Goal: Task Accomplishment & Management: Use online tool/utility

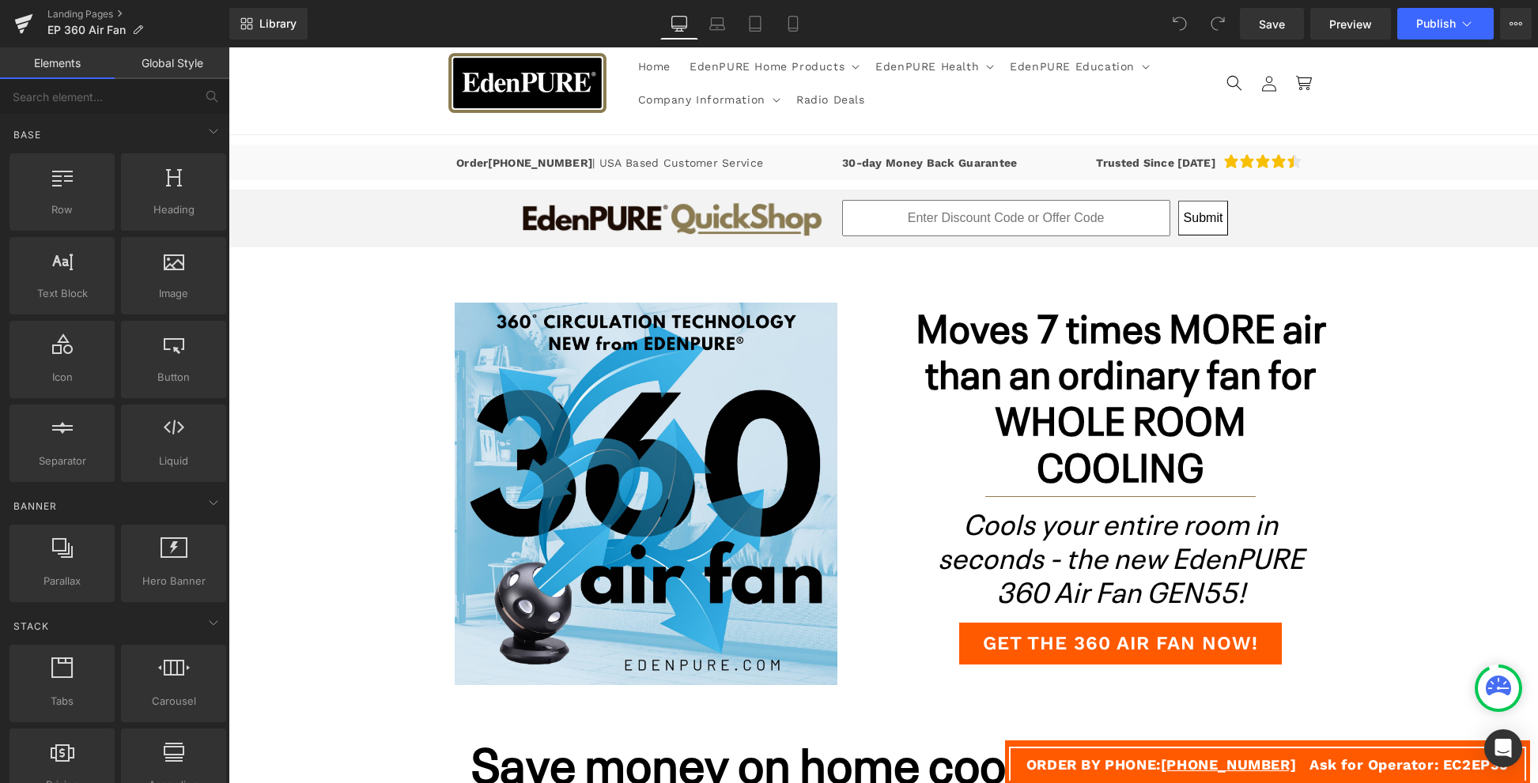
scroll to position [62, 0]
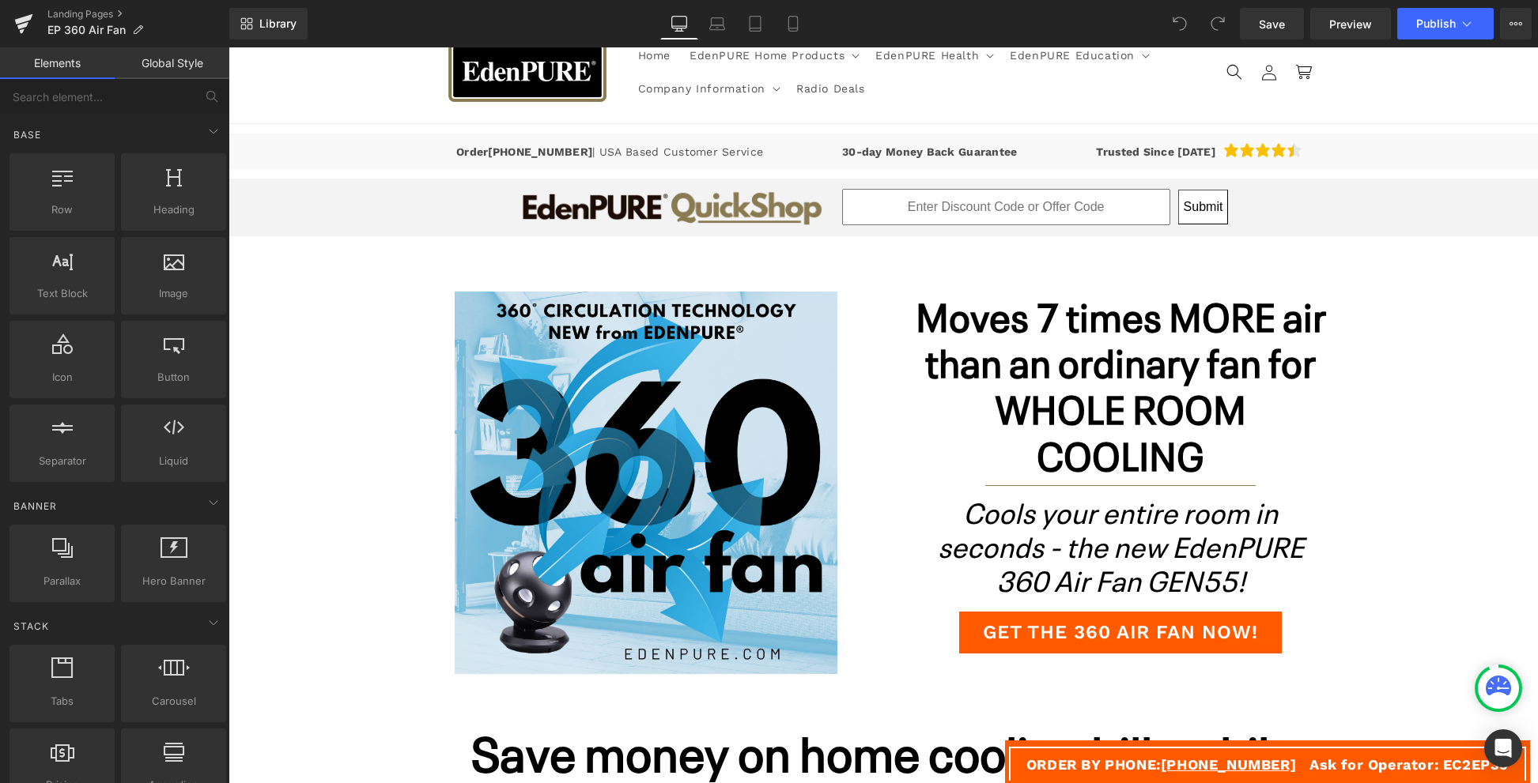
click at [102, 13] on link "Landing Pages" at bounding box center [138, 14] width 182 height 13
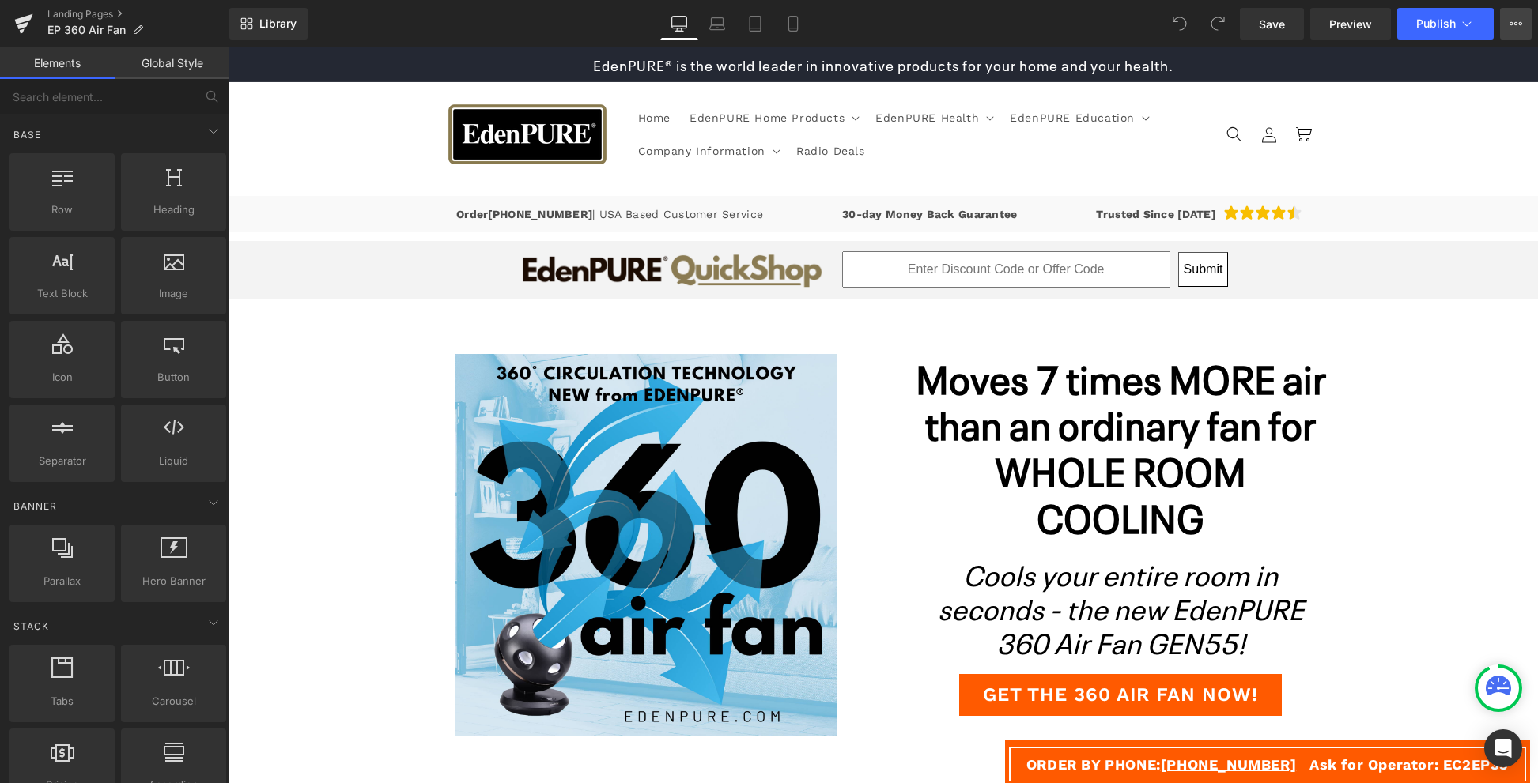
click at [1517, 28] on icon at bounding box center [1515, 23] width 13 height 13
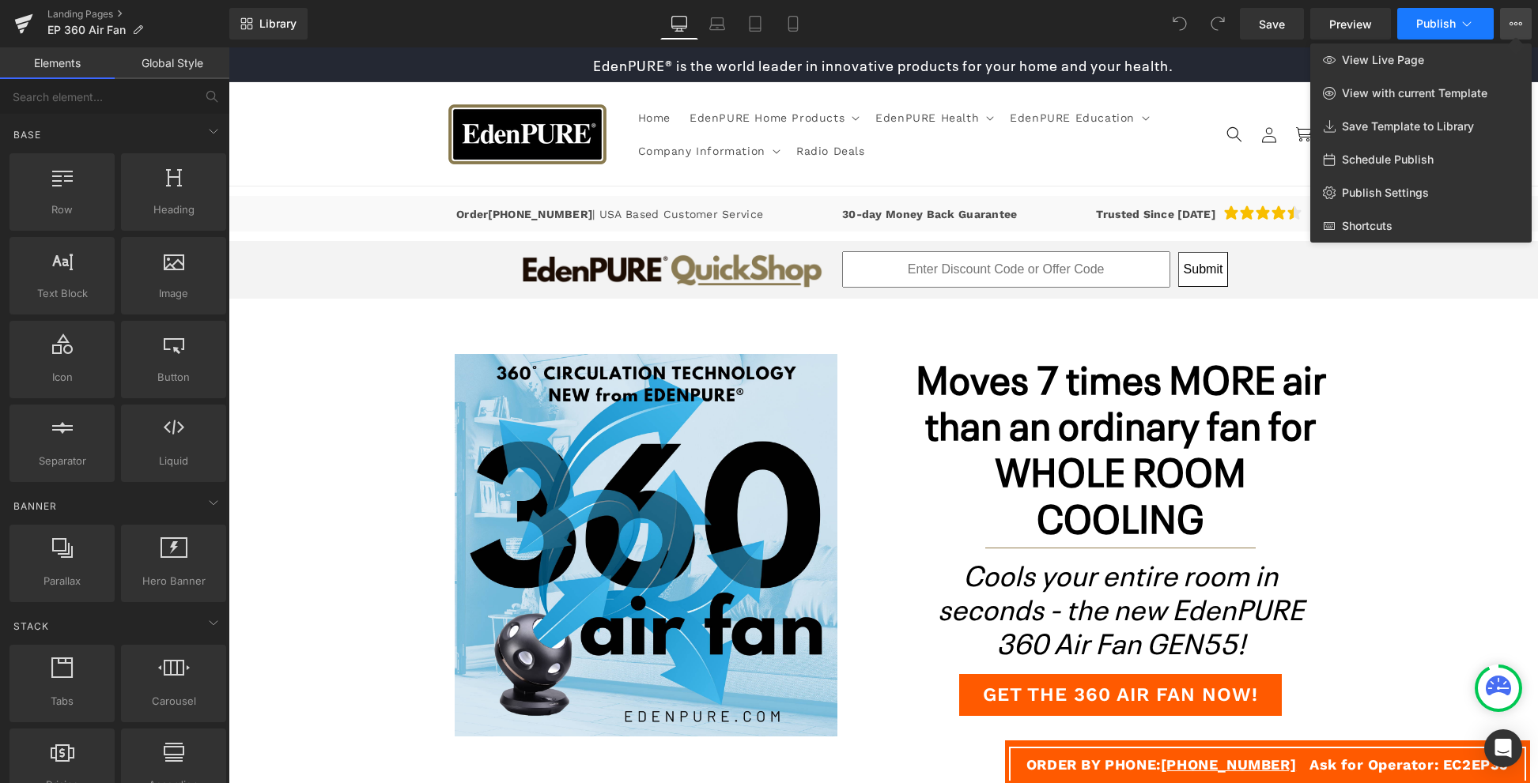
click at [1449, 25] on span "Publish" at bounding box center [1436, 23] width 40 height 13
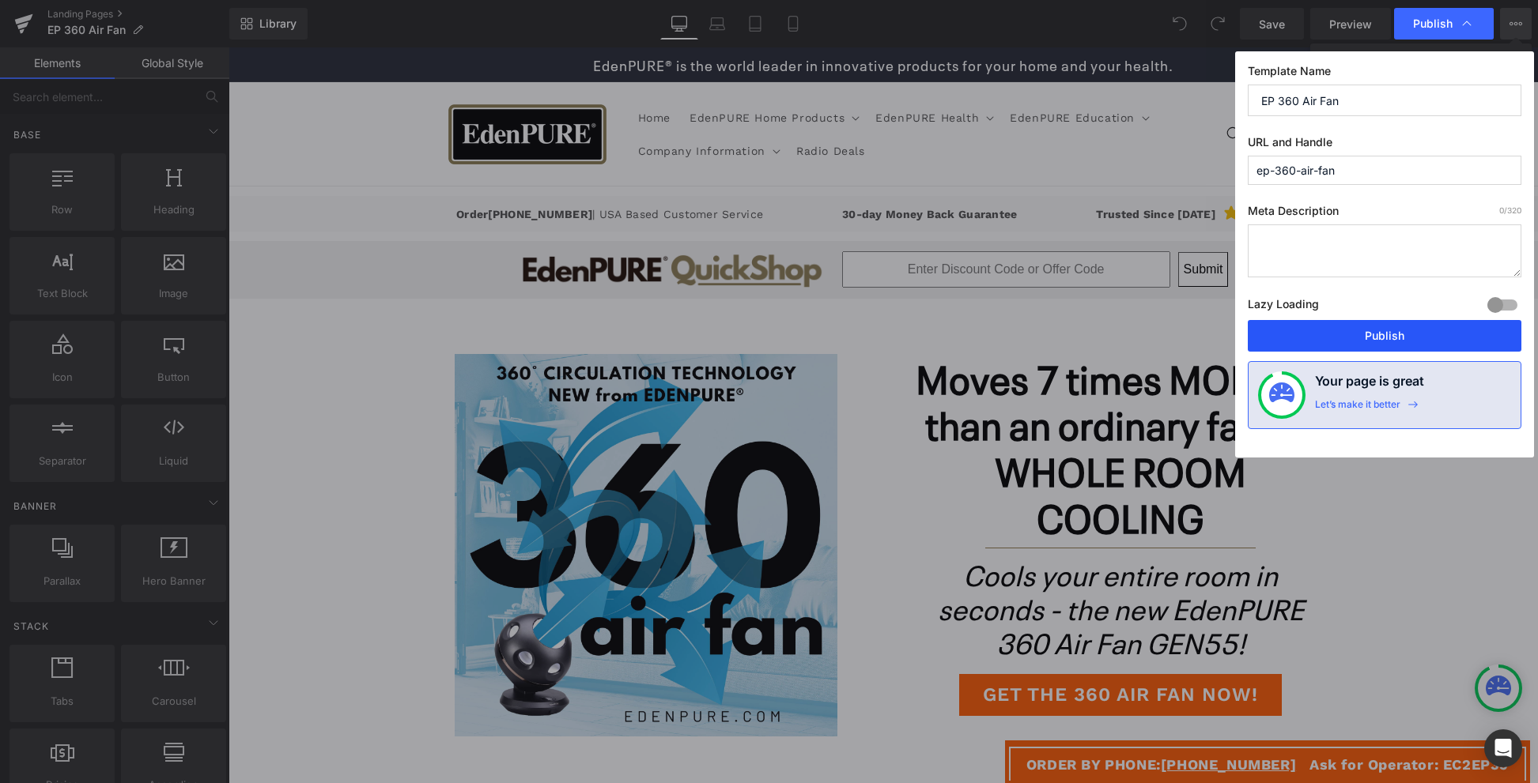
click at [1444, 339] on button "Publish" at bounding box center [1384, 336] width 274 height 32
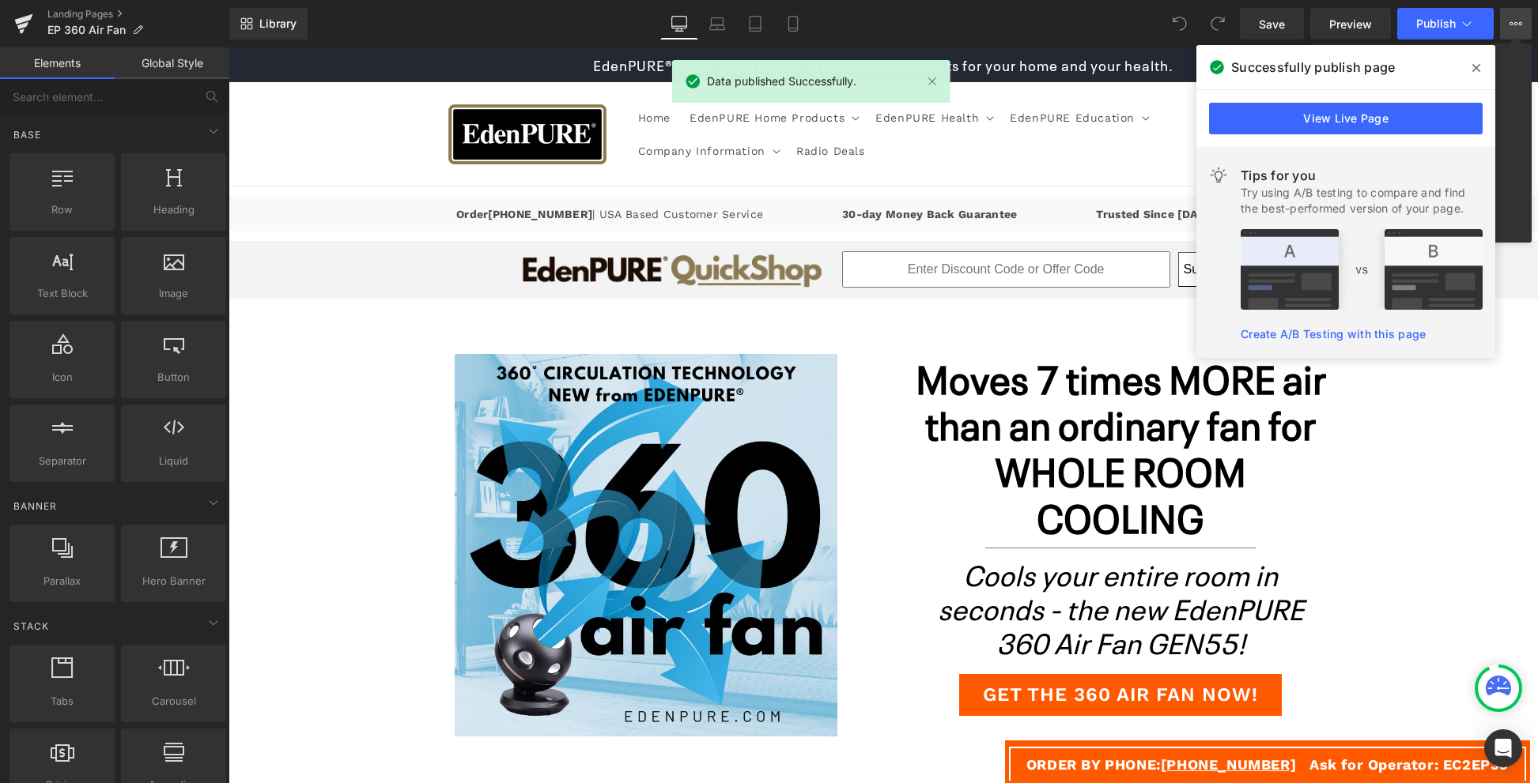
click at [1350, 338] on link "Create A/B Testing with this page" at bounding box center [1332, 333] width 185 height 13
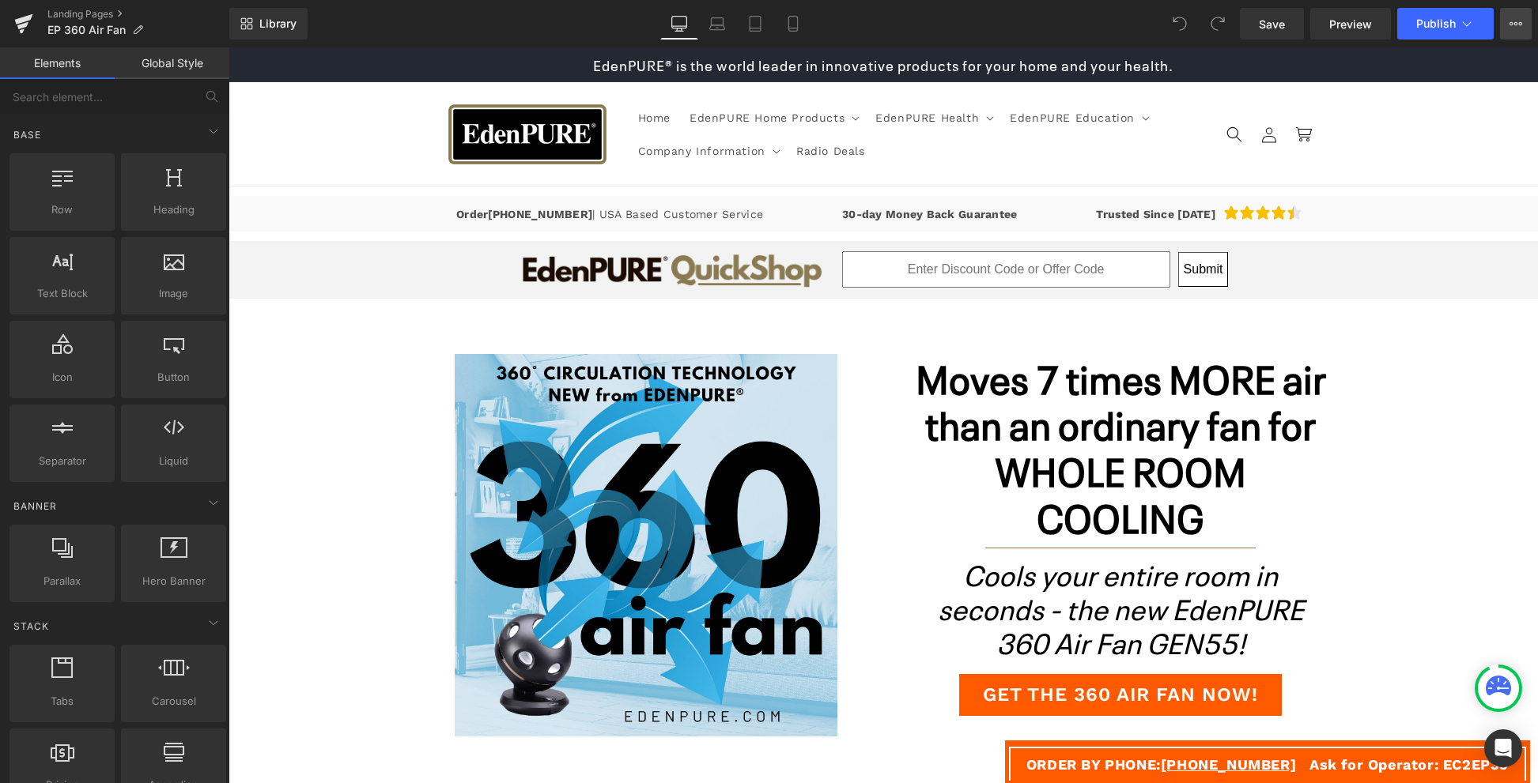
click at [1510, 28] on icon at bounding box center [1515, 23] width 13 height 13
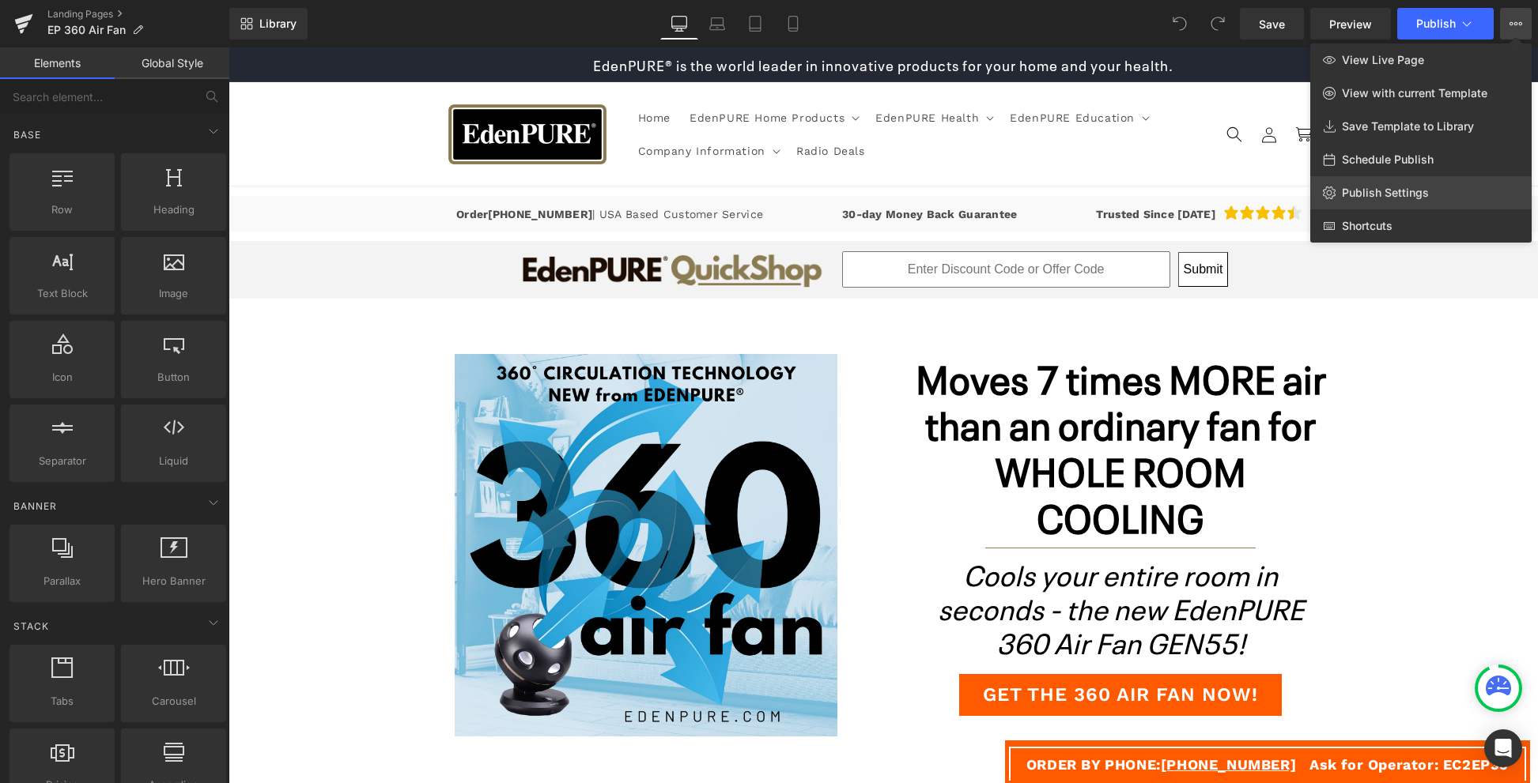
click at [1380, 189] on span "Publish Settings" at bounding box center [1385, 193] width 87 height 14
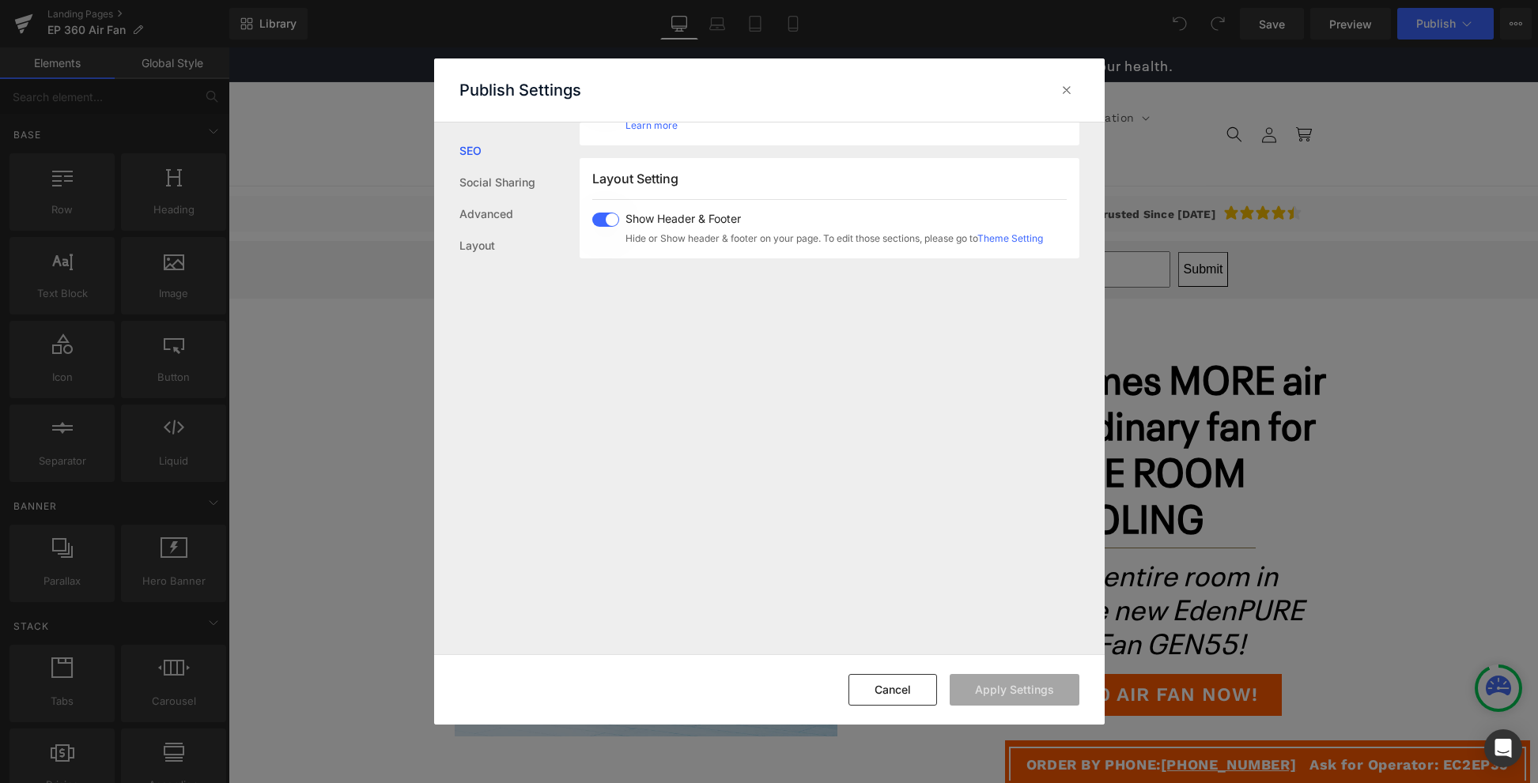
scroll to position [942, 0]
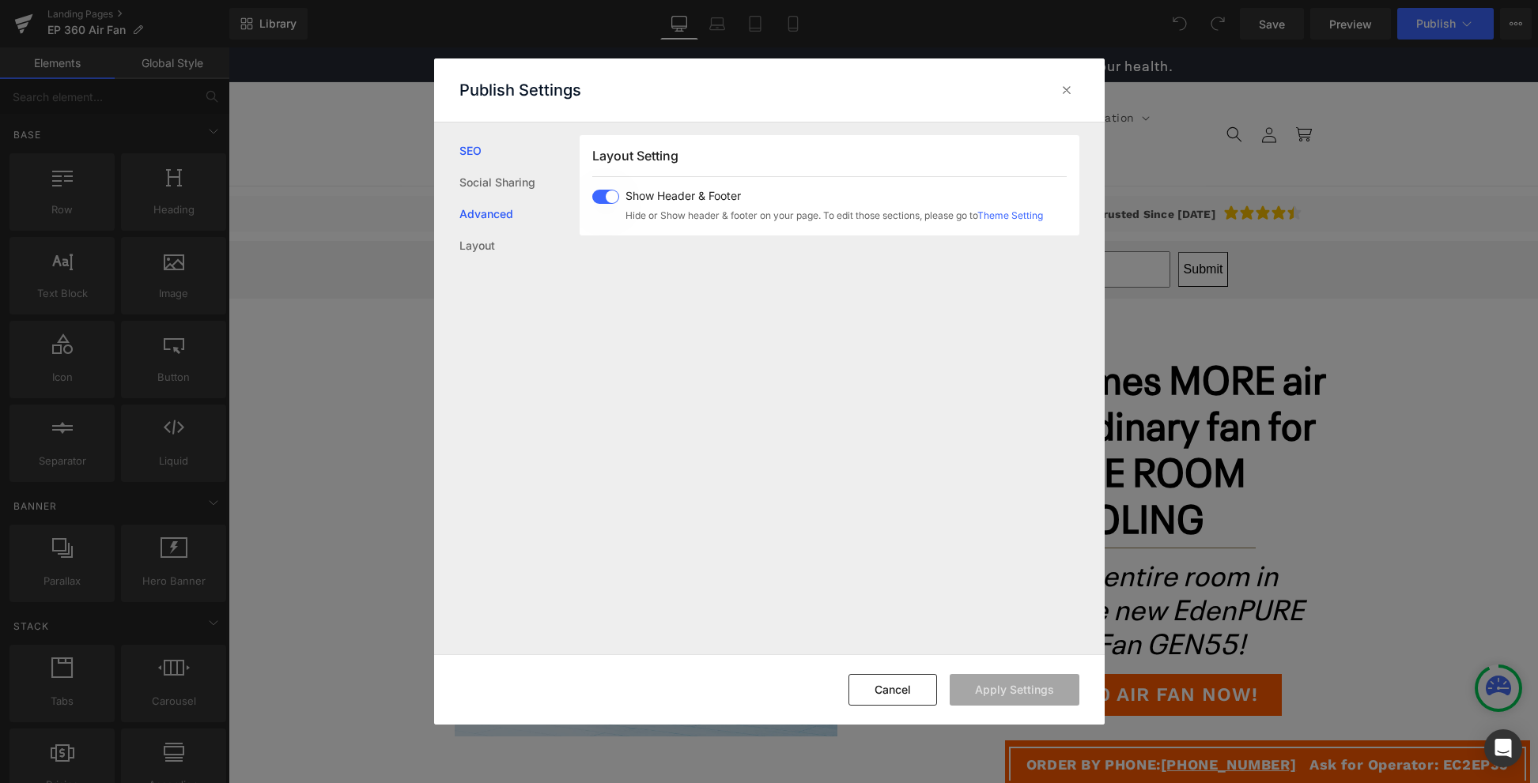
click at [508, 218] on link "Advanced" at bounding box center [519, 214] width 120 height 32
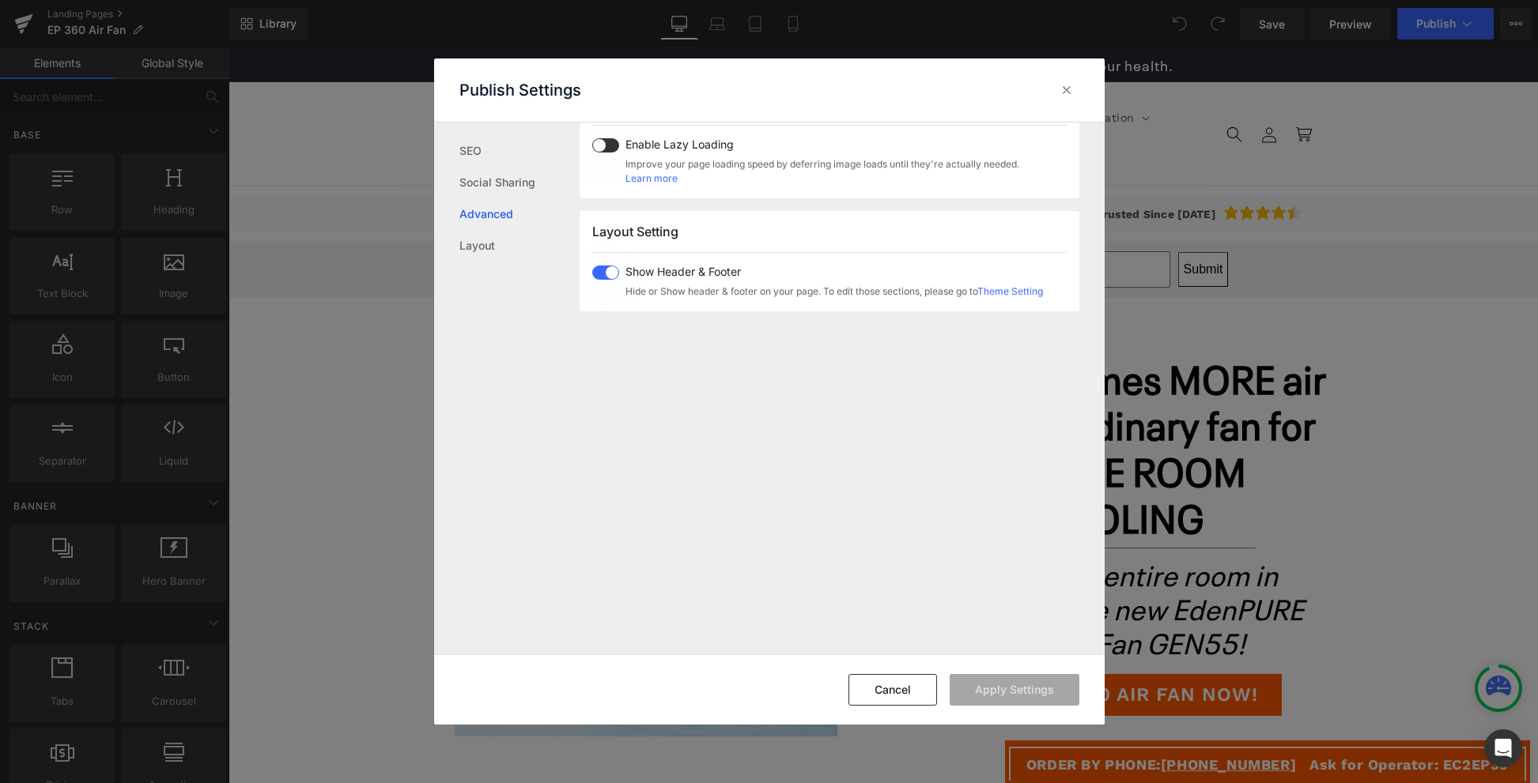
scroll to position [816, 0]
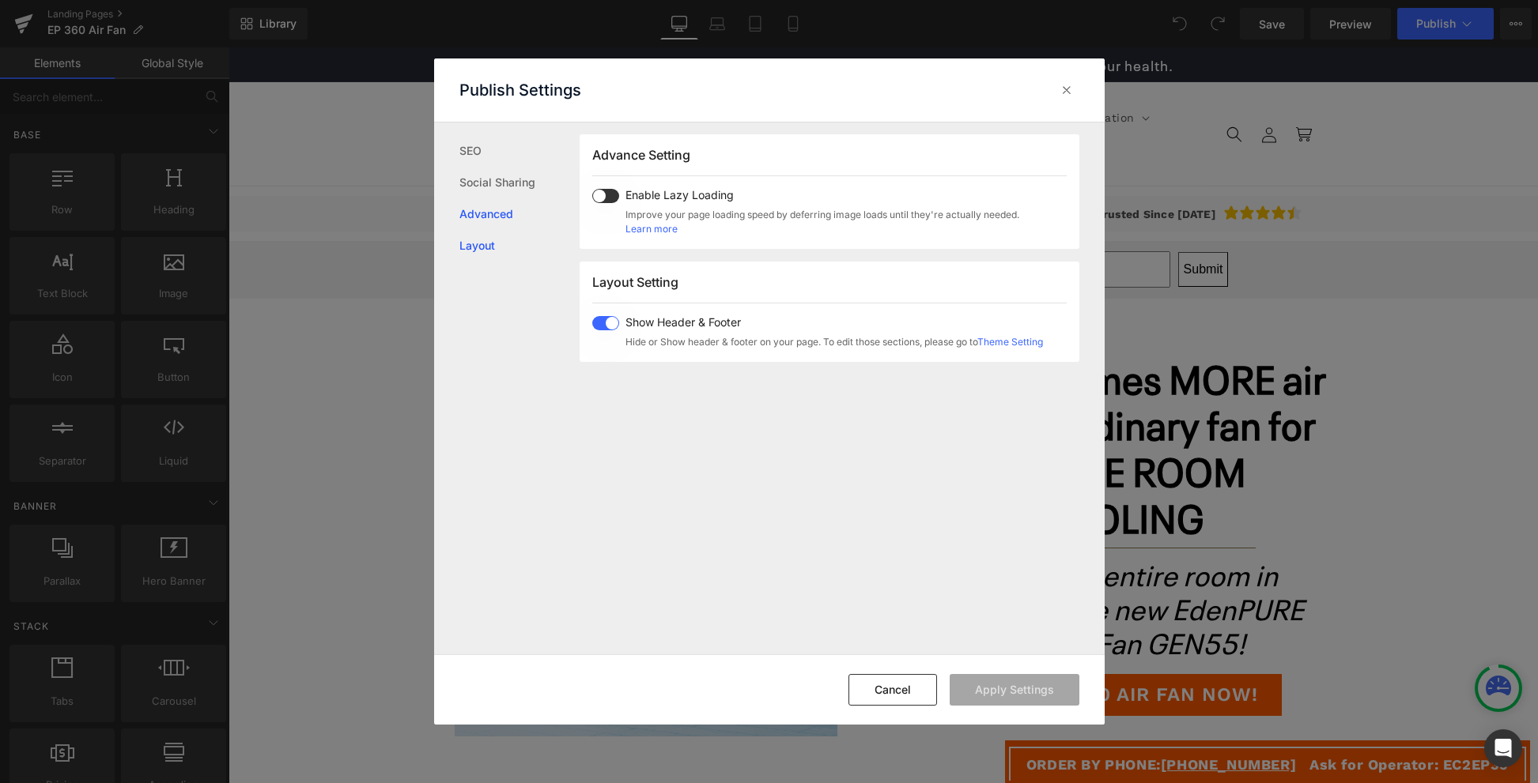
click at [504, 248] on link "Layout" at bounding box center [519, 246] width 120 height 32
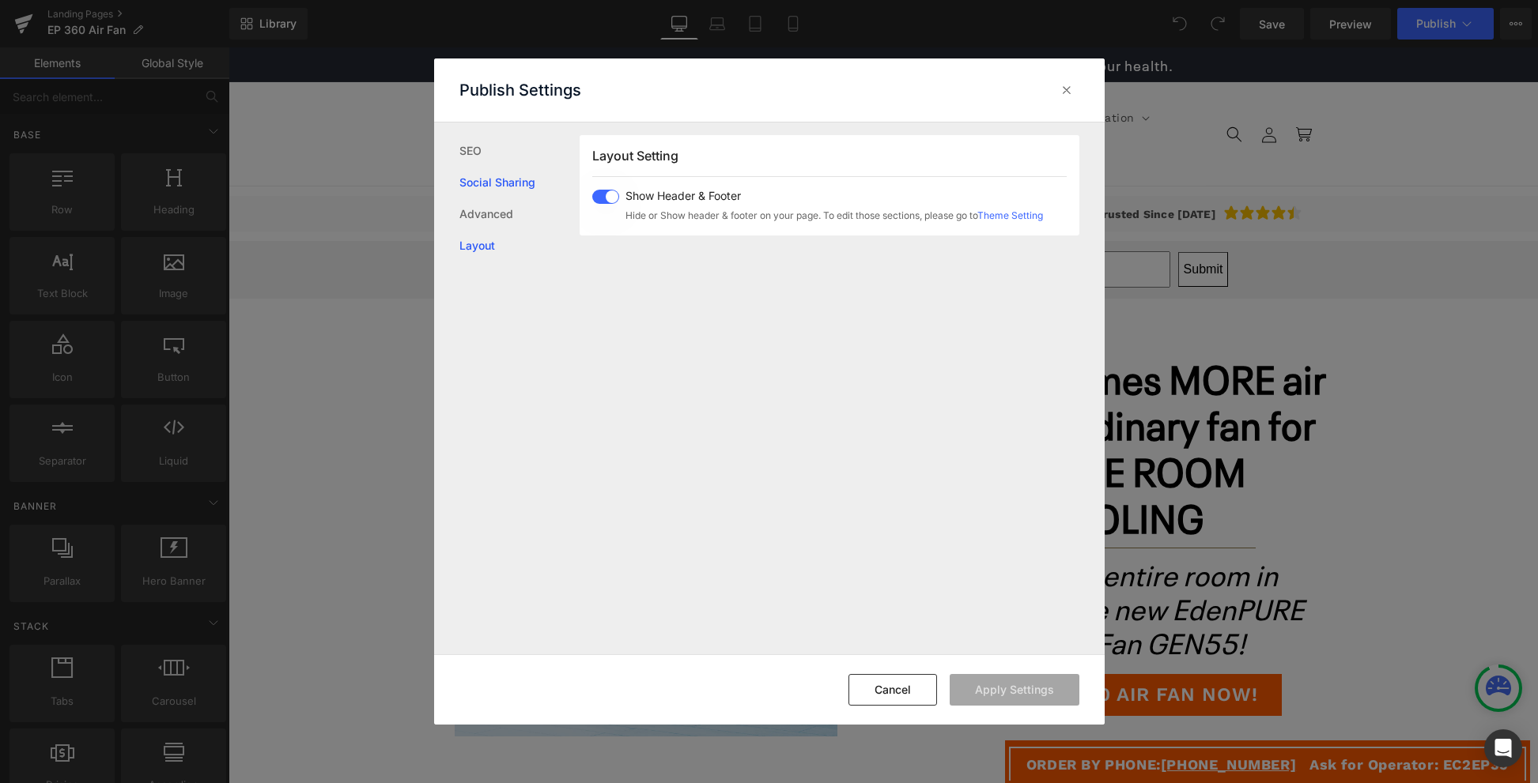
click at [493, 196] on link "Social Sharing" at bounding box center [519, 183] width 120 height 32
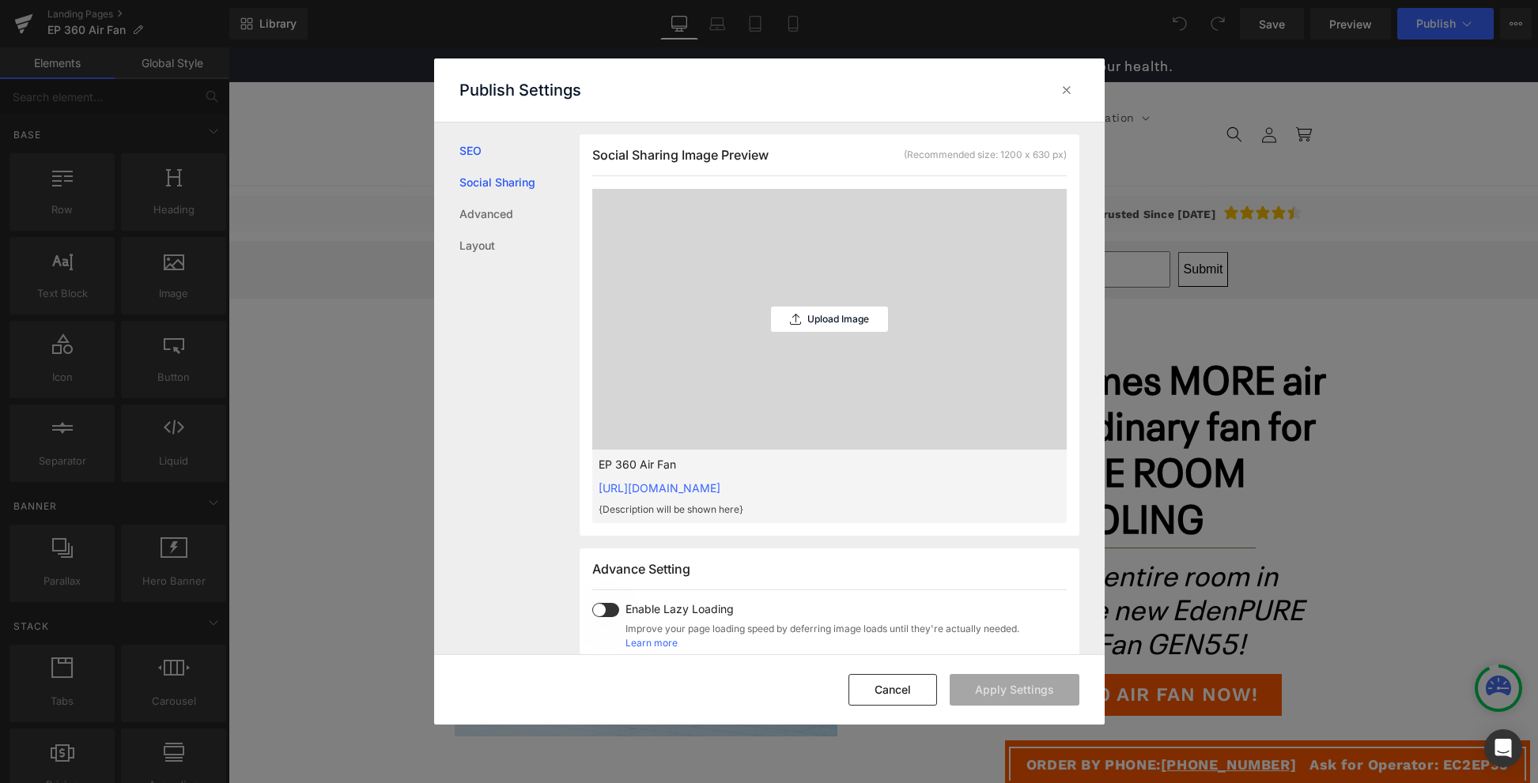
click at [485, 164] on link "SEO" at bounding box center [519, 151] width 120 height 32
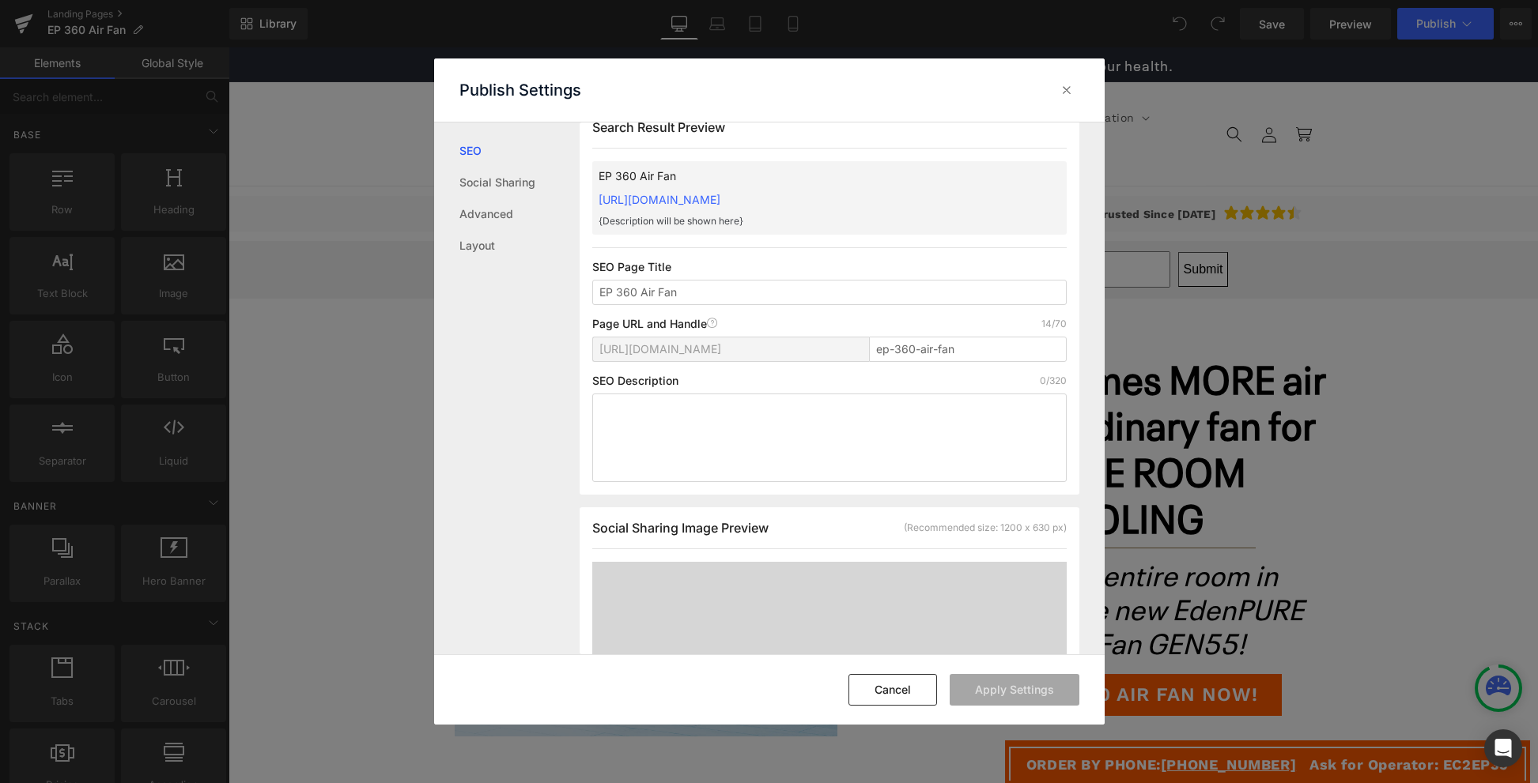
scroll to position [1, 0]
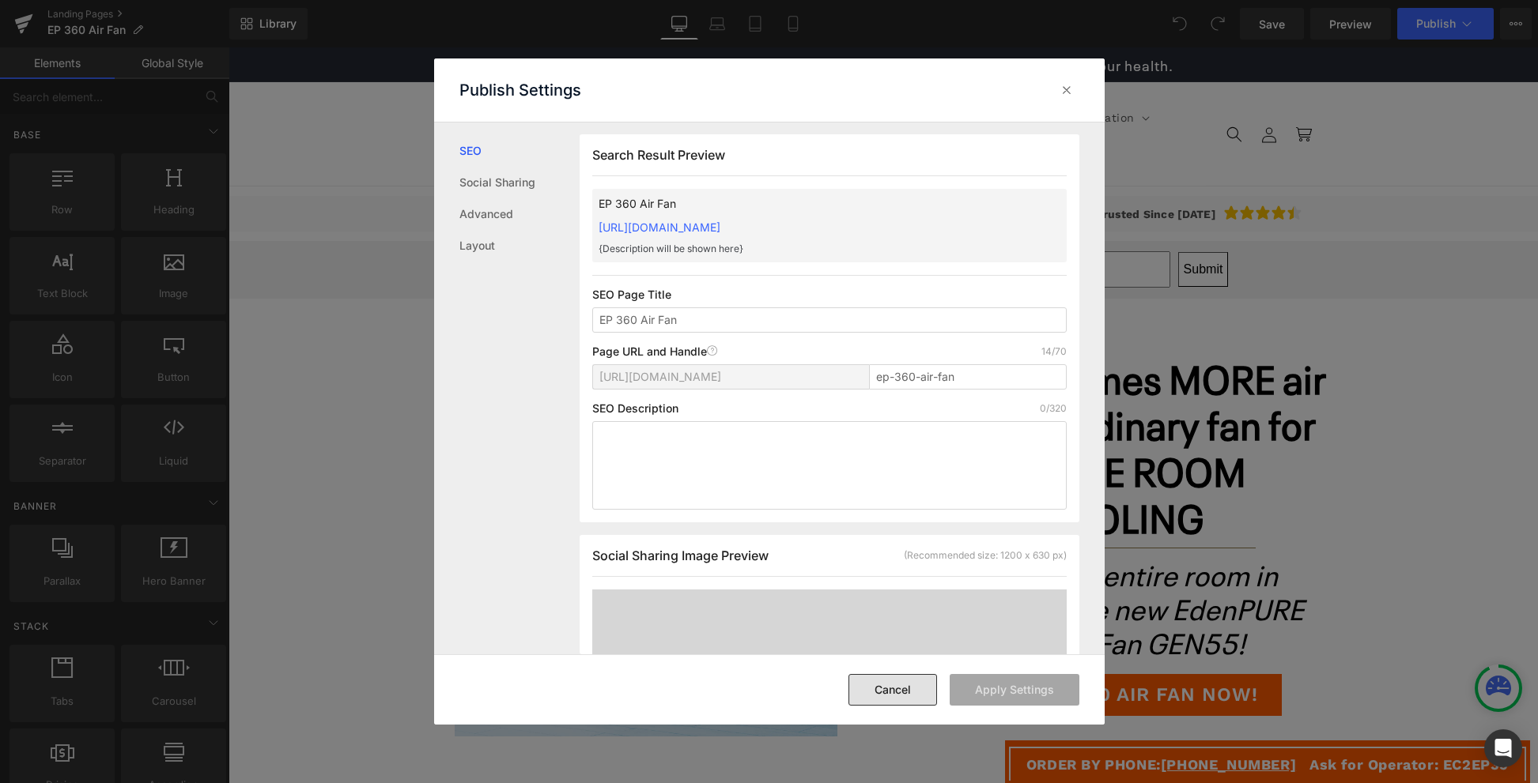
click at [919, 693] on button "Cancel" at bounding box center [892, 690] width 89 height 32
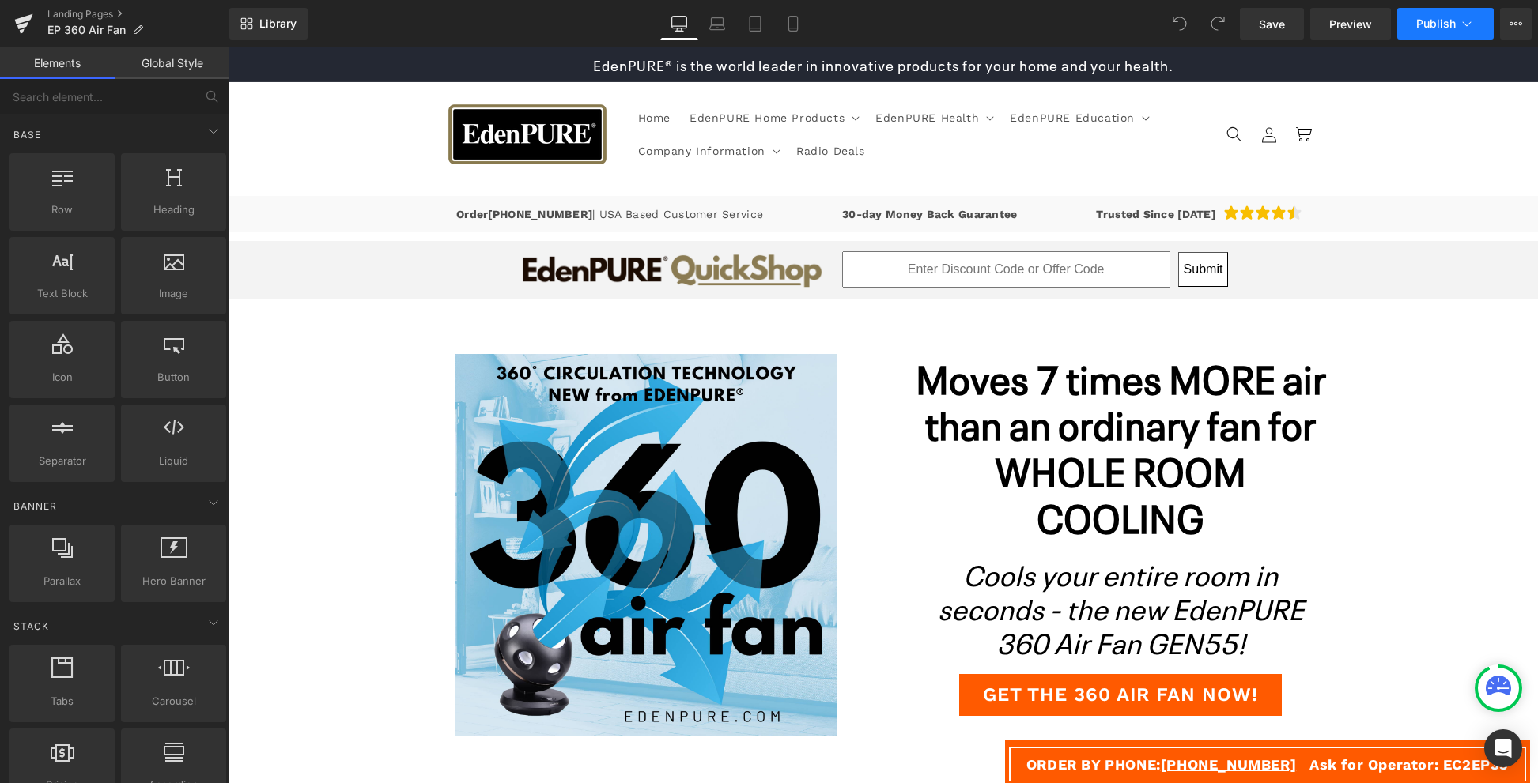
click at [1440, 28] on span "Publish" at bounding box center [1436, 23] width 40 height 13
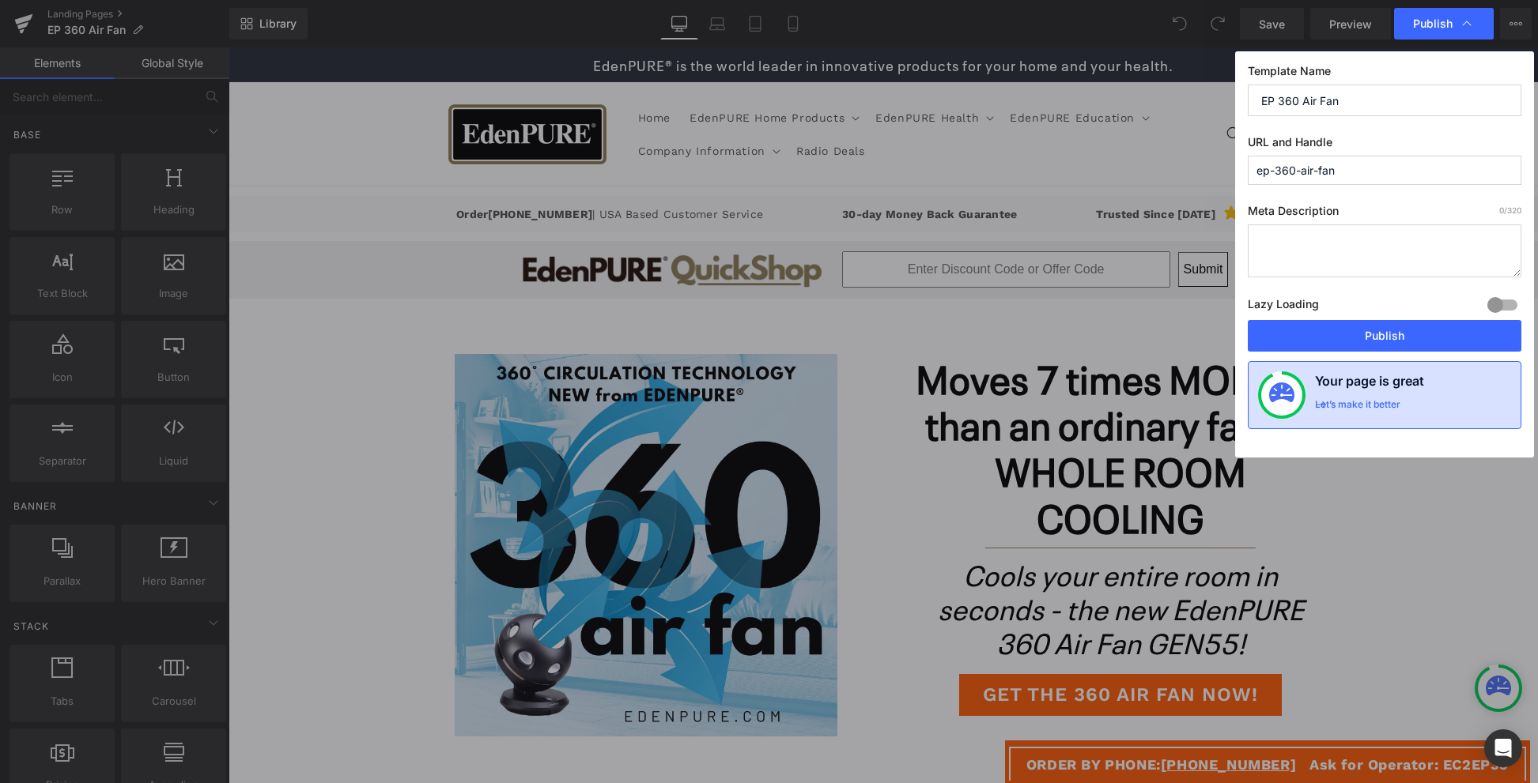
click at [1384, 410] on div "Let’s make it better" at bounding box center [1357, 408] width 85 height 21
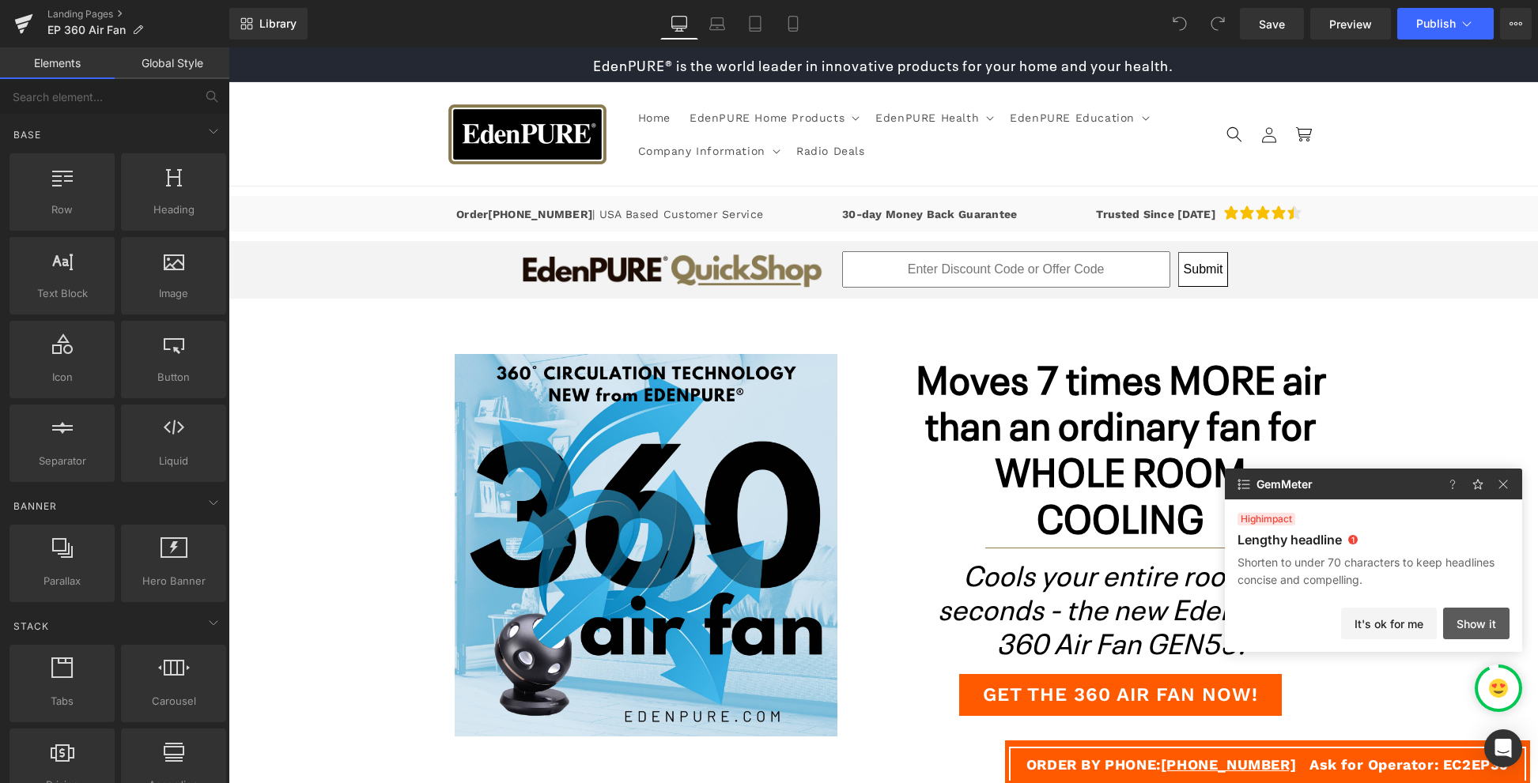
click at [1477, 618] on button "Show it" at bounding box center [1476, 624] width 66 height 32
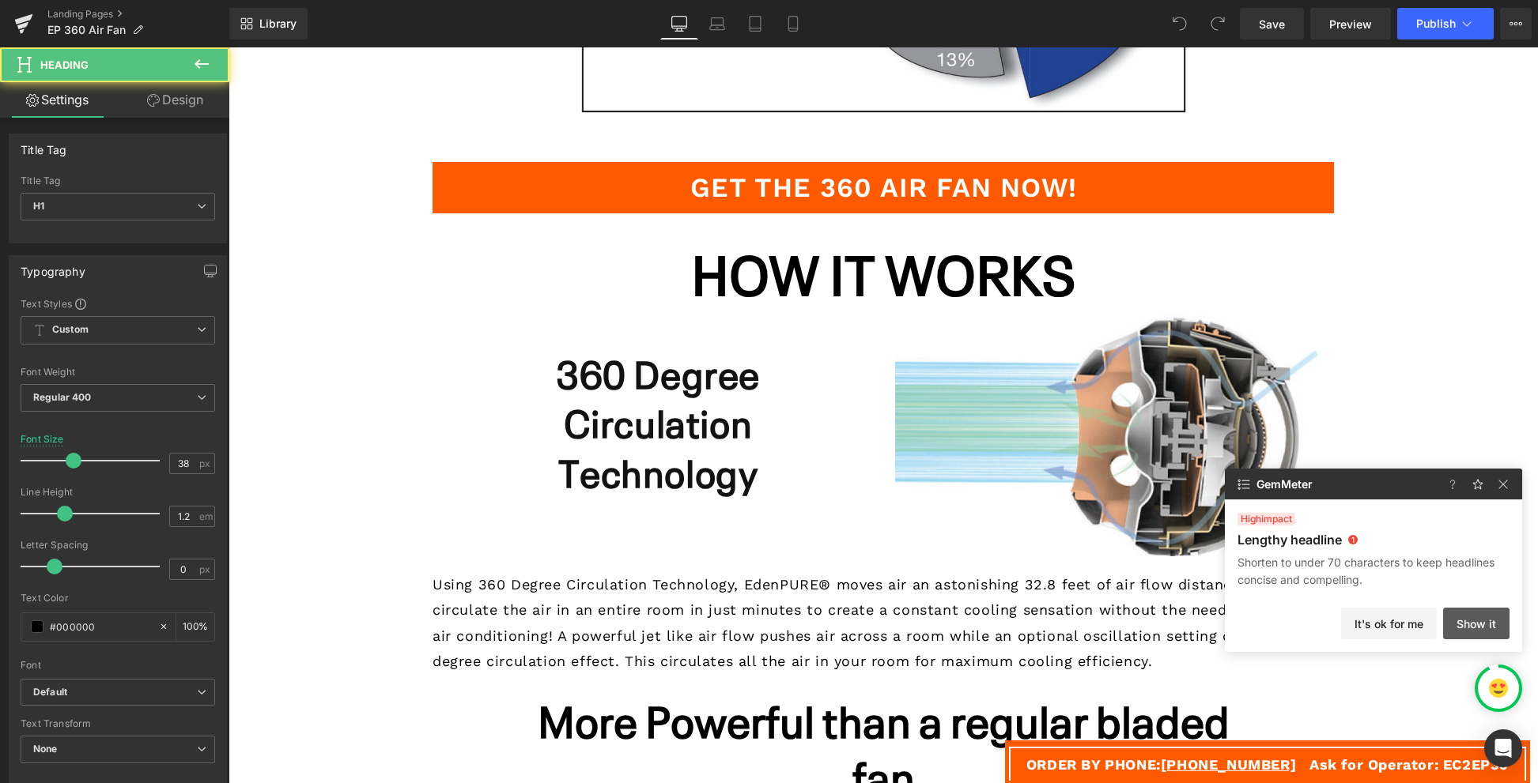
scroll to position [3384, 0]
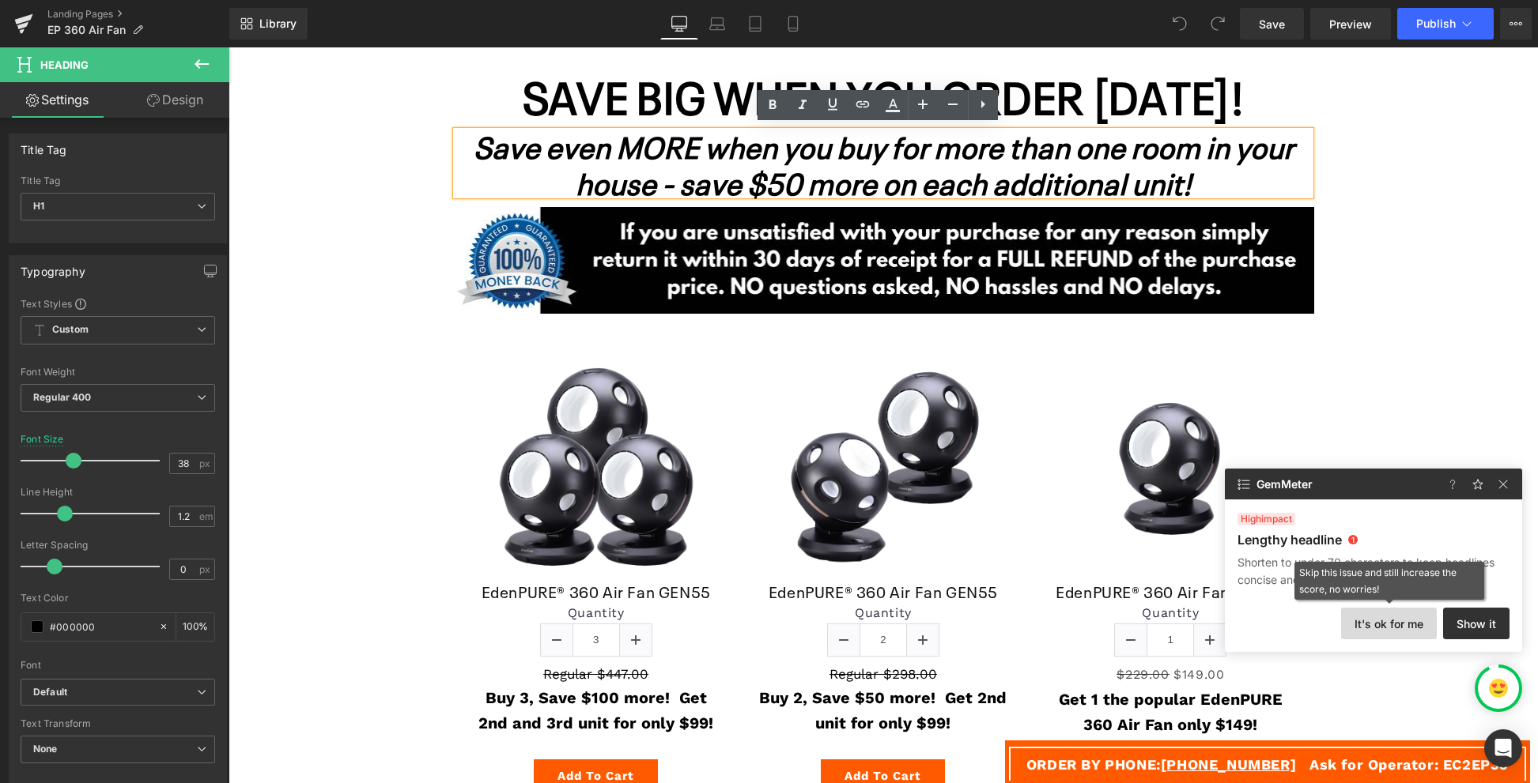
click at [1403, 619] on button "It's ok for me" at bounding box center [1389, 624] width 96 height 32
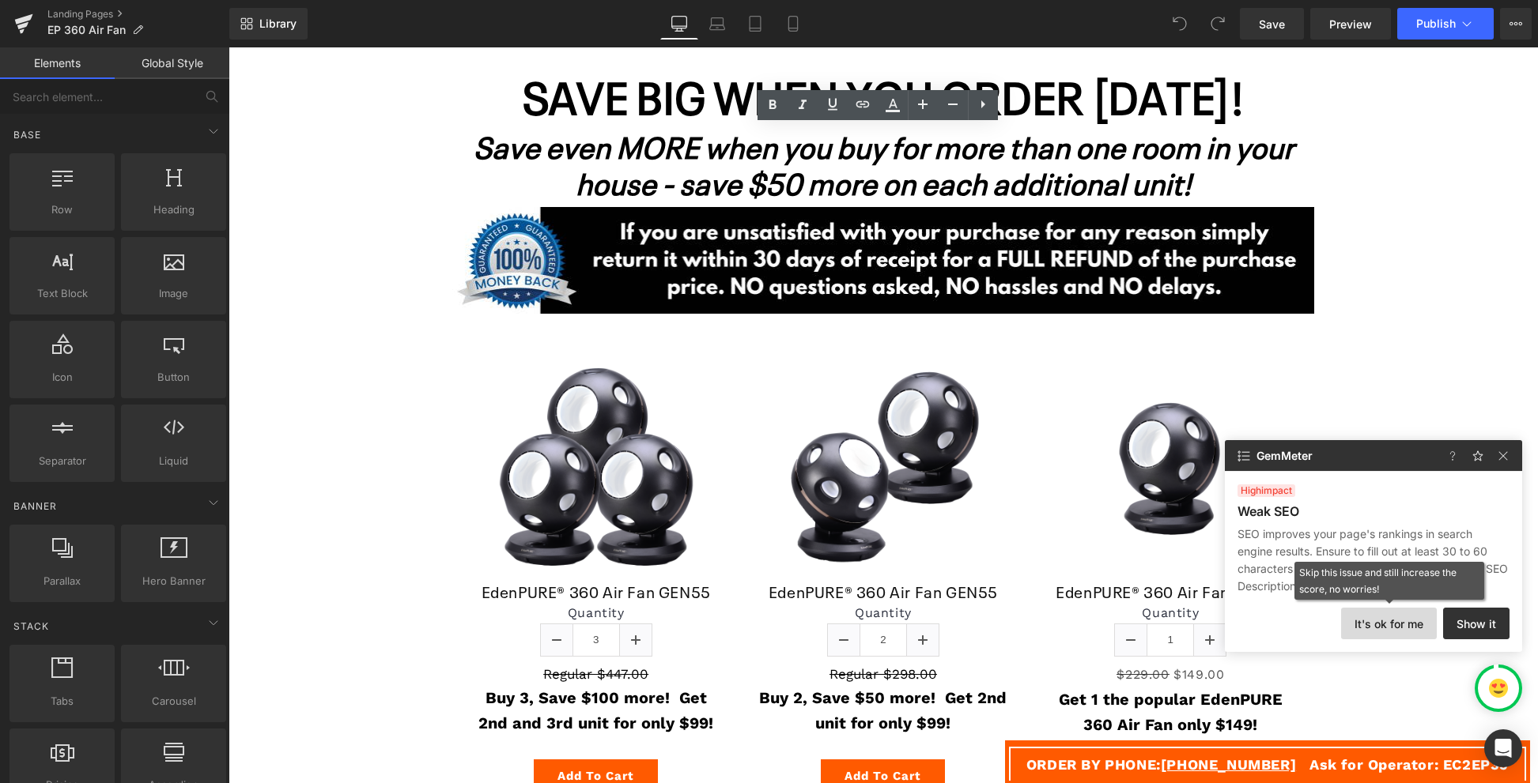
click at [1403, 619] on button "It's ok for me" at bounding box center [1389, 624] width 96 height 32
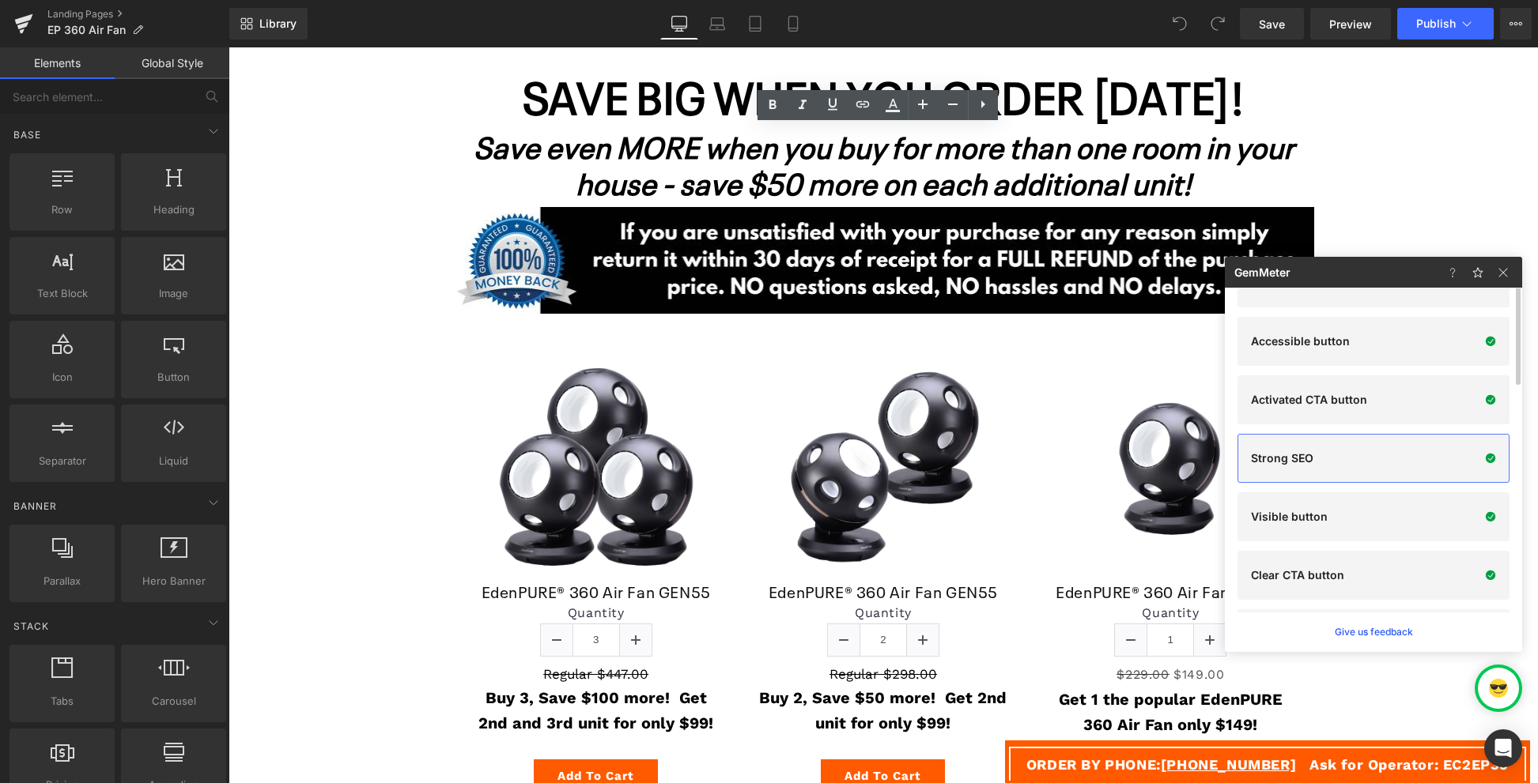
scroll to position [0, 0]
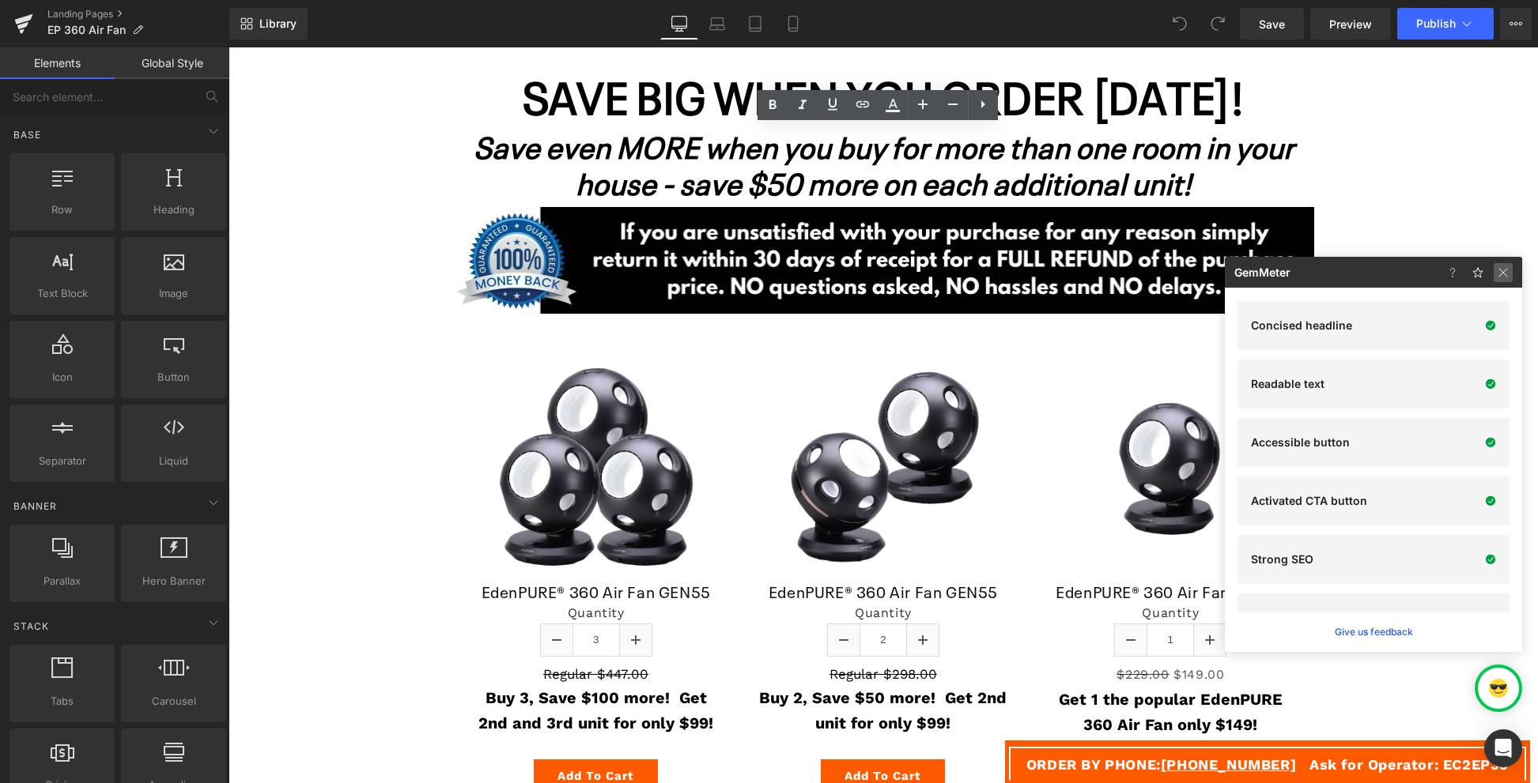
click at [1506, 275] on img at bounding box center [1502, 272] width 19 height 19
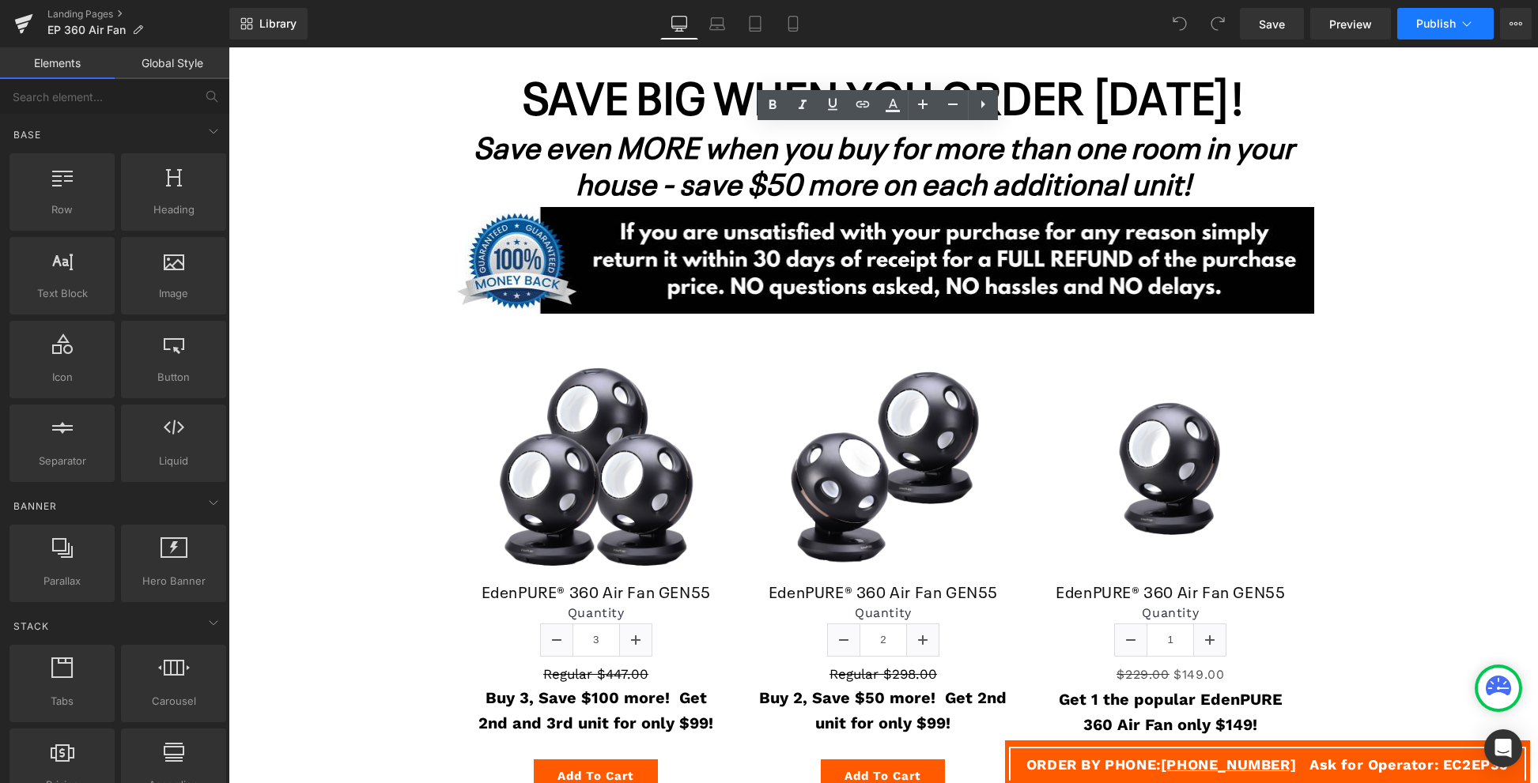
click at [1473, 25] on icon at bounding box center [1467, 24] width 16 height 16
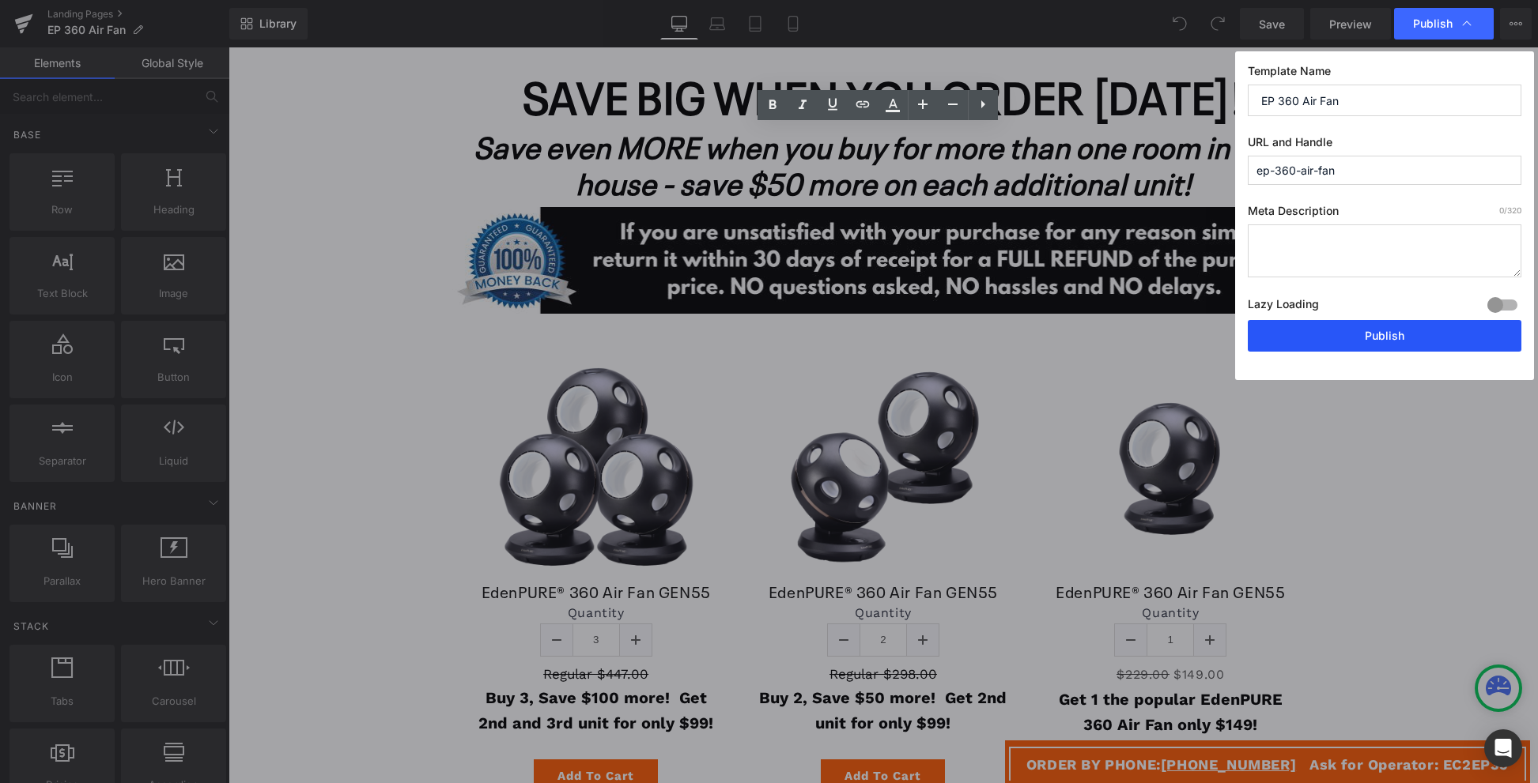
click at [1392, 332] on button "Publish" at bounding box center [1384, 336] width 274 height 32
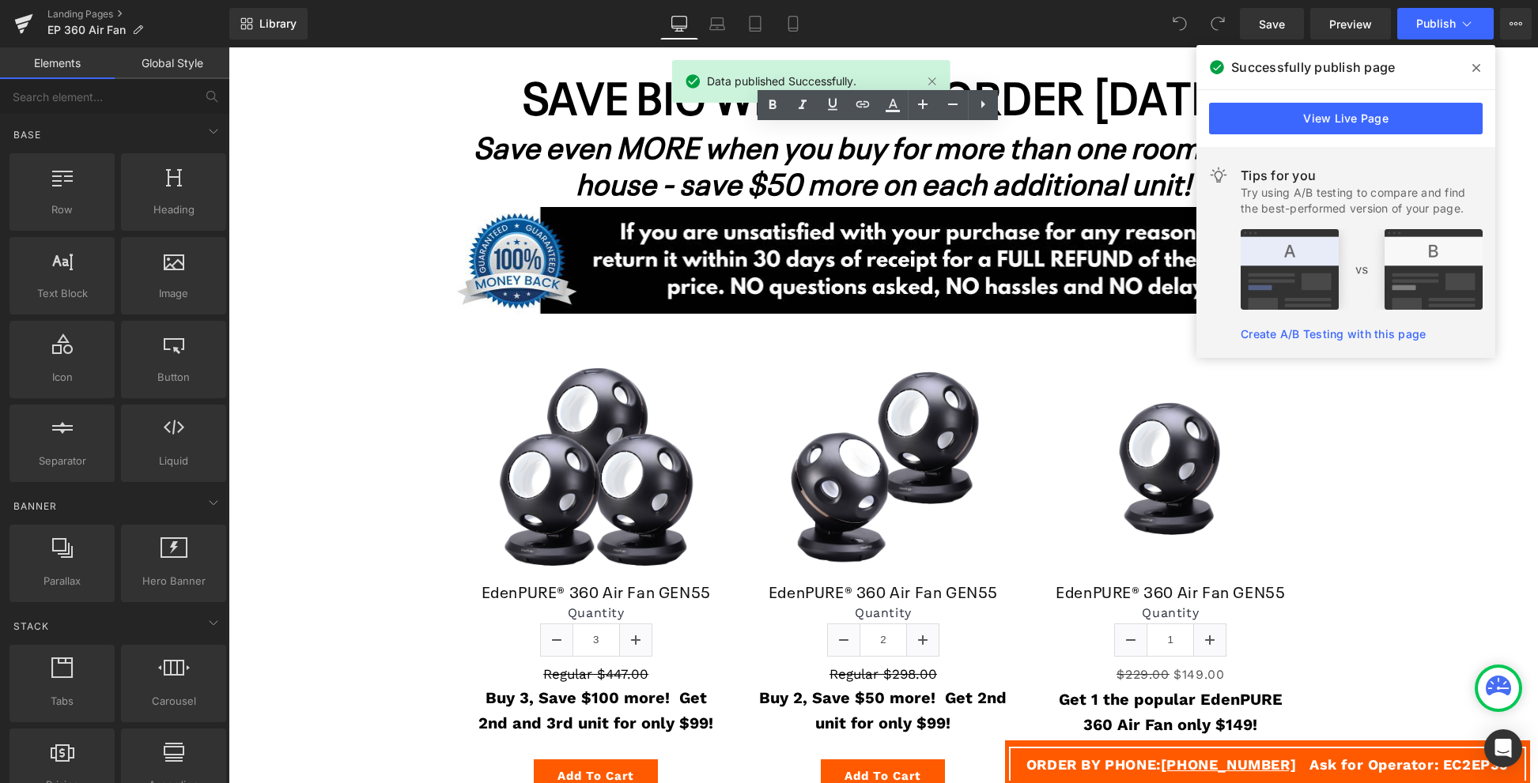
click at [1413, 253] on img at bounding box center [1361, 269] width 242 height 81
click at [1363, 334] on link "Create A/B Testing with this page" at bounding box center [1332, 333] width 185 height 13
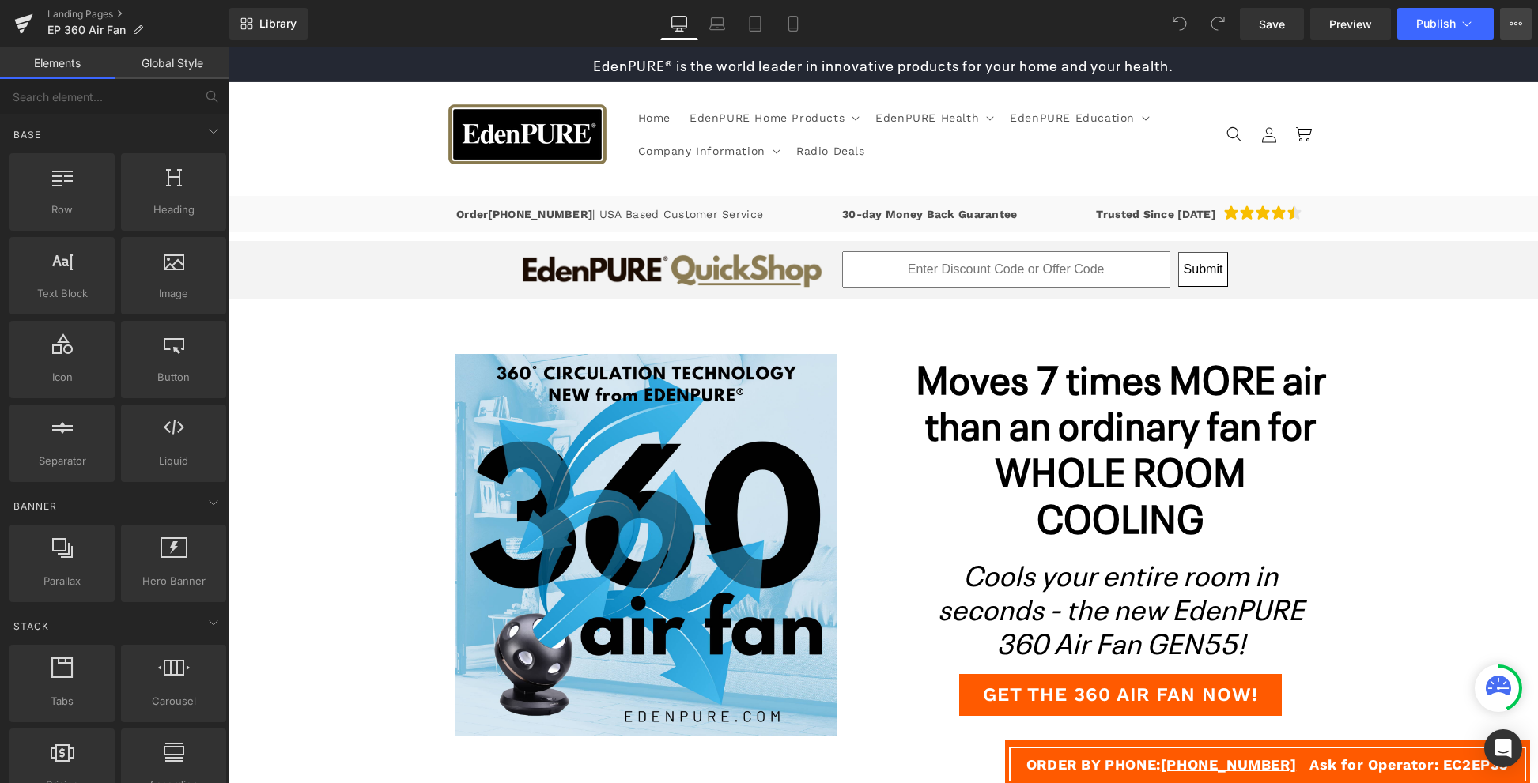
click at [1512, 32] on button "View Live Page View with current Template Save Template to Library Schedule Pub…" at bounding box center [1516, 24] width 32 height 32
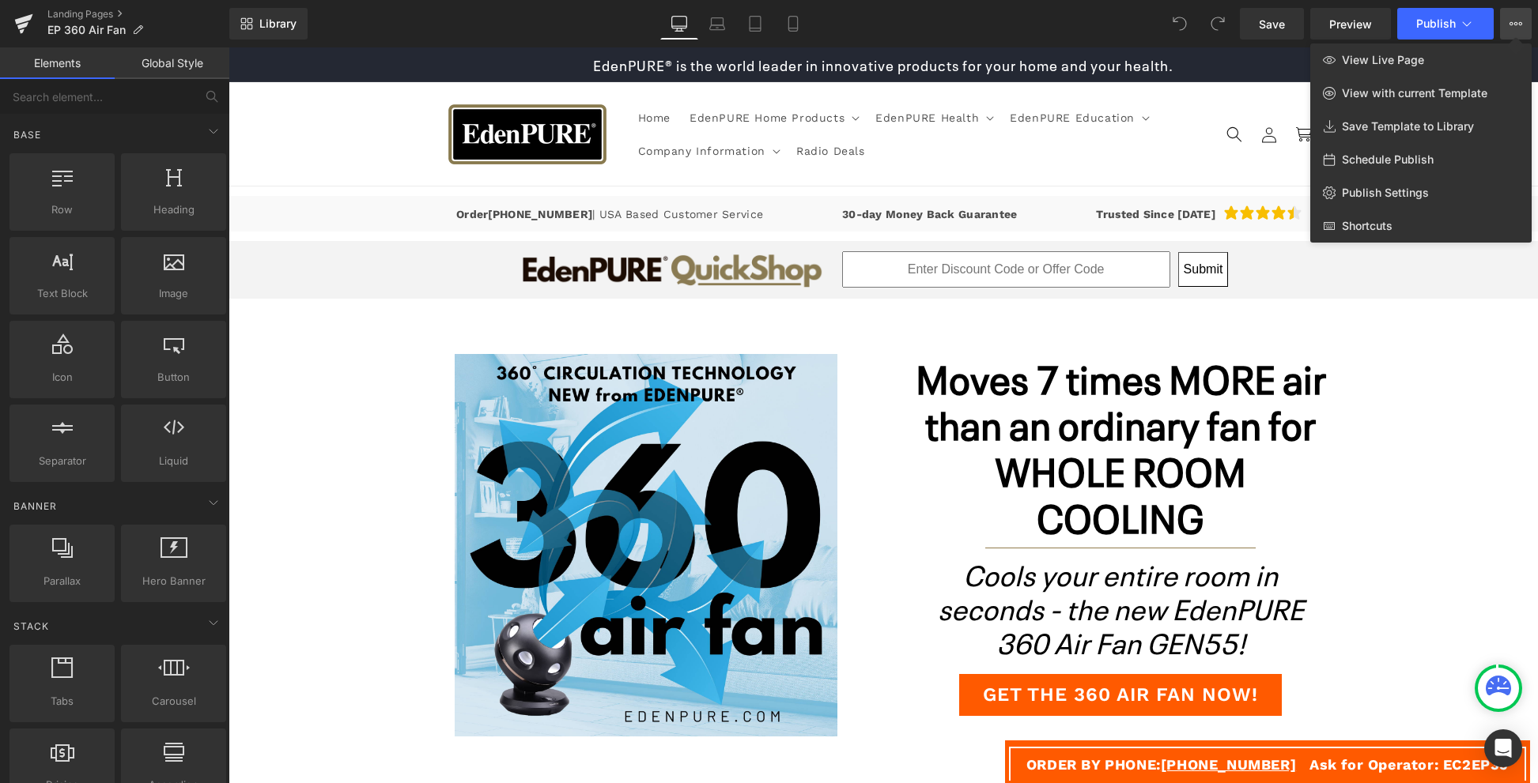
click at [1516, 27] on icon at bounding box center [1515, 23] width 13 height 13
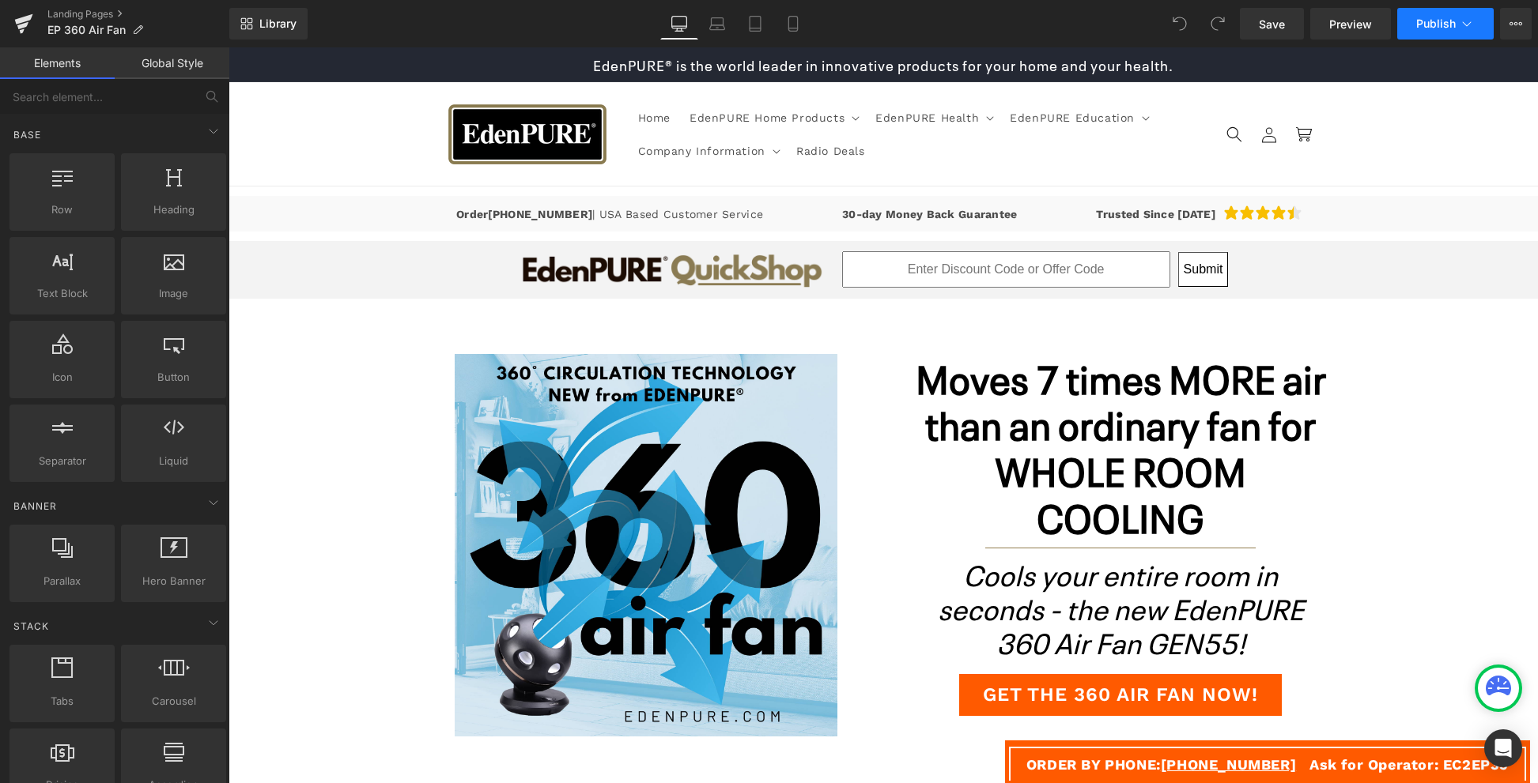
click at [1445, 14] on button "Publish" at bounding box center [1445, 24] width 96 height 32
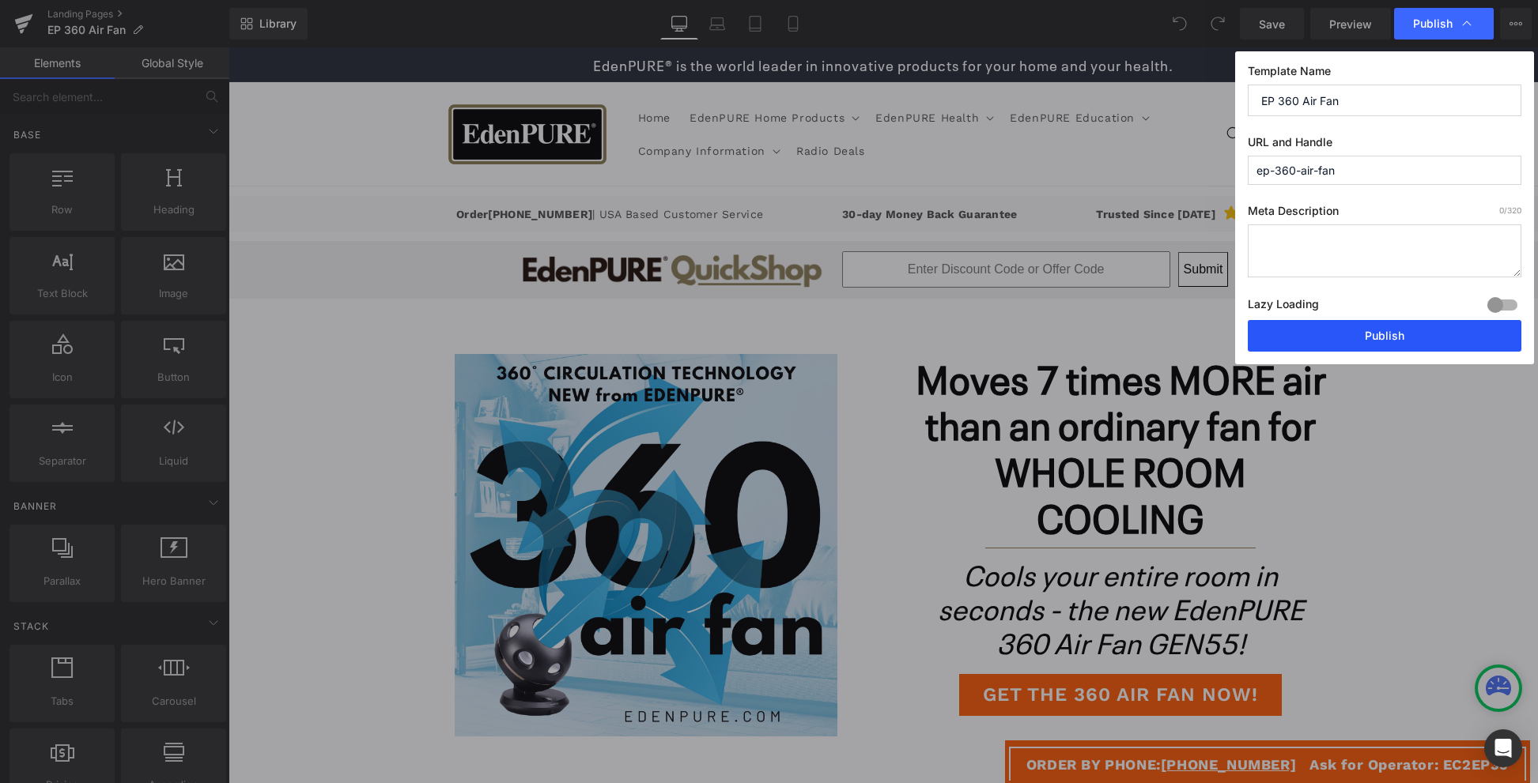
click at [1399, 327] on button "Publish" at bounding box center [1384, 336] width 274 height 32
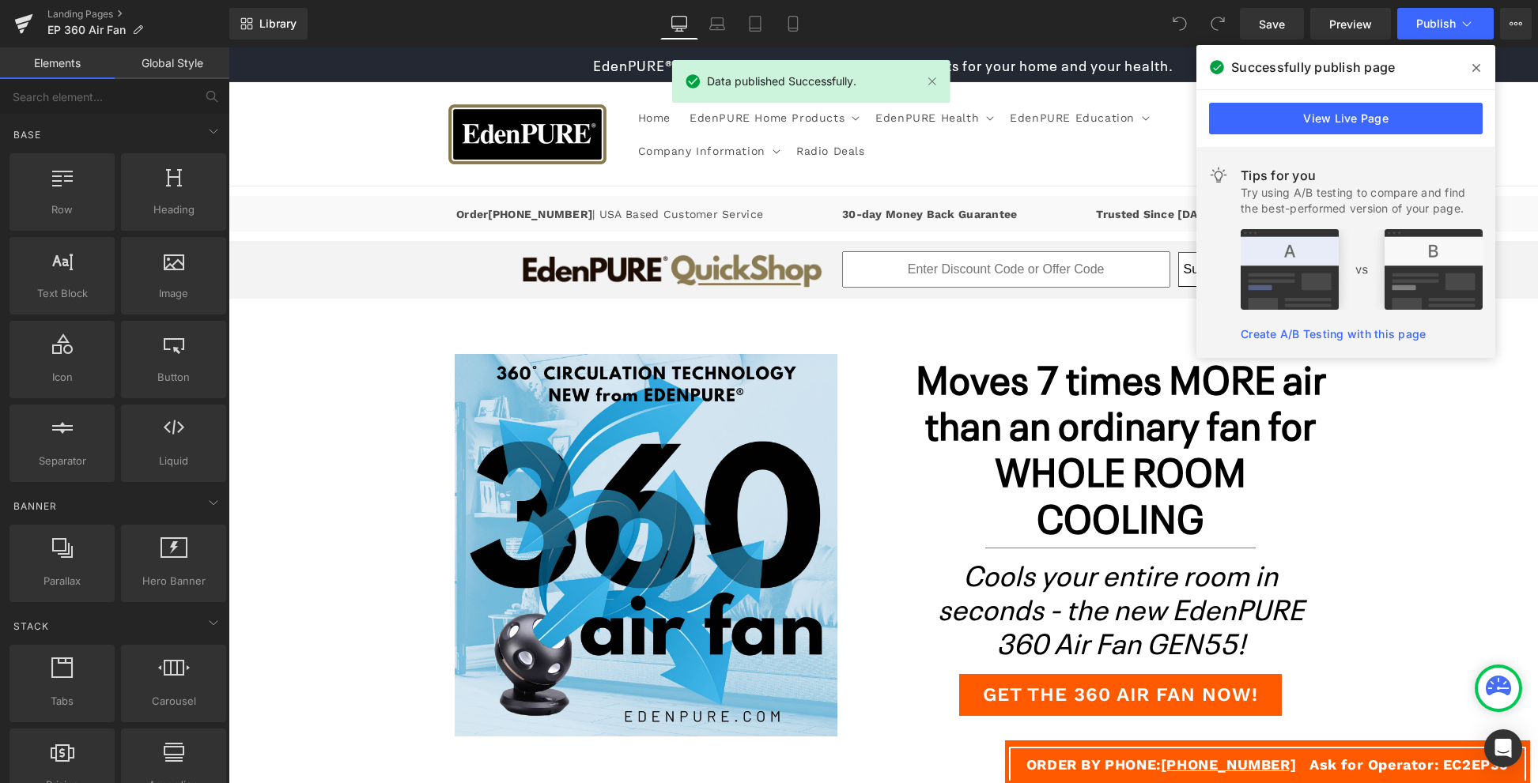
click at [1384, 338] on link "Create A/B Testing with this page" at bounding box center [1332, 333] width 185 height 13
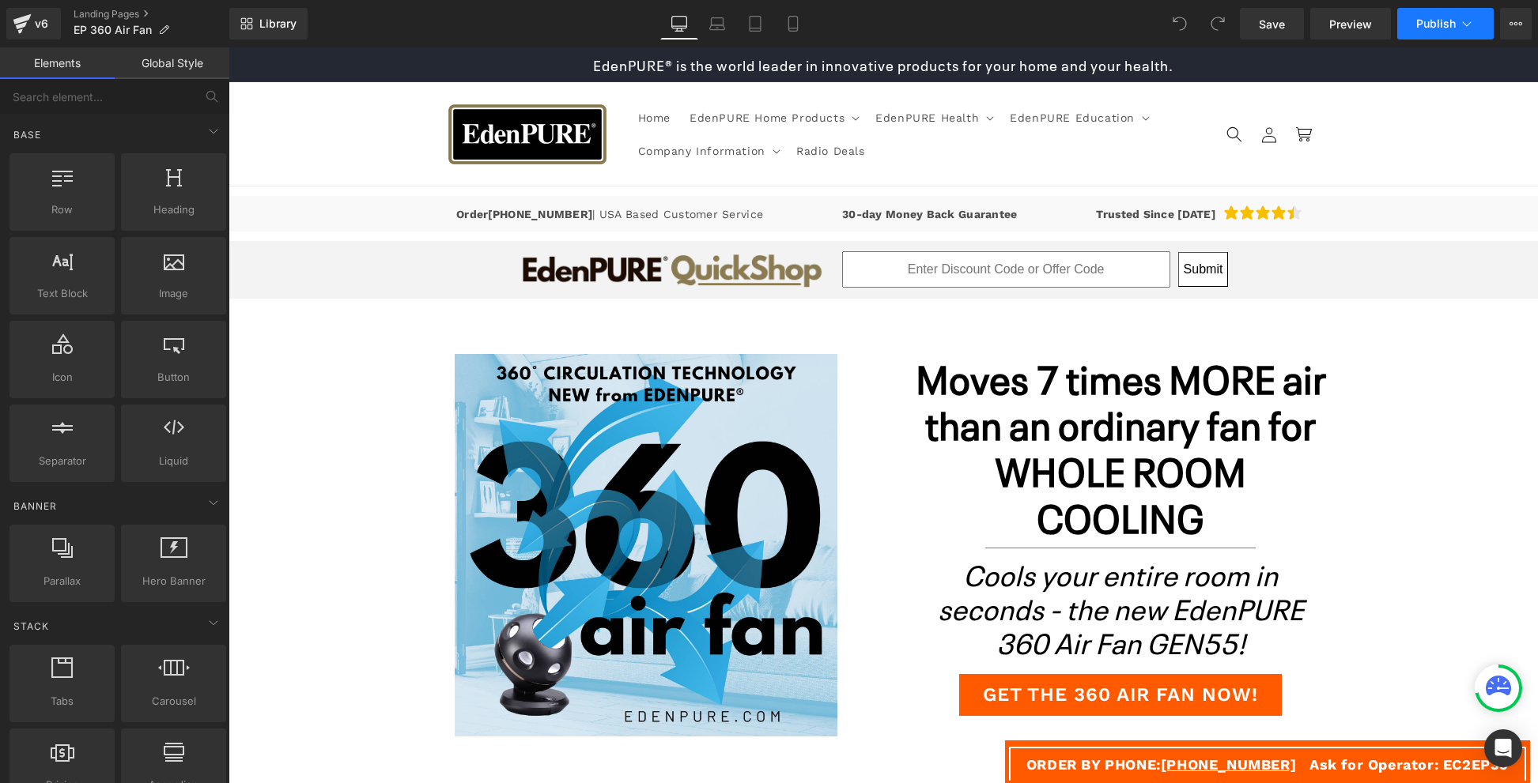
click at [1444, 22] on span "Publish" at bounding box center [1436, 23] width 40 height 13
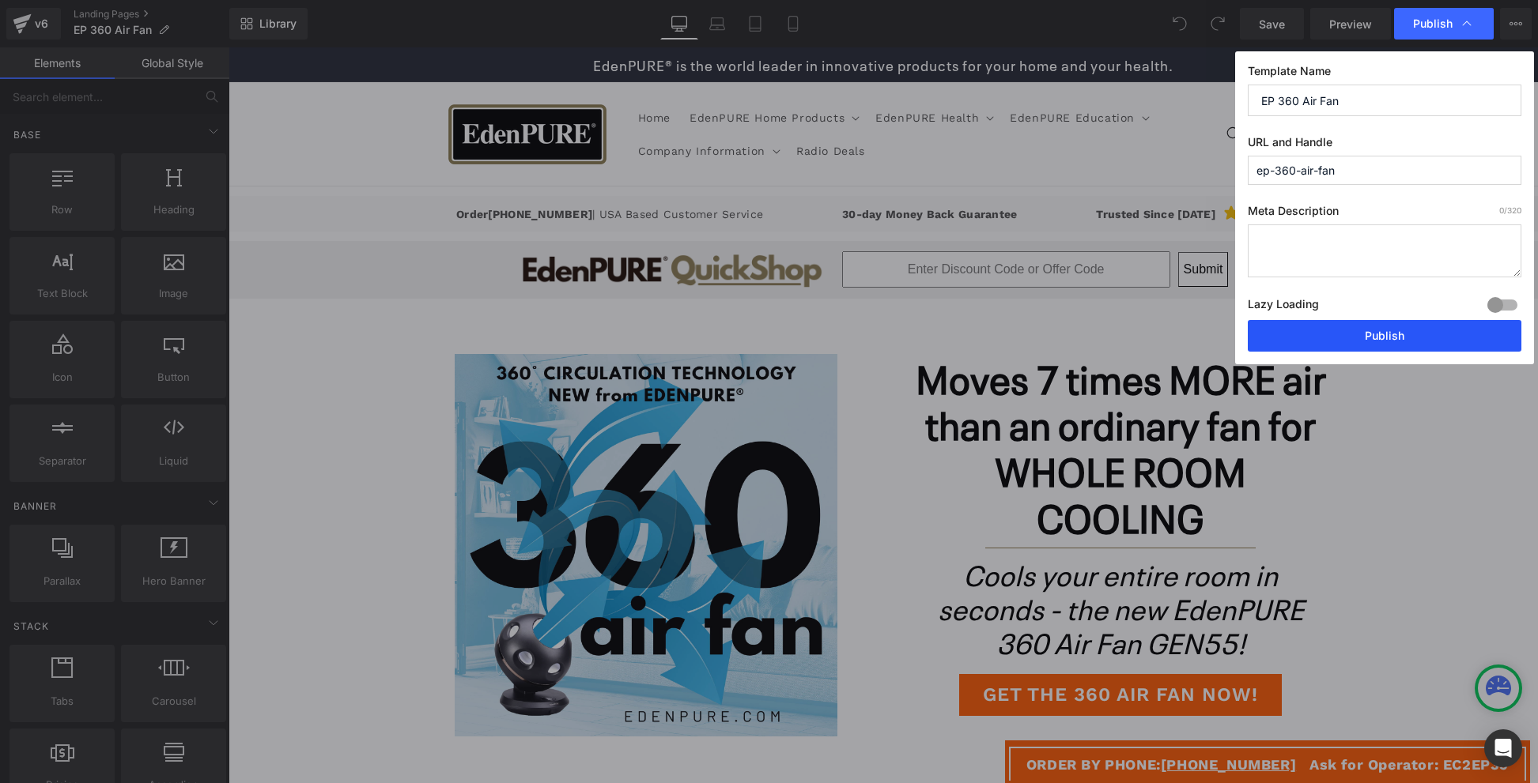
click at [1402, 330] on button "Publish" at bounding box center [1384, 336] width 274 height 32
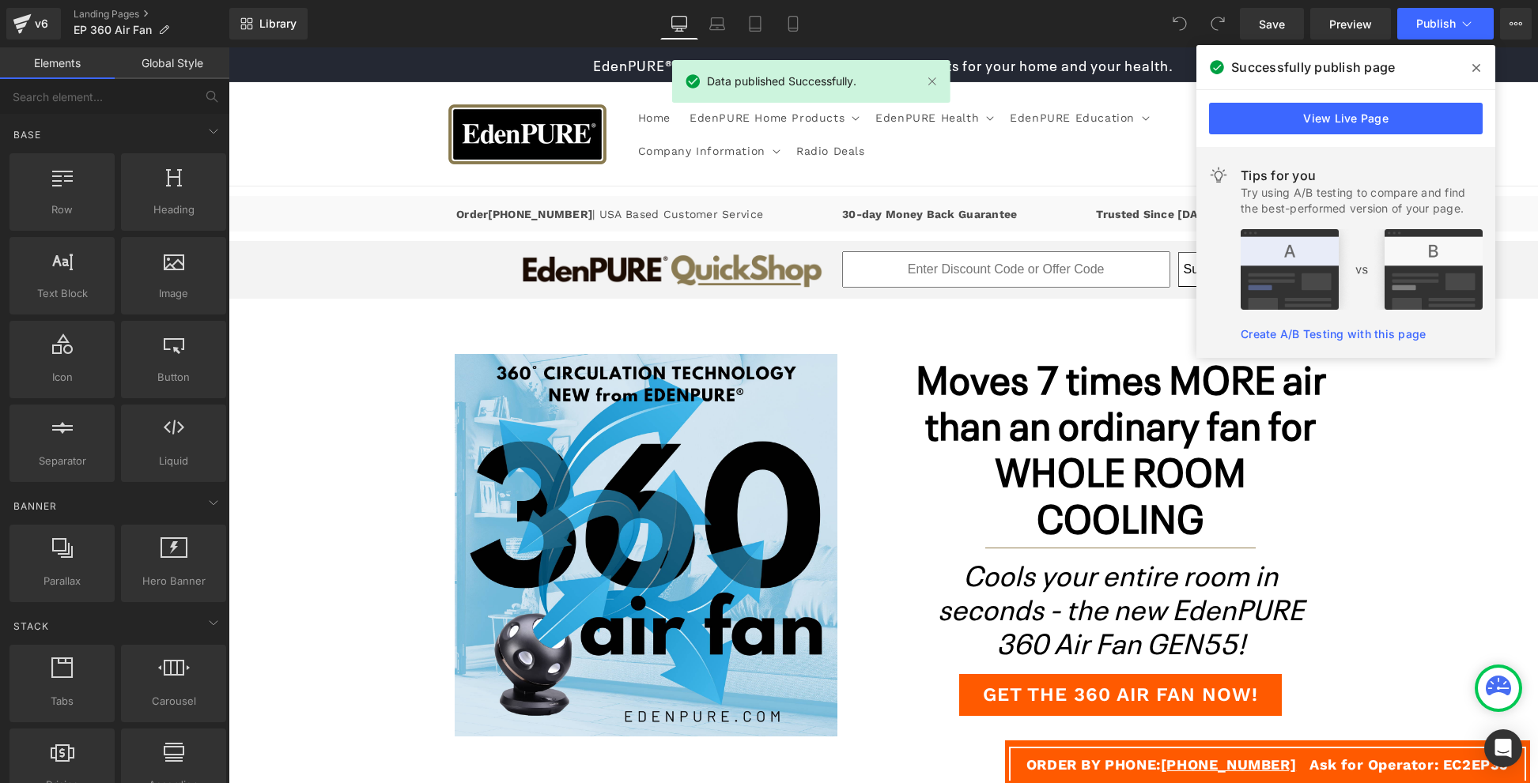
click at [1348, 344] on div "Create A/B Testing with this page" at bounding box center [1361, 342] width 242 height 32
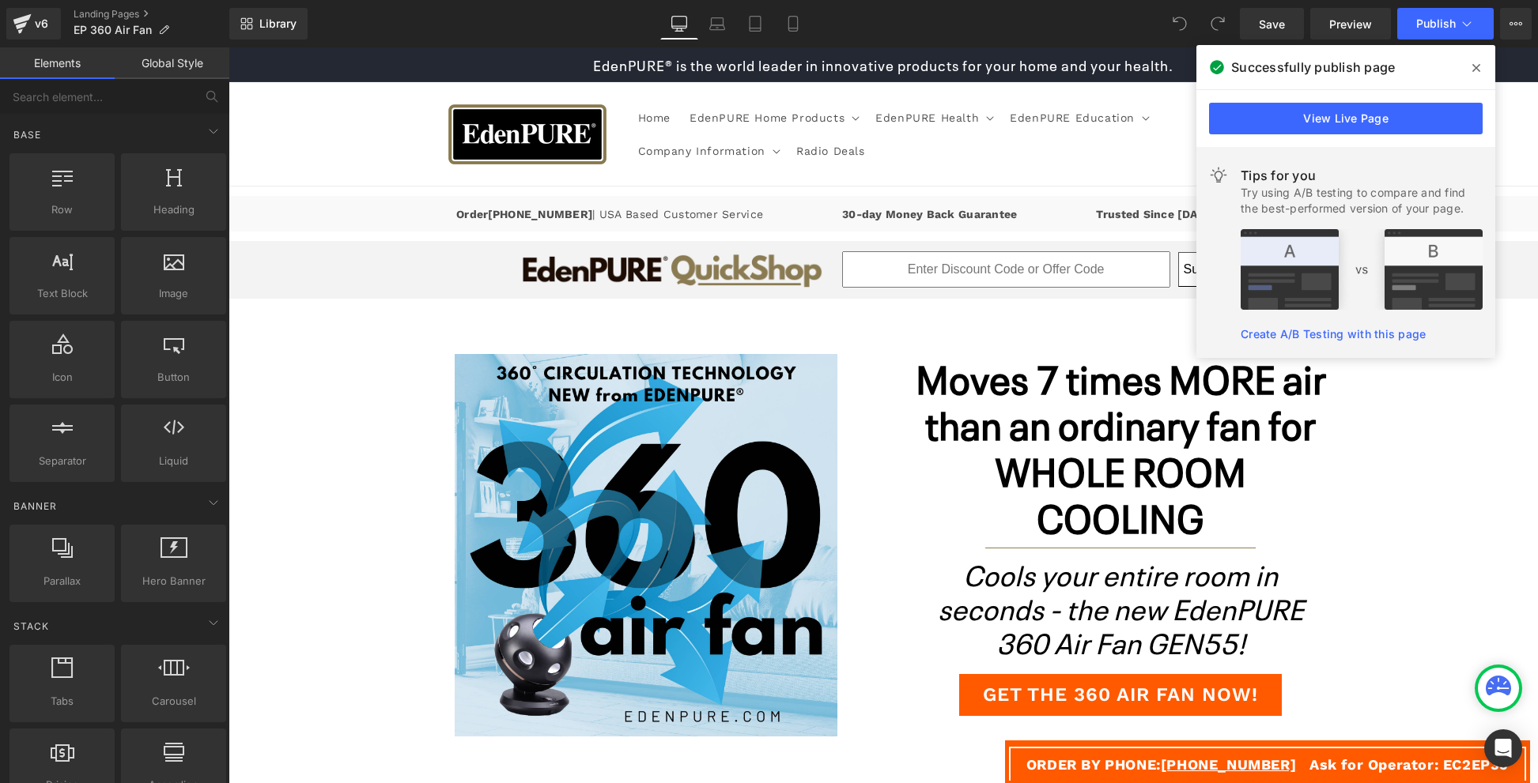
click at [1355, 331] on link "Create A/B Testing with this page" at bounding box center [1332, 333] width 185 height 13
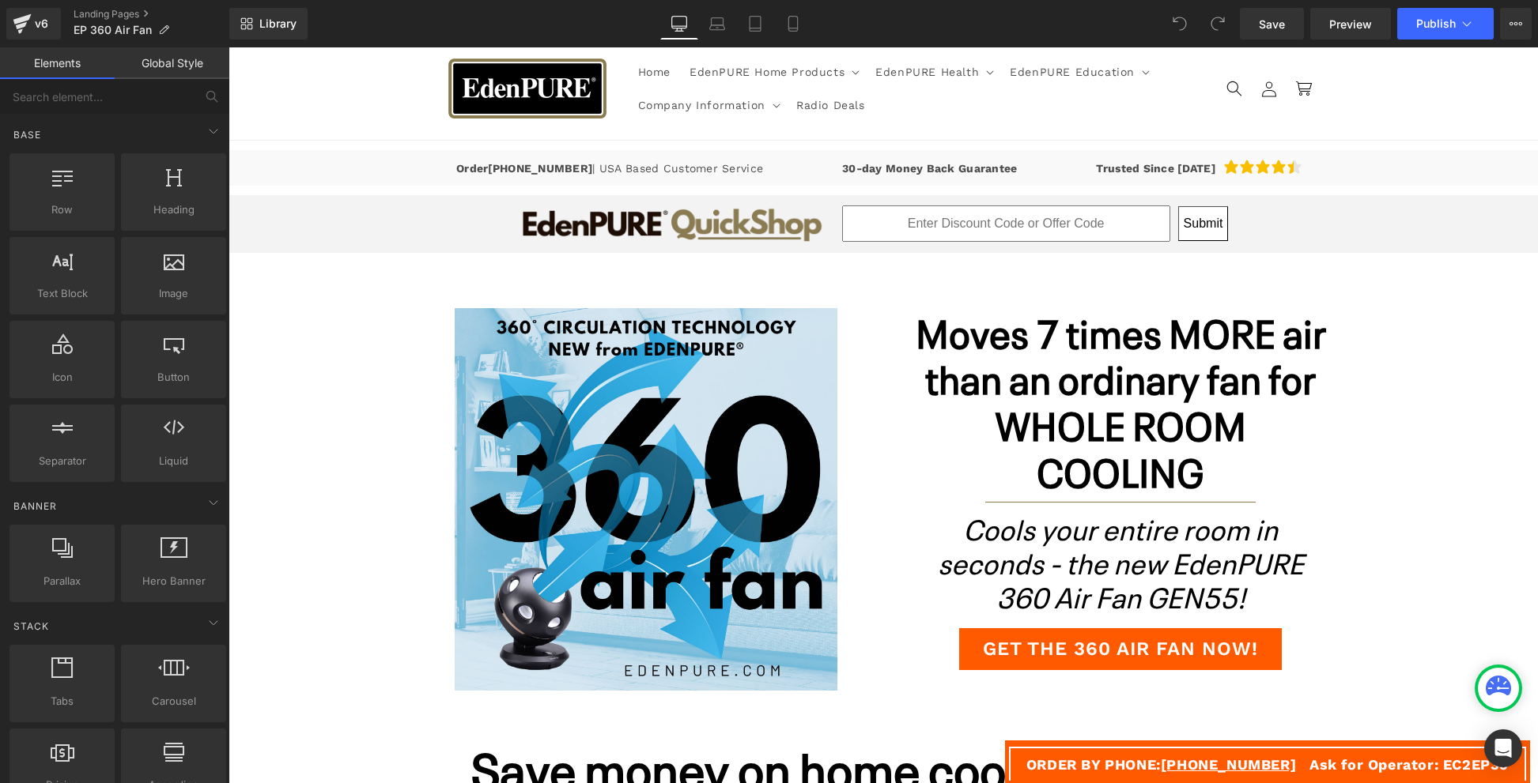
scroll to position [49, 0]
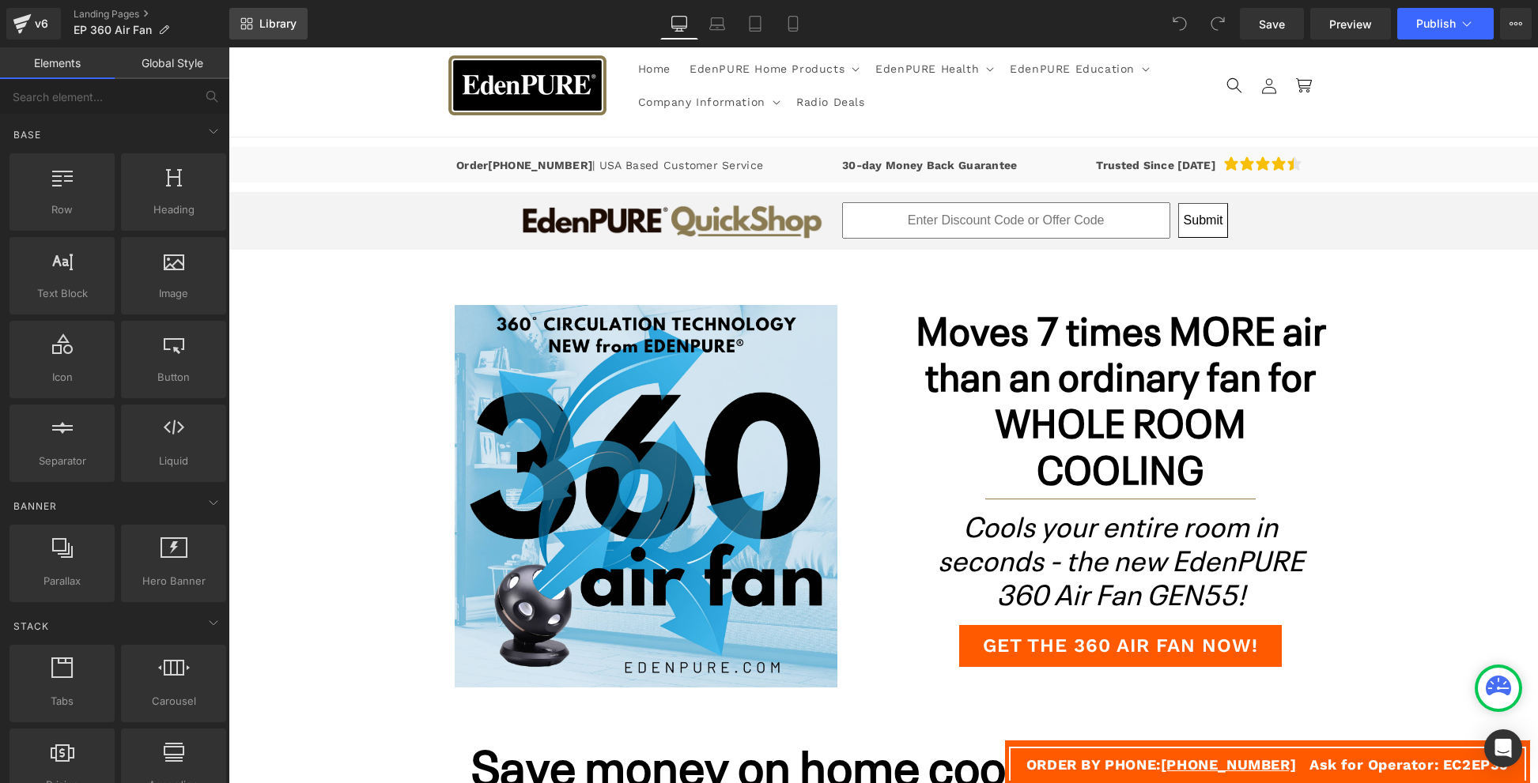
click at [258, 22] on link "Library" at bounding box center [268, 24] width 78 height 32
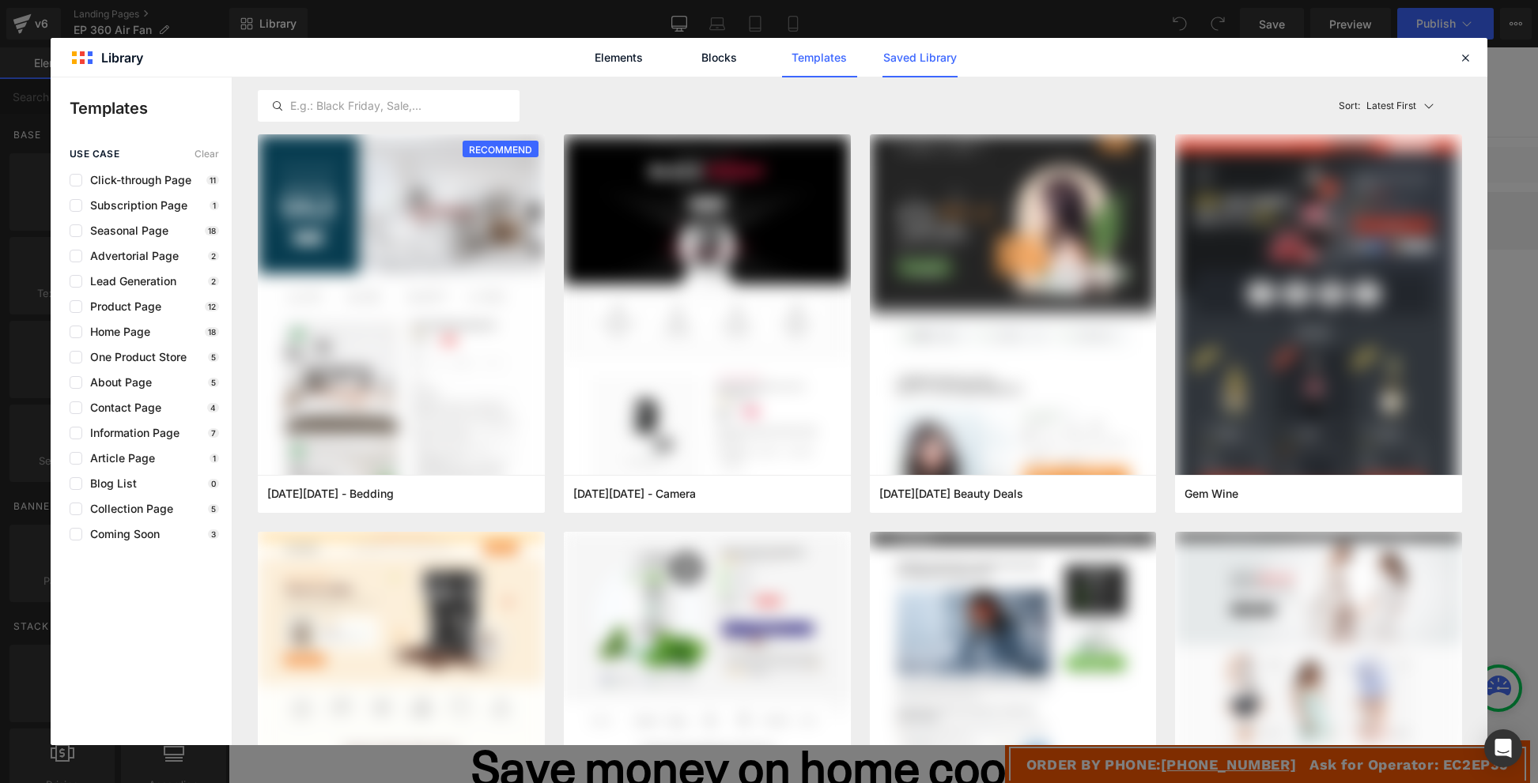
click at [908, 62] on link "Saved Library" at bounding box center [919, 58] width 75 height 40
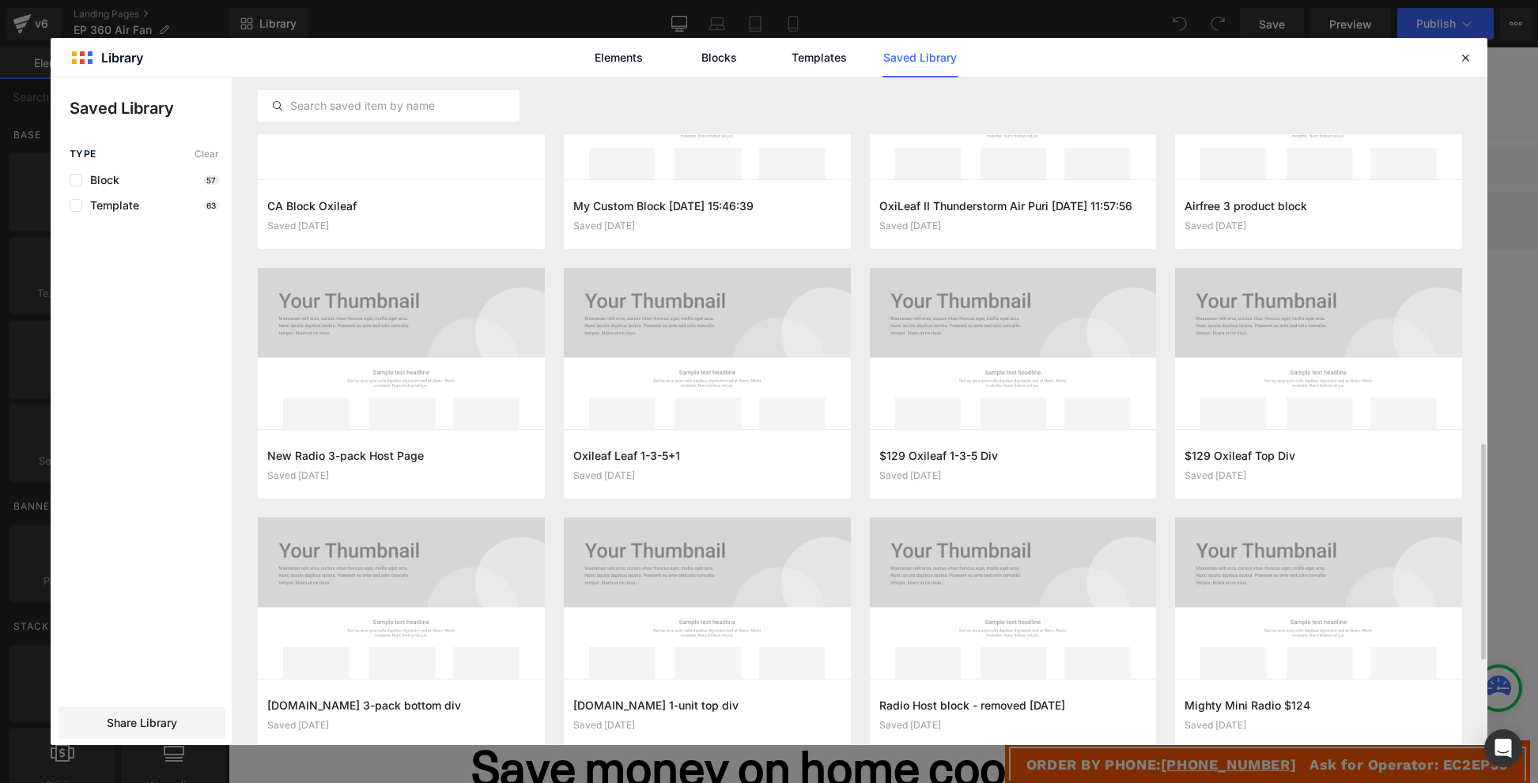
scroll to position [1120, 0]
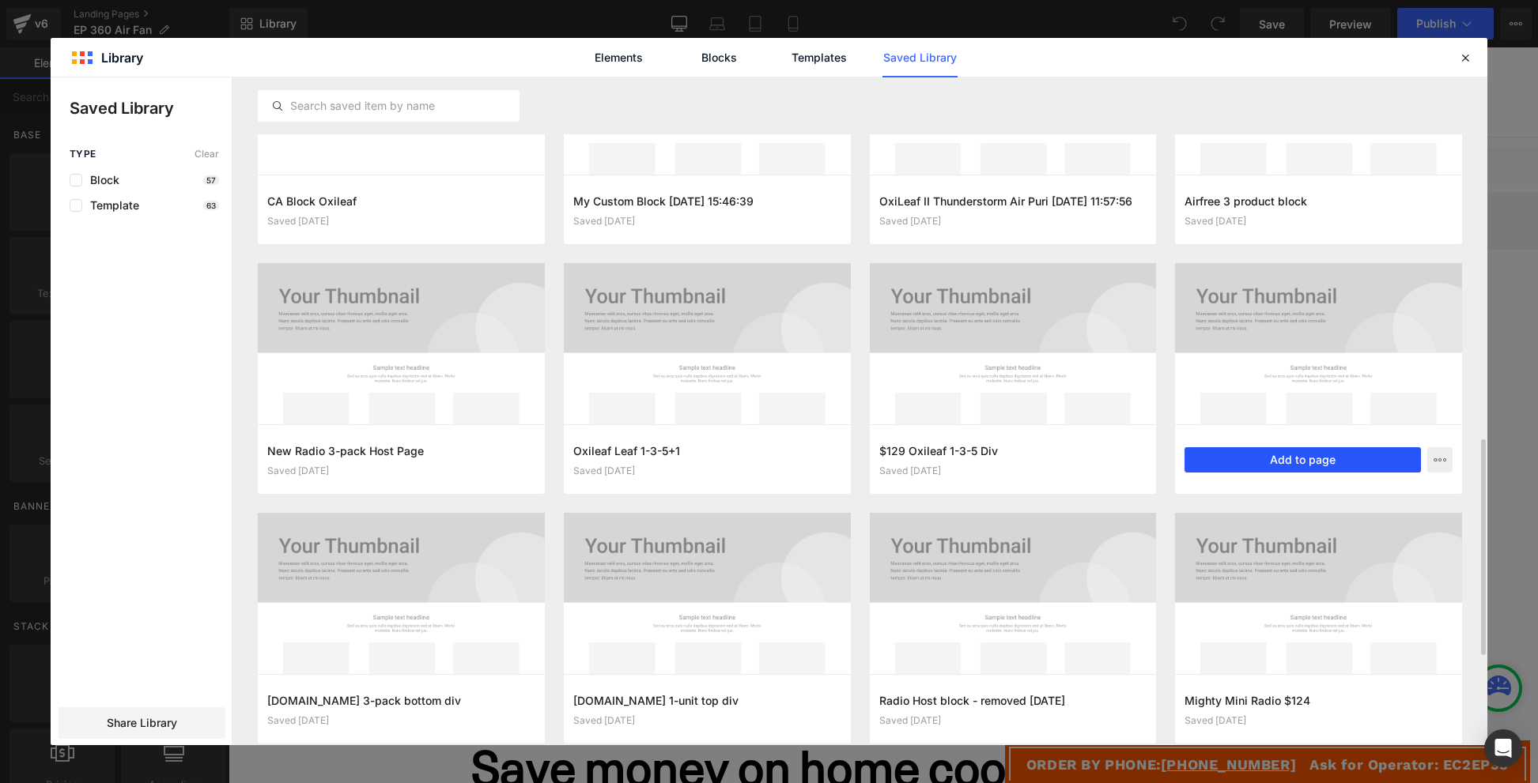
click at [1327, 455] on button "Add to page" at bounding box center [1302, 459] width 236 height 25
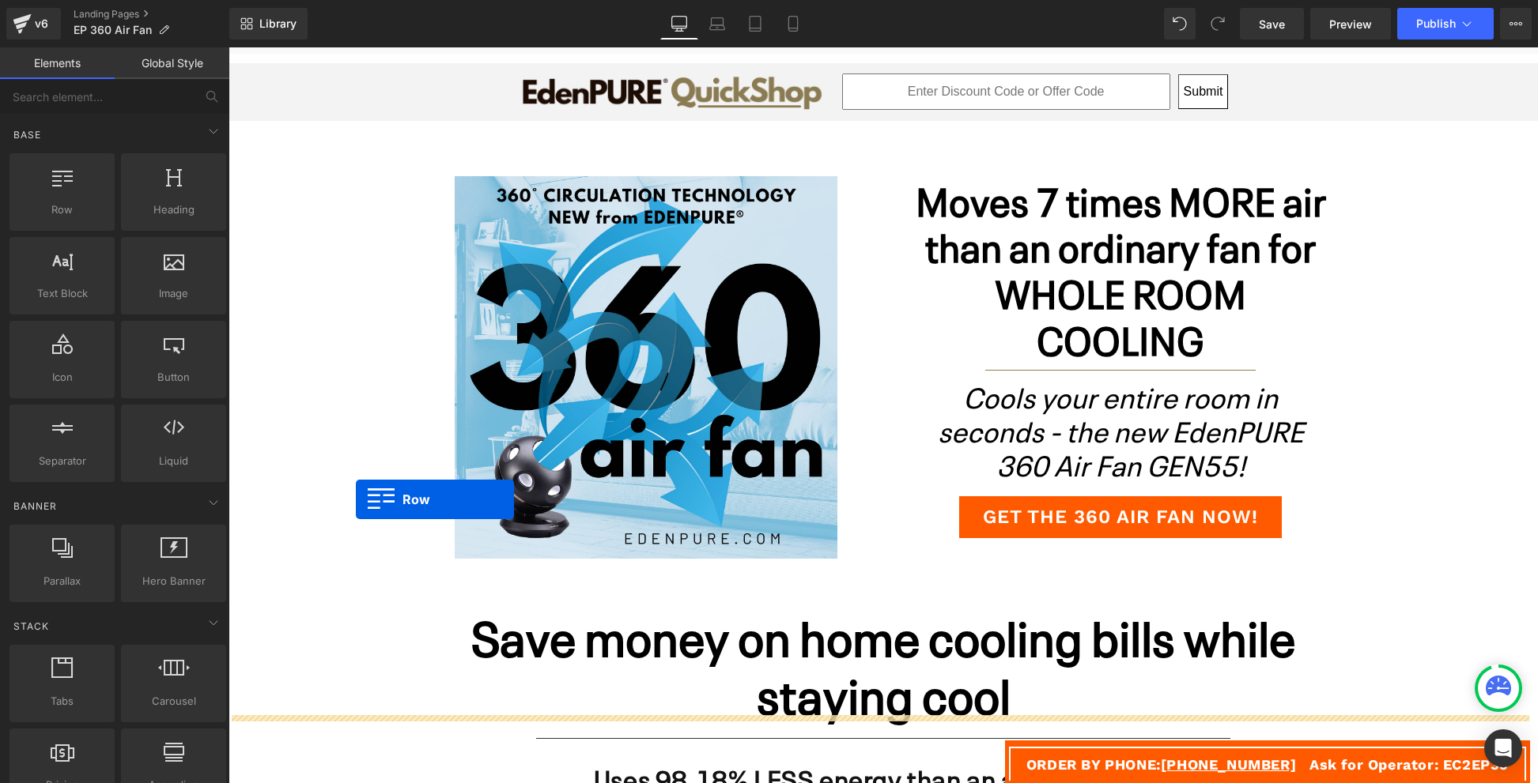
scroll to position [0, 0]
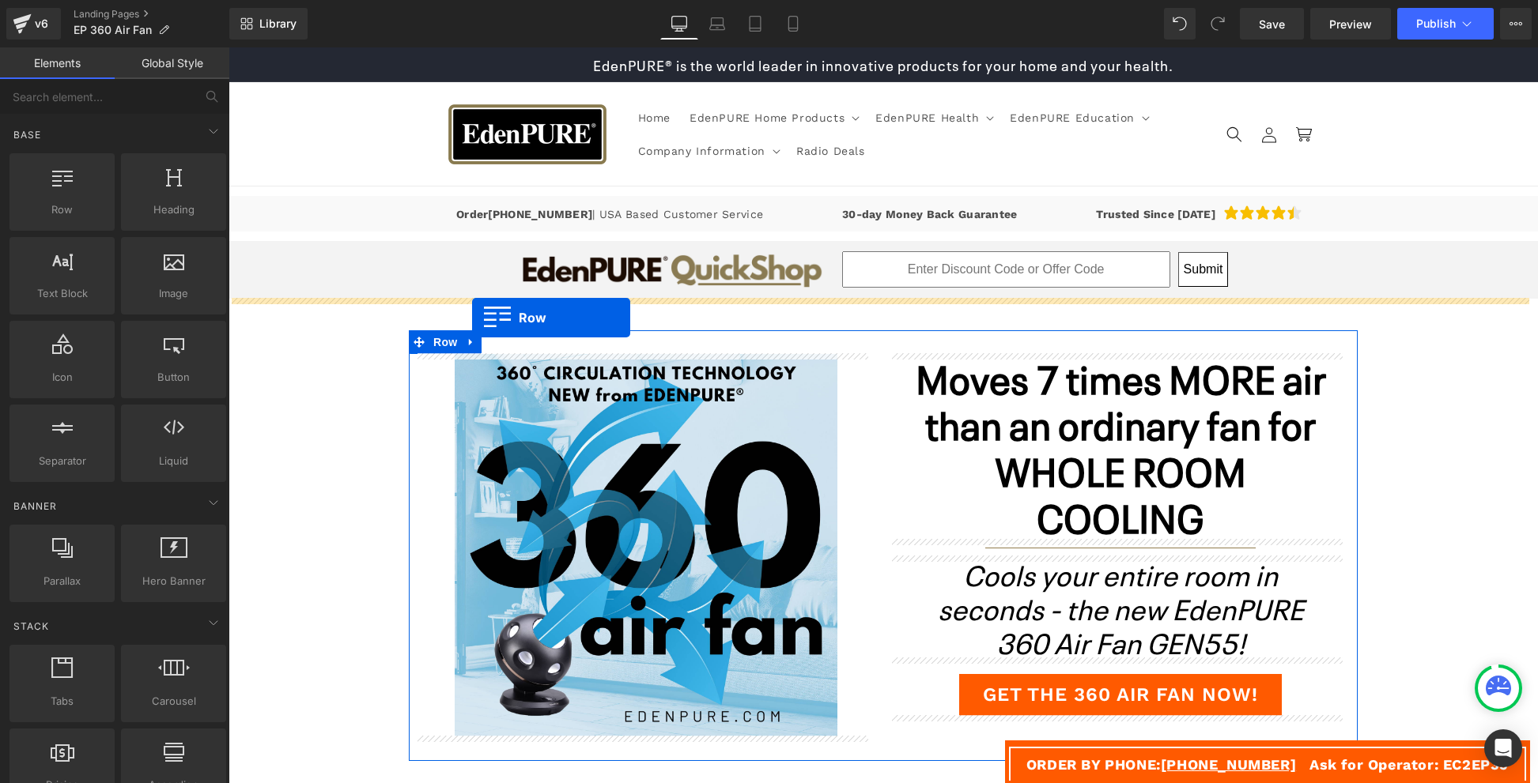
drag, startPoint x: 416, startPoint y: 138, endPoint x: 472, endPoint y: 318, distance: 188.8
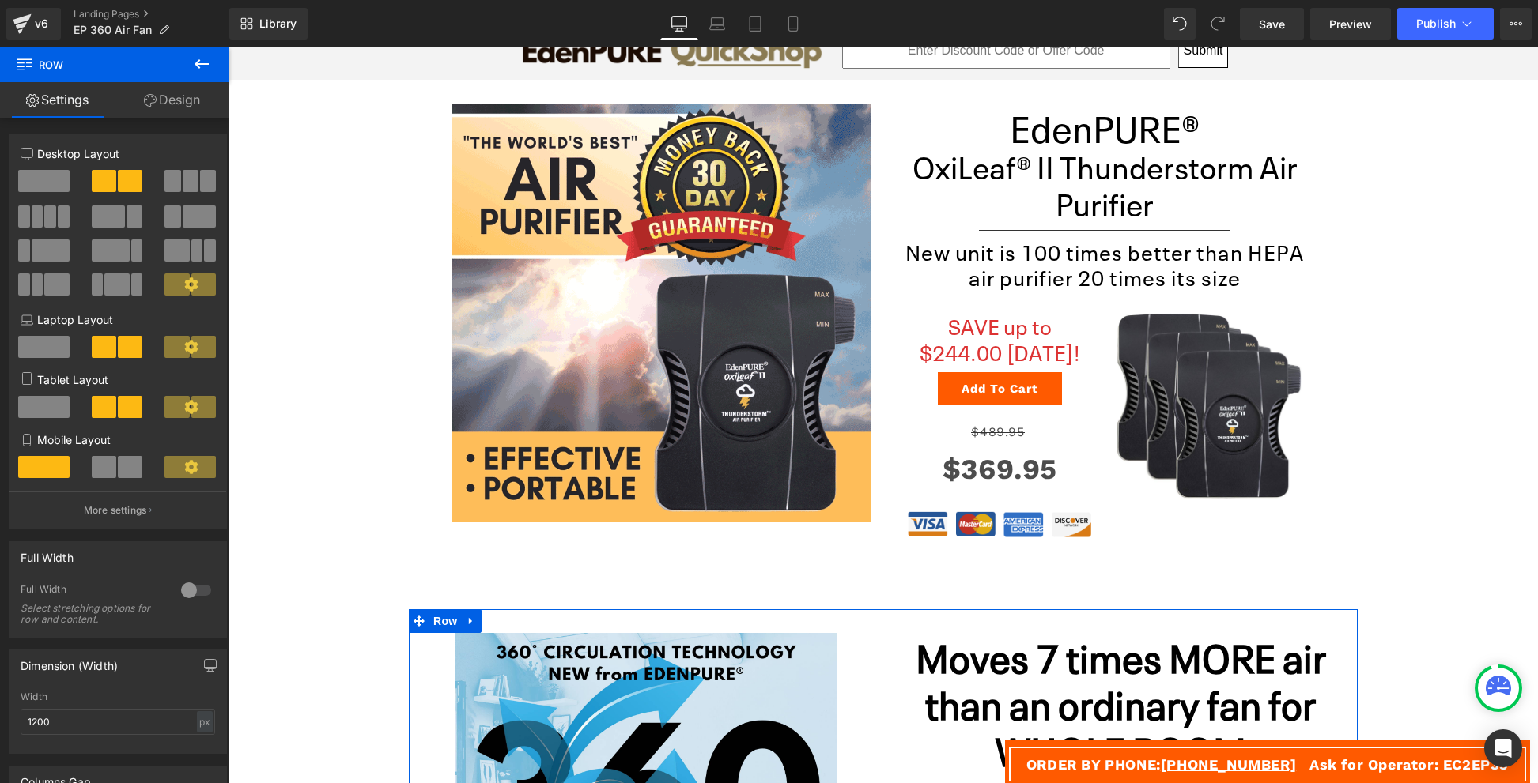
scroll to position [243, 0]
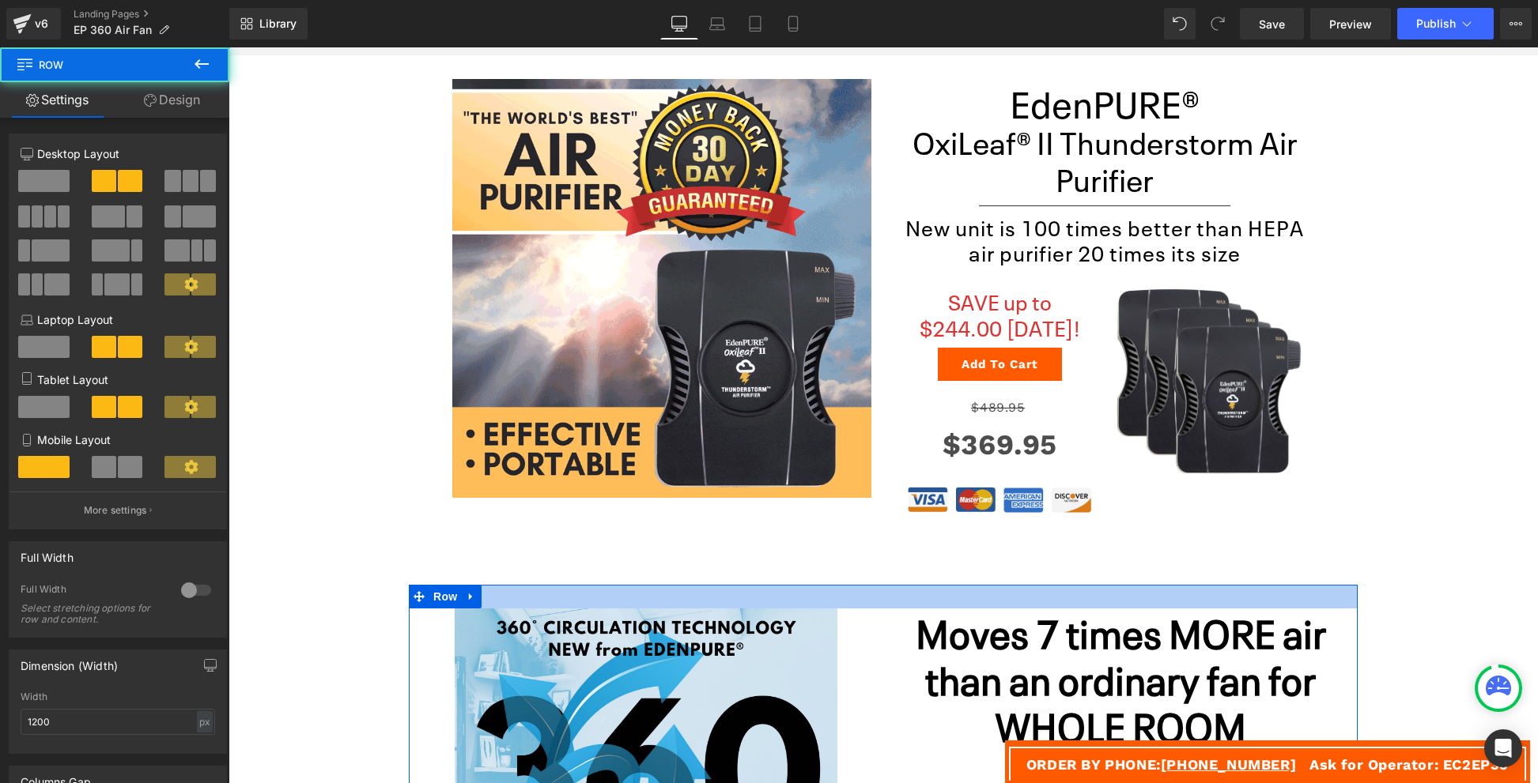
click at [866, 599] on div at bounding box center [883, 597] width 949 height 24
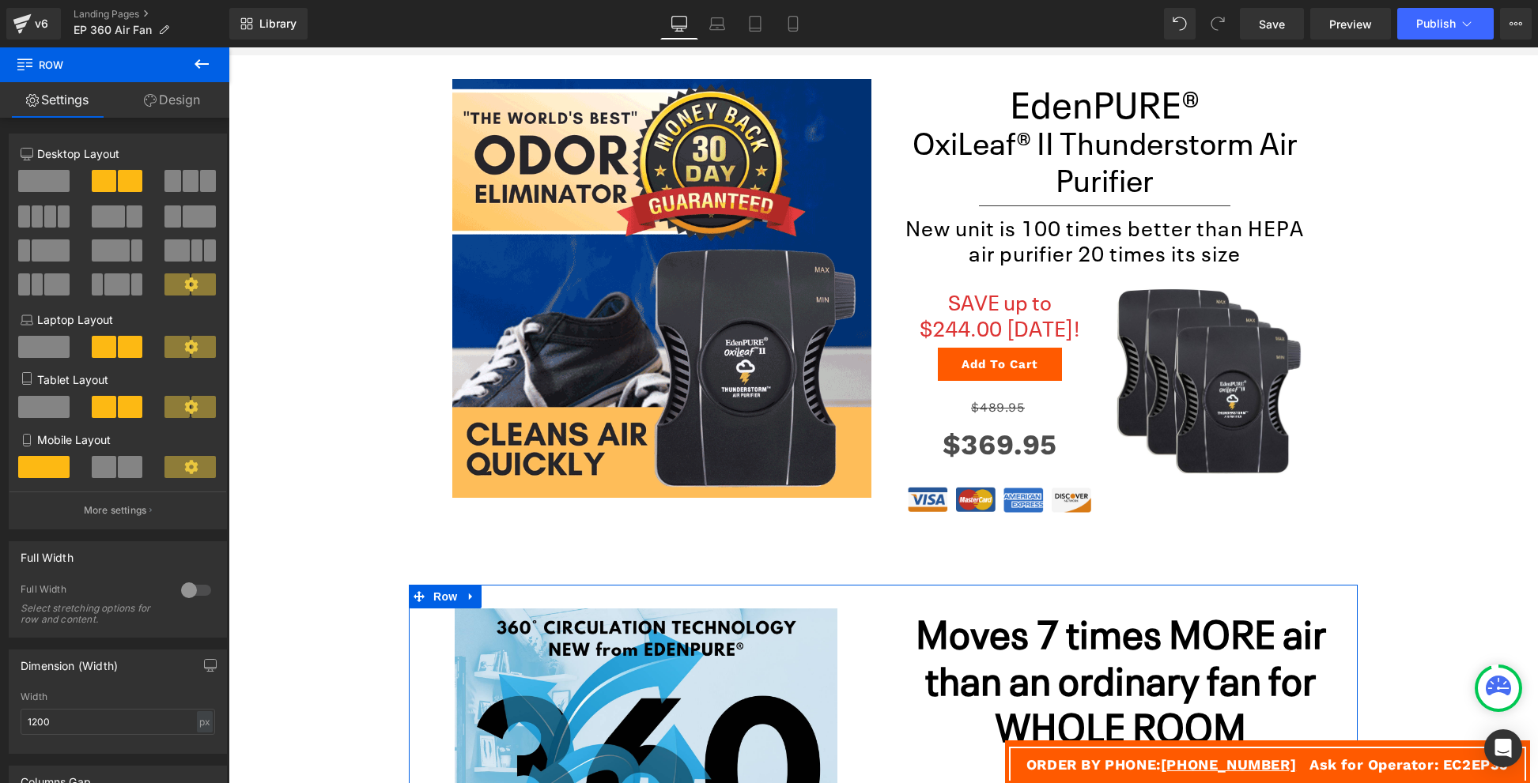
click at [174, 92] on link "Design" at bounding box center [172, 100] width 115 height 36
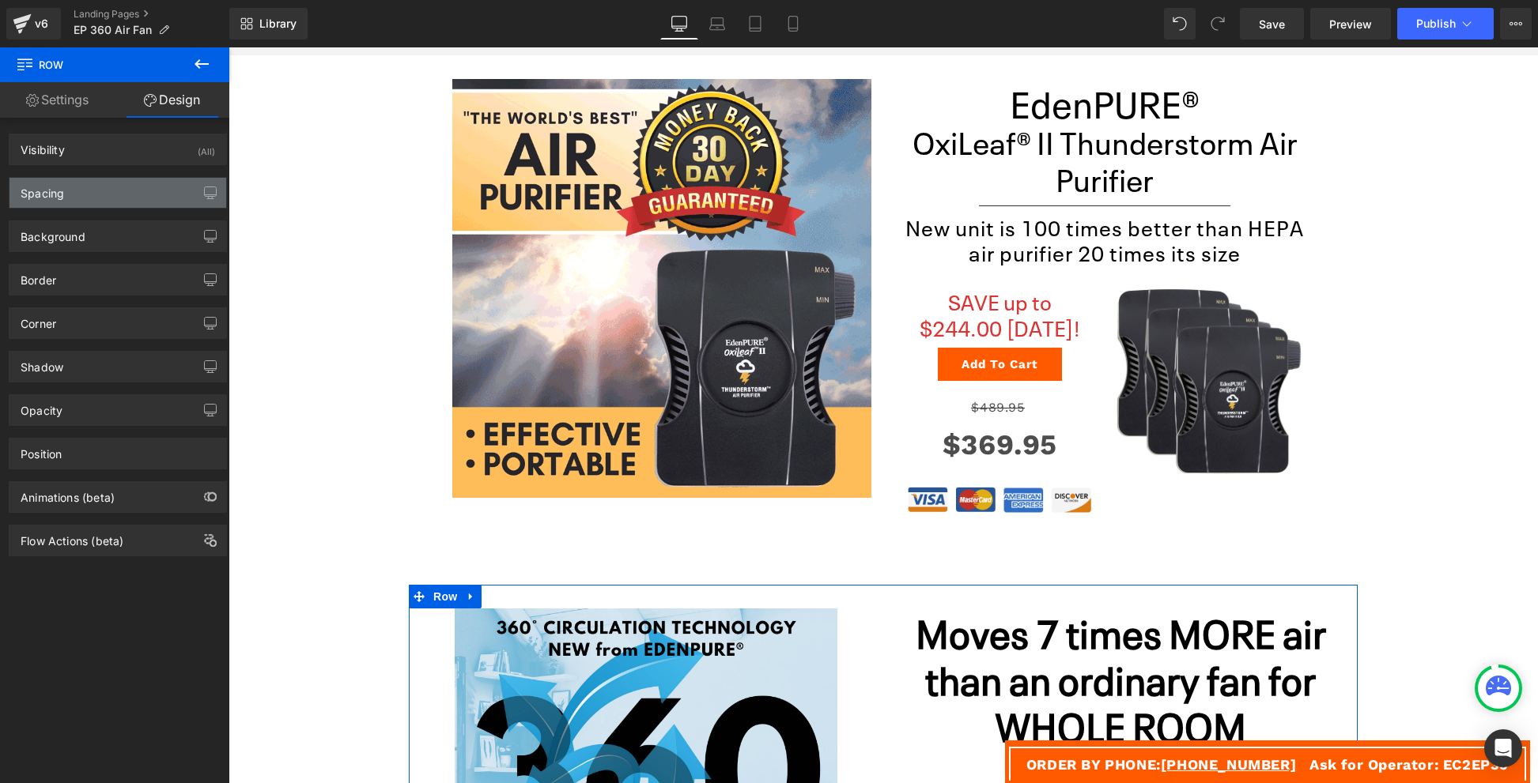
click at [141, 187] on div "Spacing" at bounding box center [117, 193] width 217 height 30
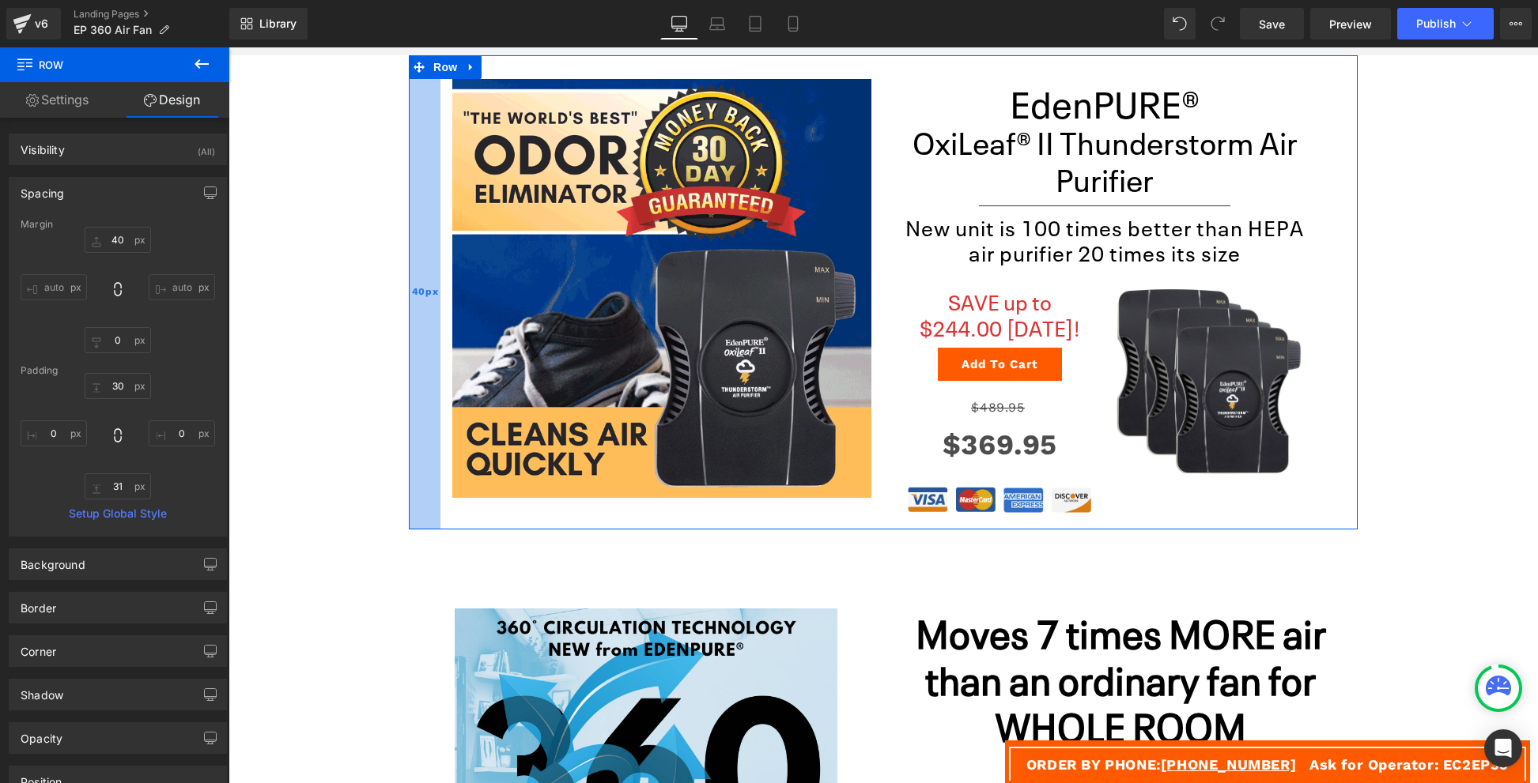
click at [424, 266] on div "40px" at bounding box center [425, 292] width 32 height 474
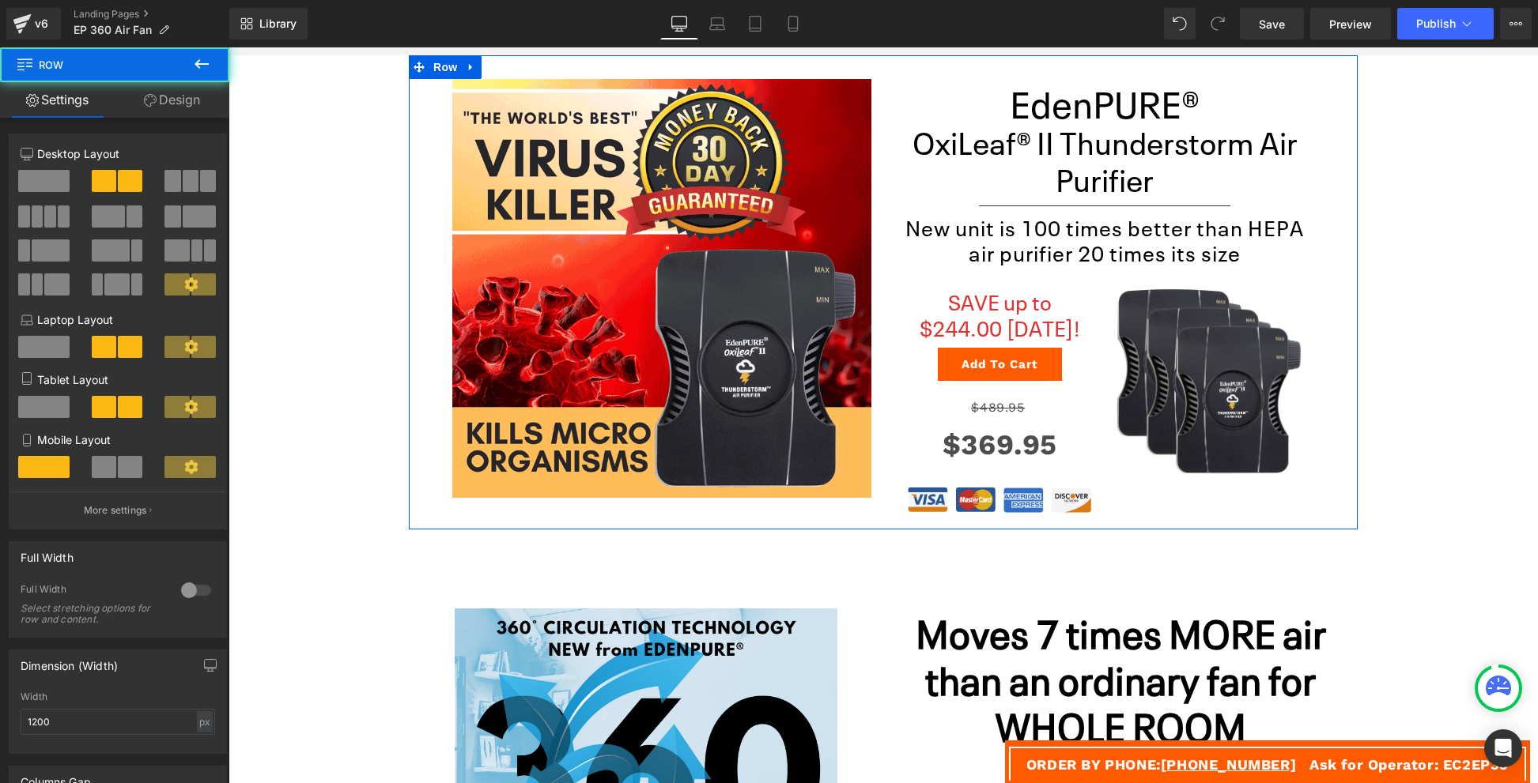
click at [164, 88] on link "Design" at bounding box center [172, 100] width 115 height 36
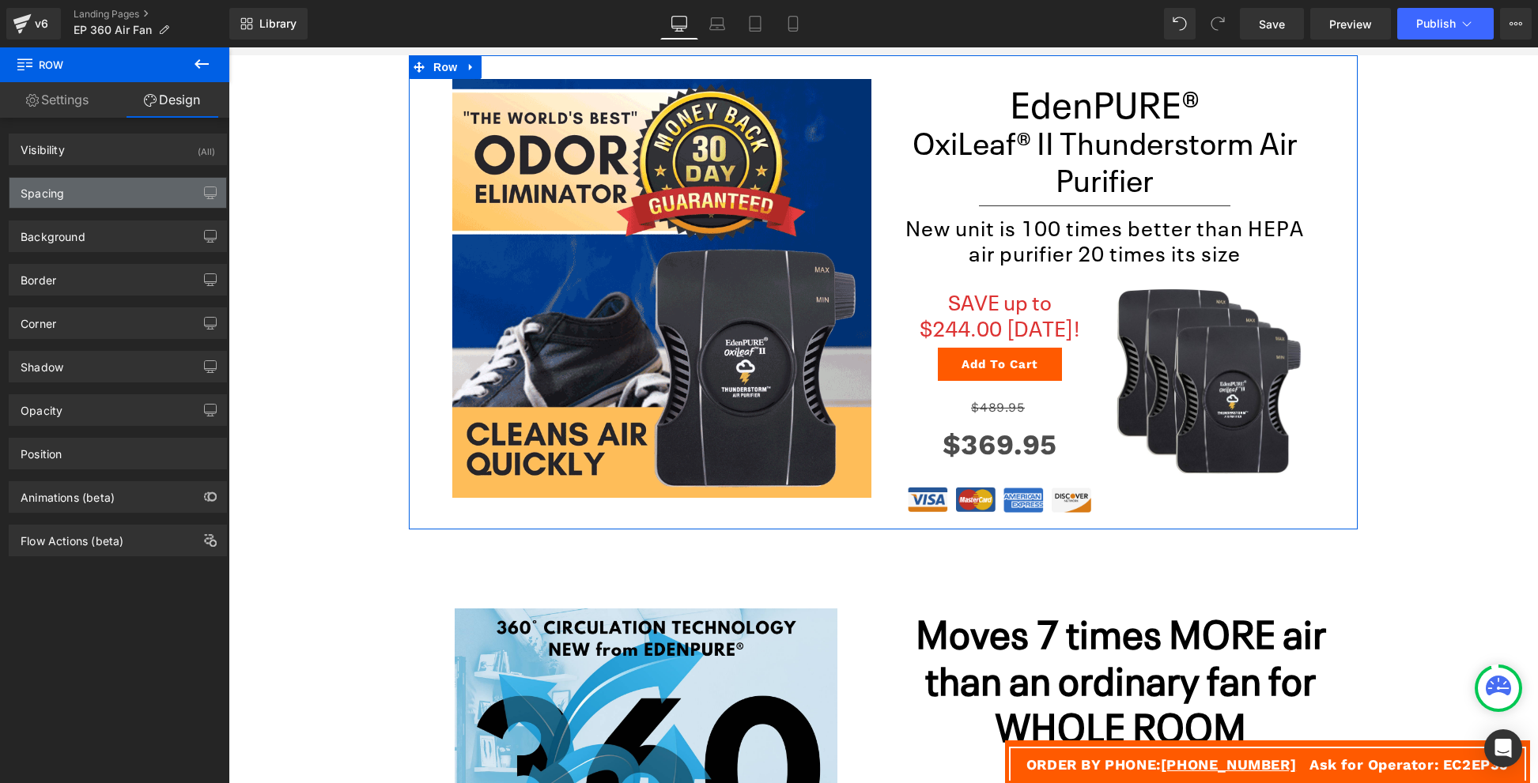
click at [96, 198] on div "Spacing" at bounding box center [117, 193] width 217 height 30
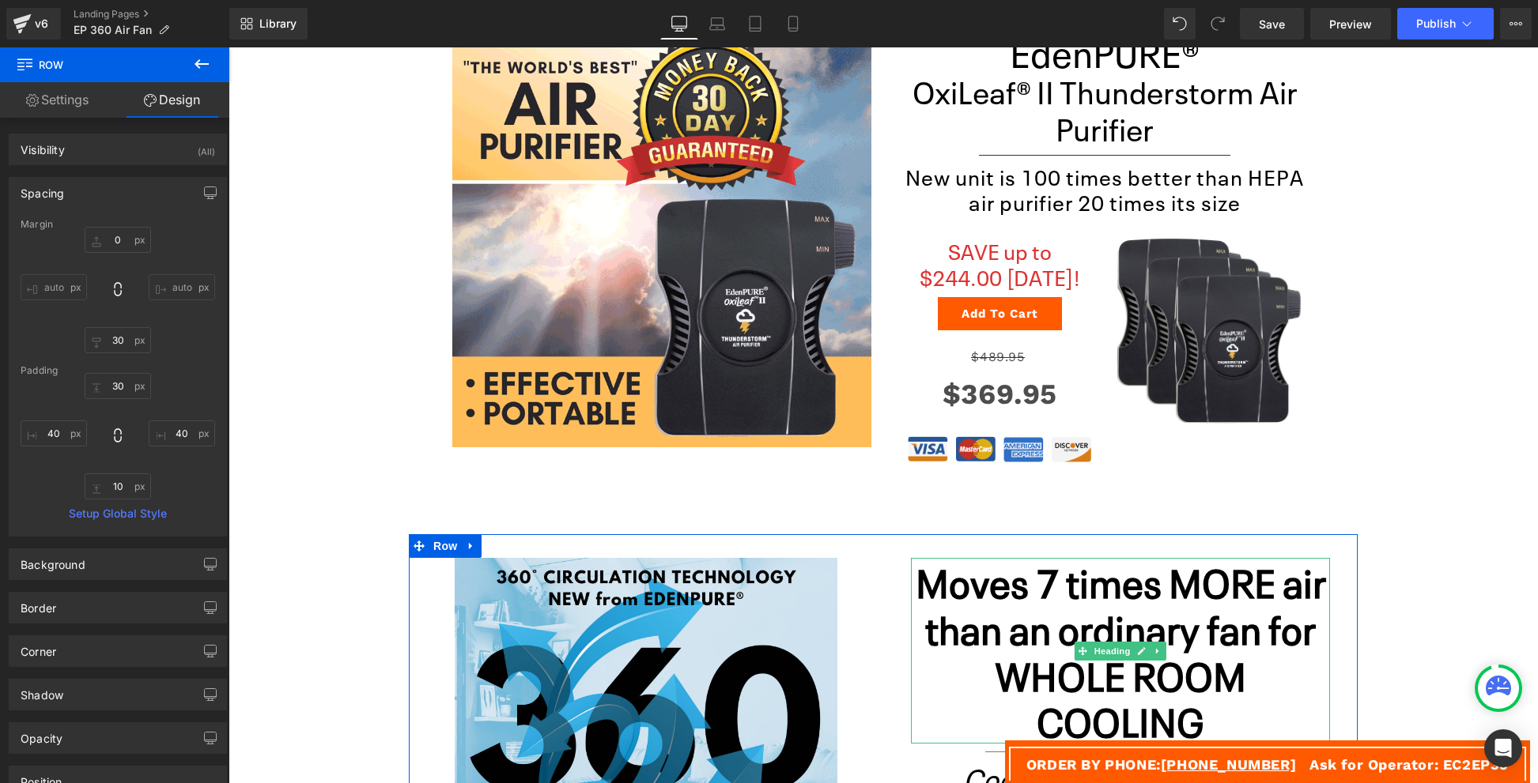
scroll to position [286, 0]
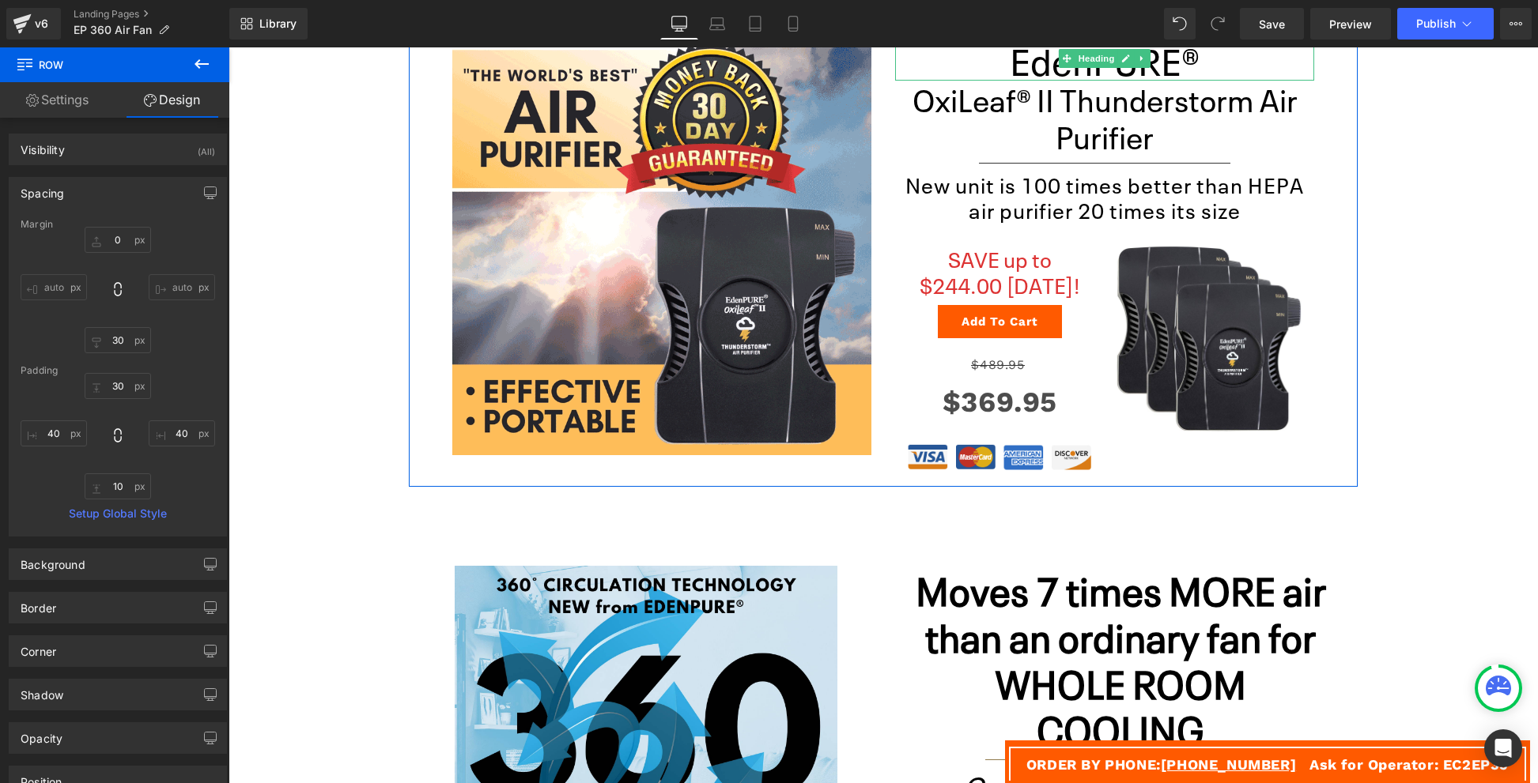
click at [1117, 72] on h1 "EdenPURE®" at bounding box center [1104, 58] width 419 height 44
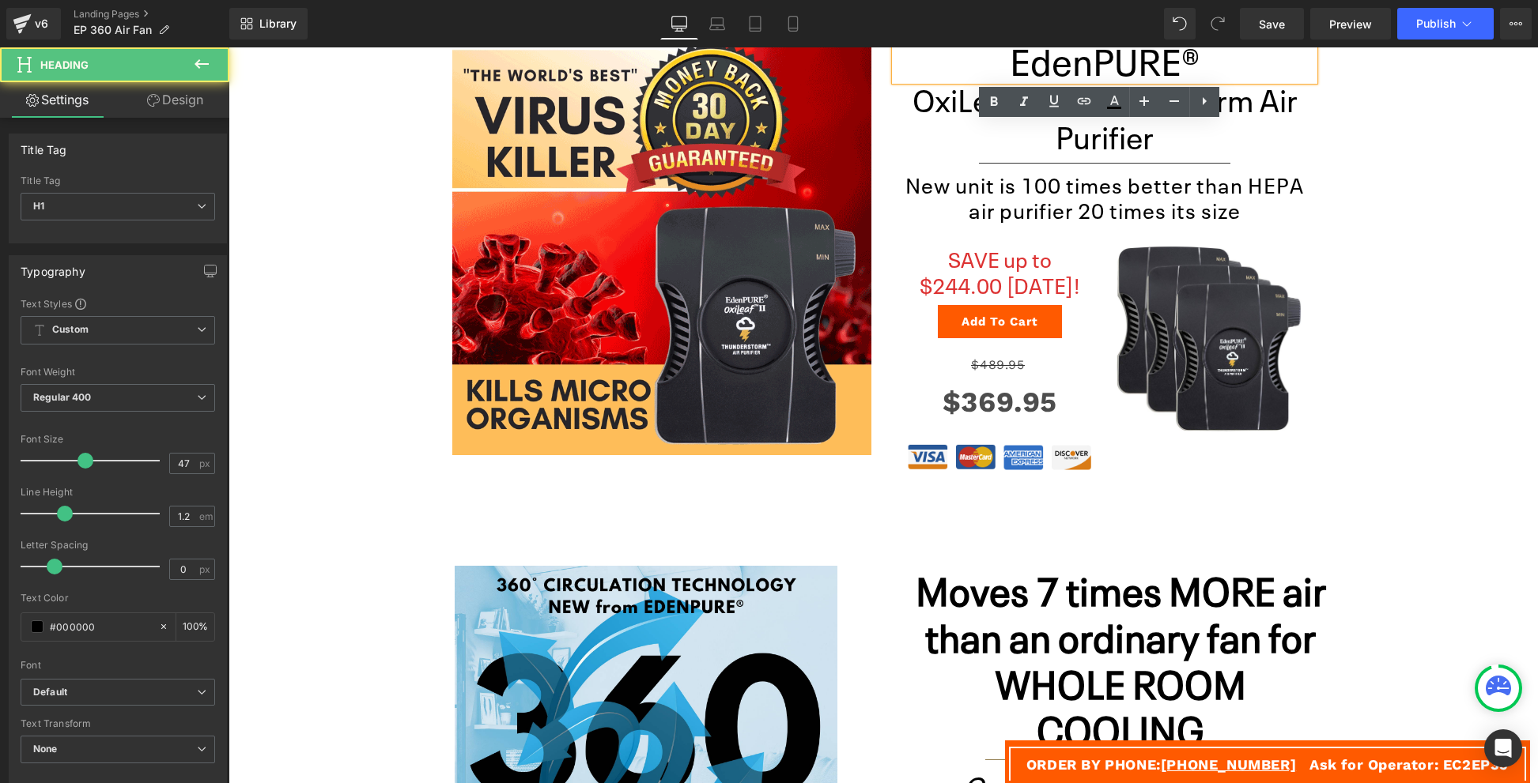
click at [1117, 72] on h1 "EdenPURE®" at bounding box center [1104, 58] width 419 height 44
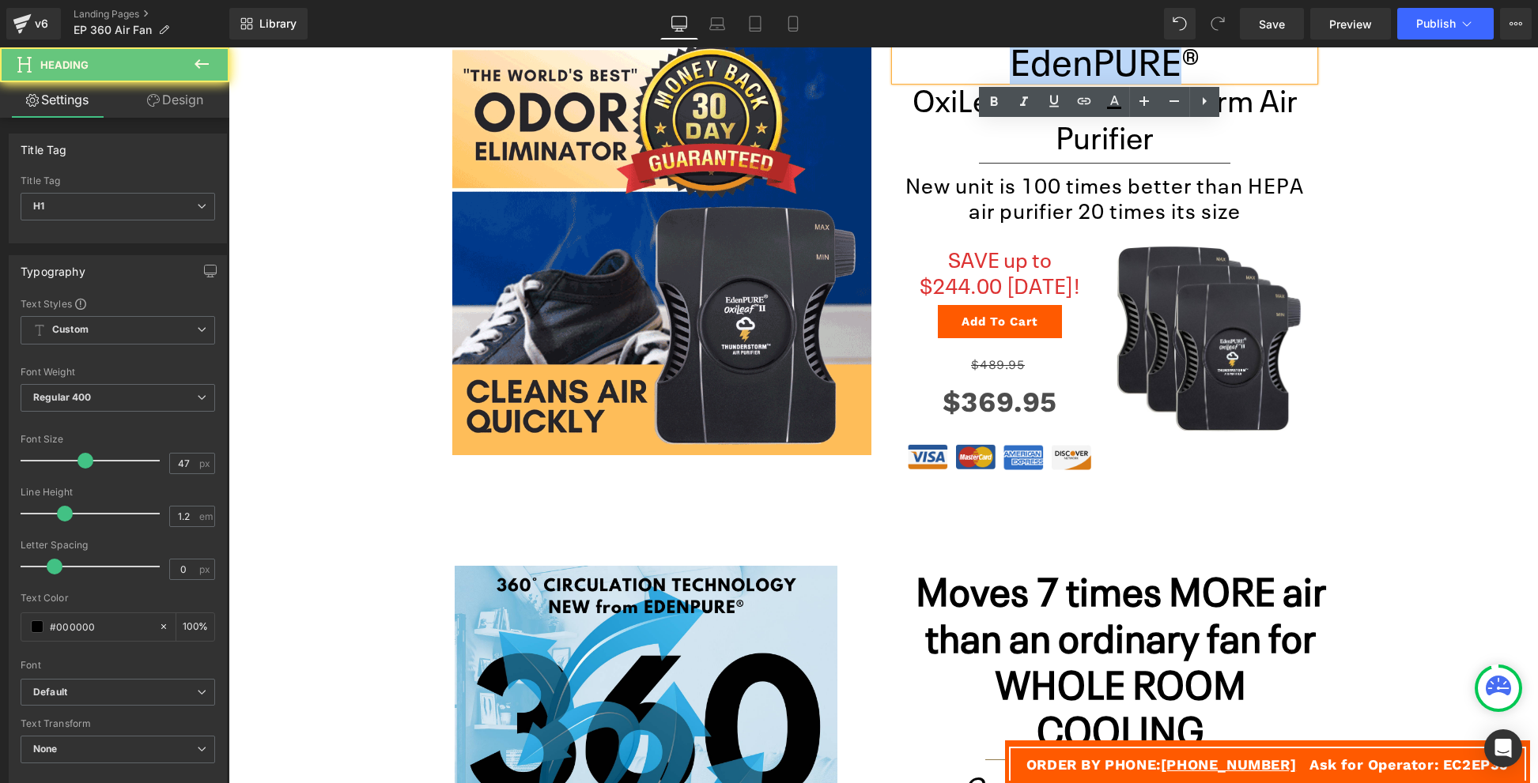
click at [1117, 72] on h1 "EdenPURE®" at bounding box center [1104, 58] width 419 height 44
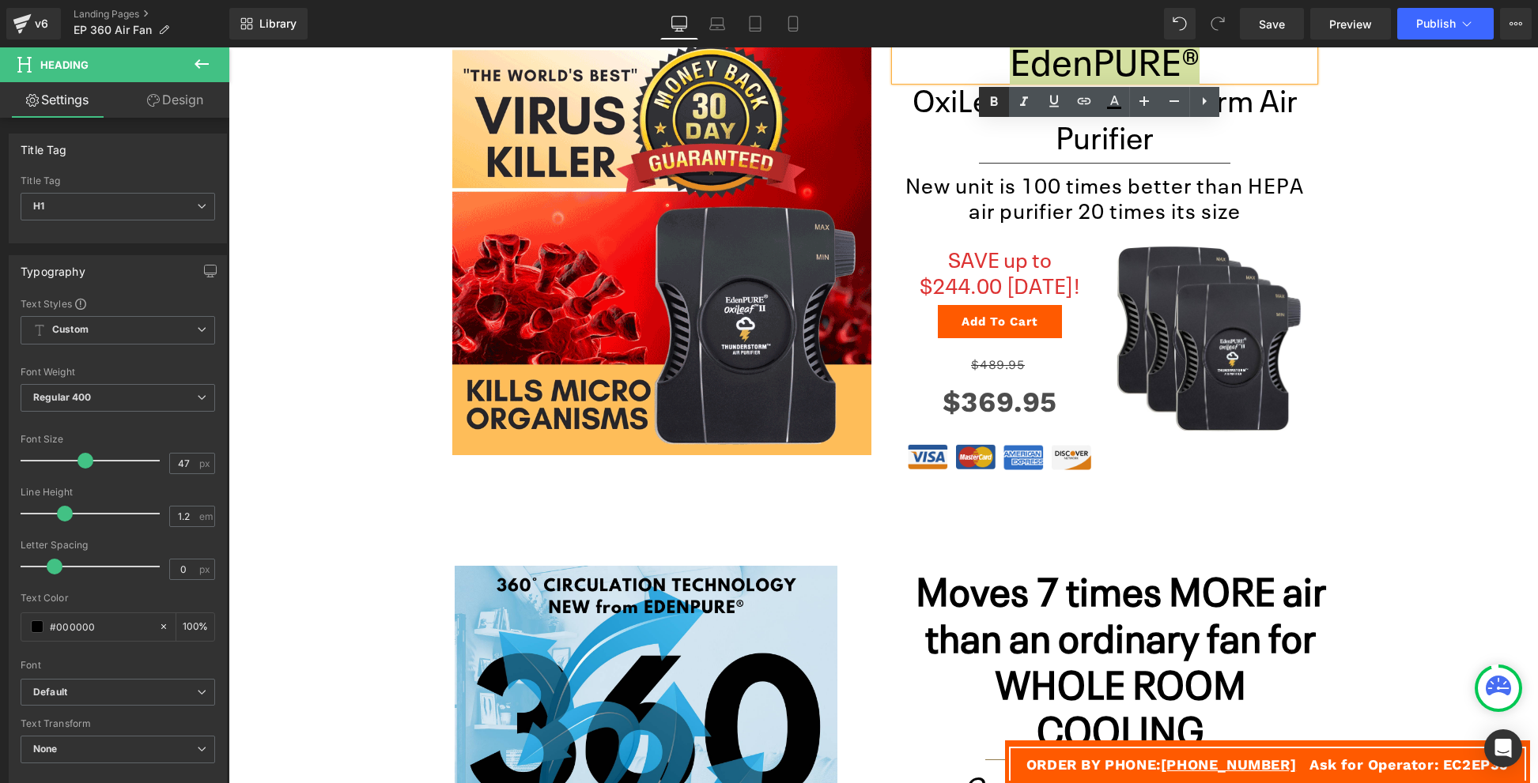
click at [995, 96] on icon at bounding box center [993, 101] width 19 height 19
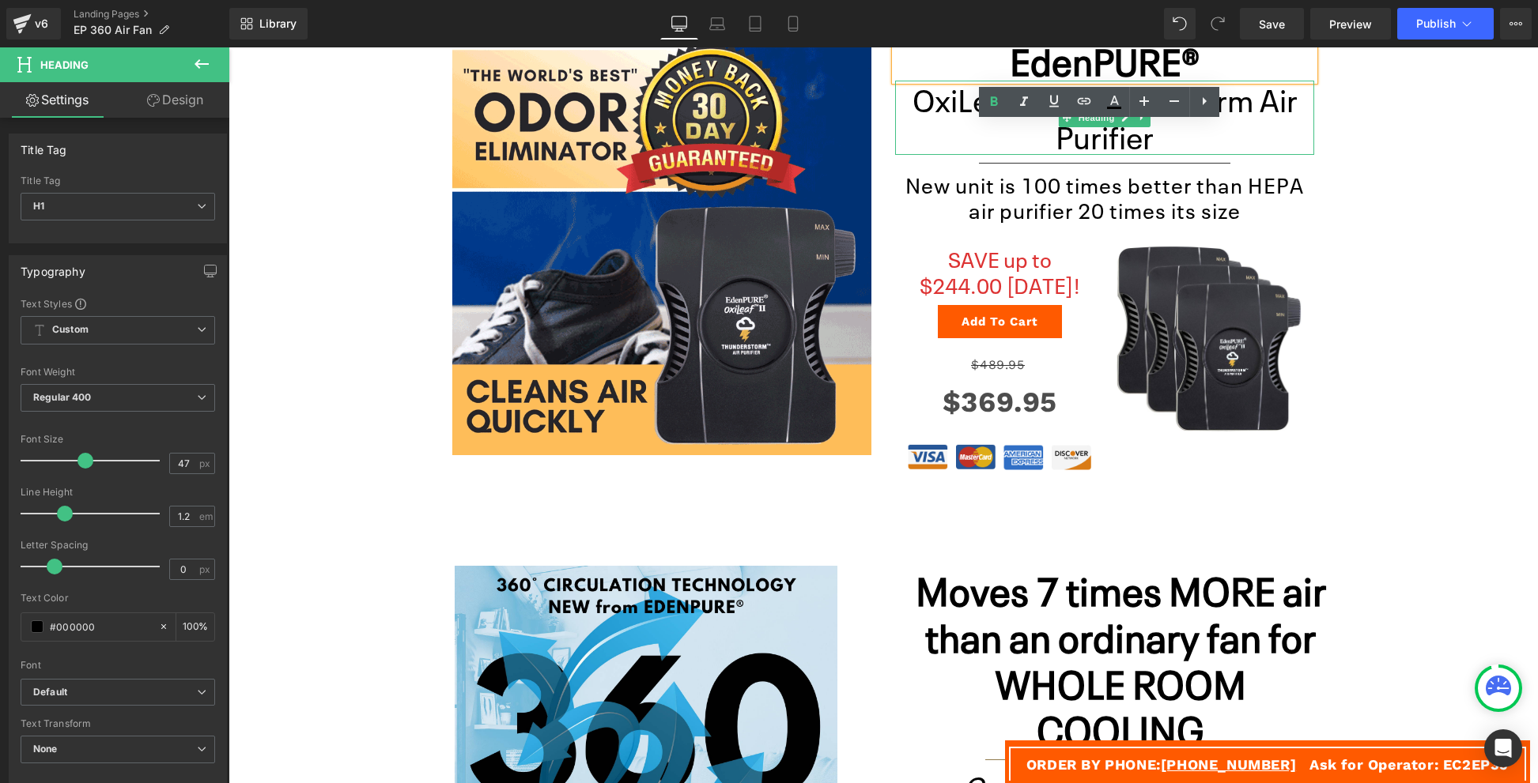
click at [945, 119] on h1 "OxiLeaf® II Thunderstorm Air Purifier" at bounding box center [1104, 118] width 419 height 74
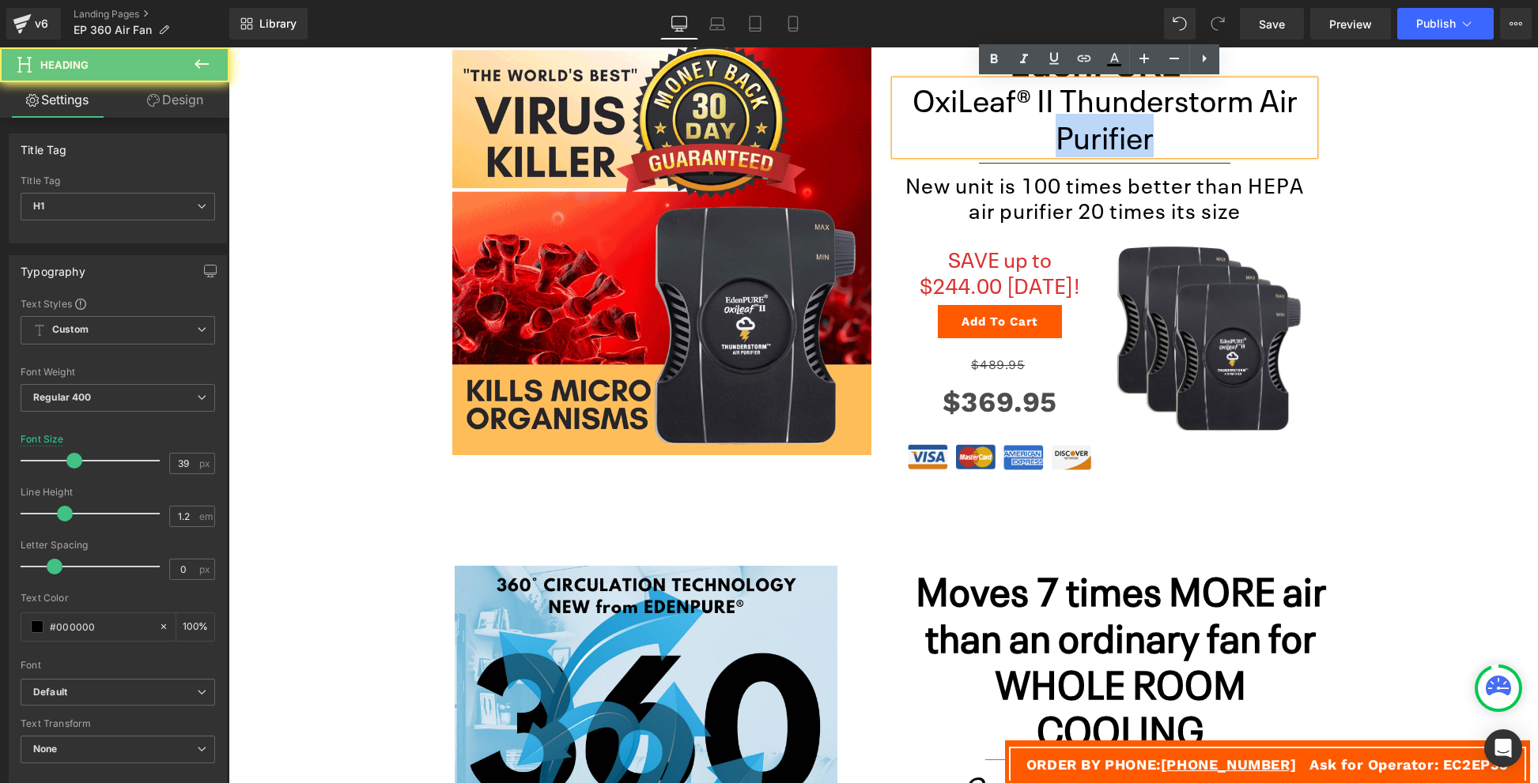
click at [945, 119] on h1 "OxiLeaf® II Thunderstorm Air Purifier" at bounding box center [1104, 118] width 419 height 74
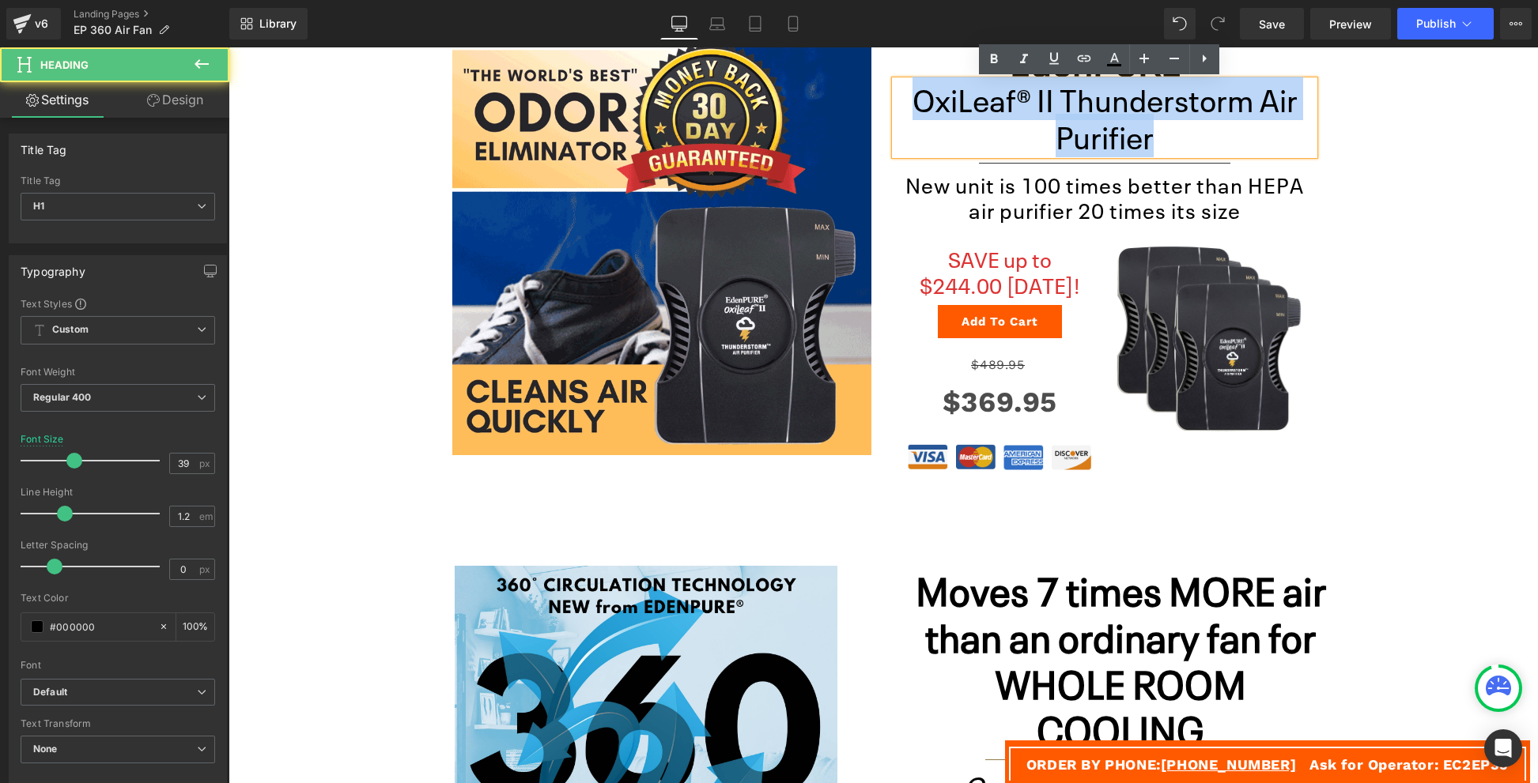
click at [945, 119] on h1 "OxiLeaf® II Thunderstorm Air Purifier" at bounding box center [1104, 118] width 419 height 74
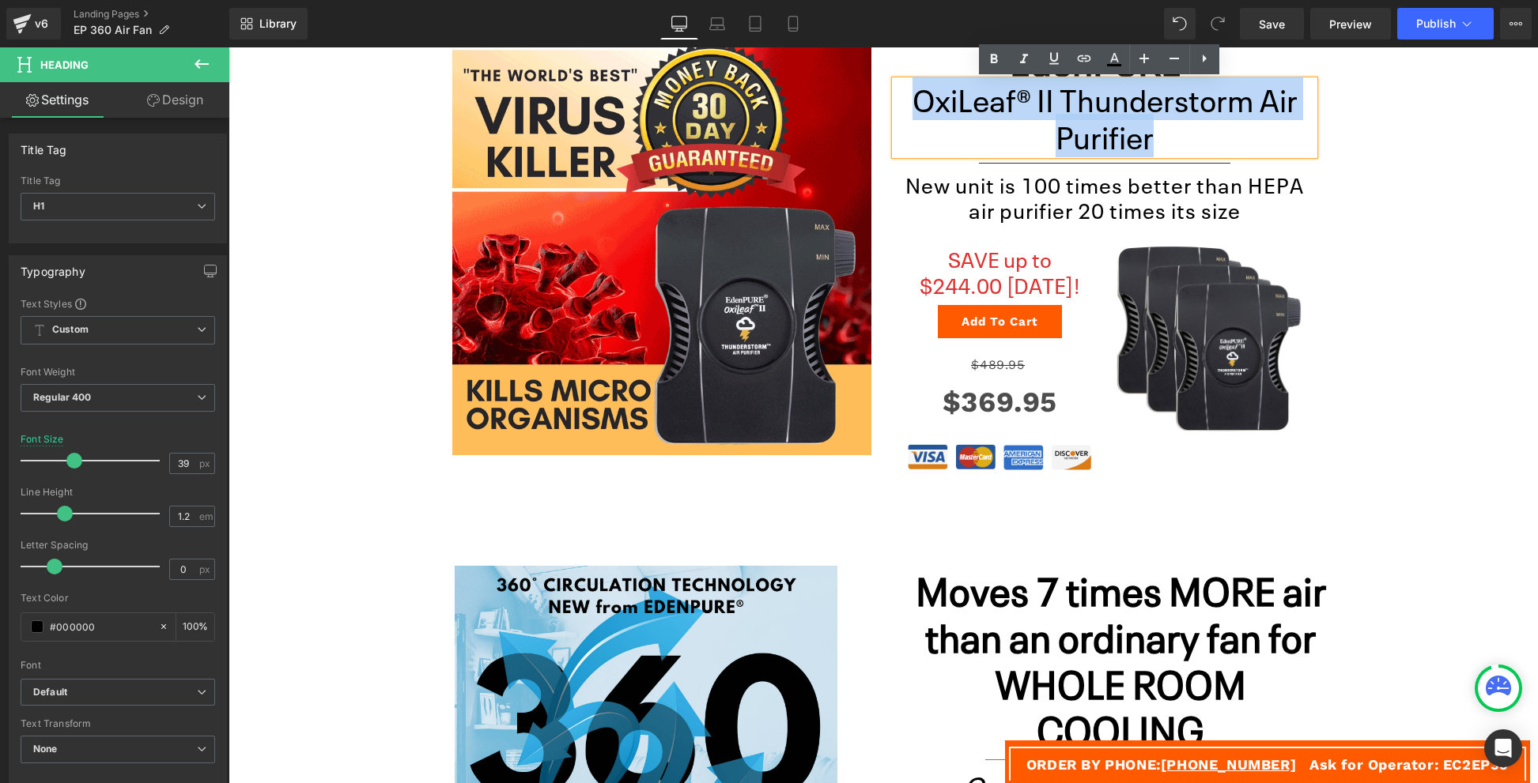
click at [945, 119] on h1 "OxiLeaf® II Thunderstorm Air Purifier" at bounding box center [1104, 118] width 419 height 74
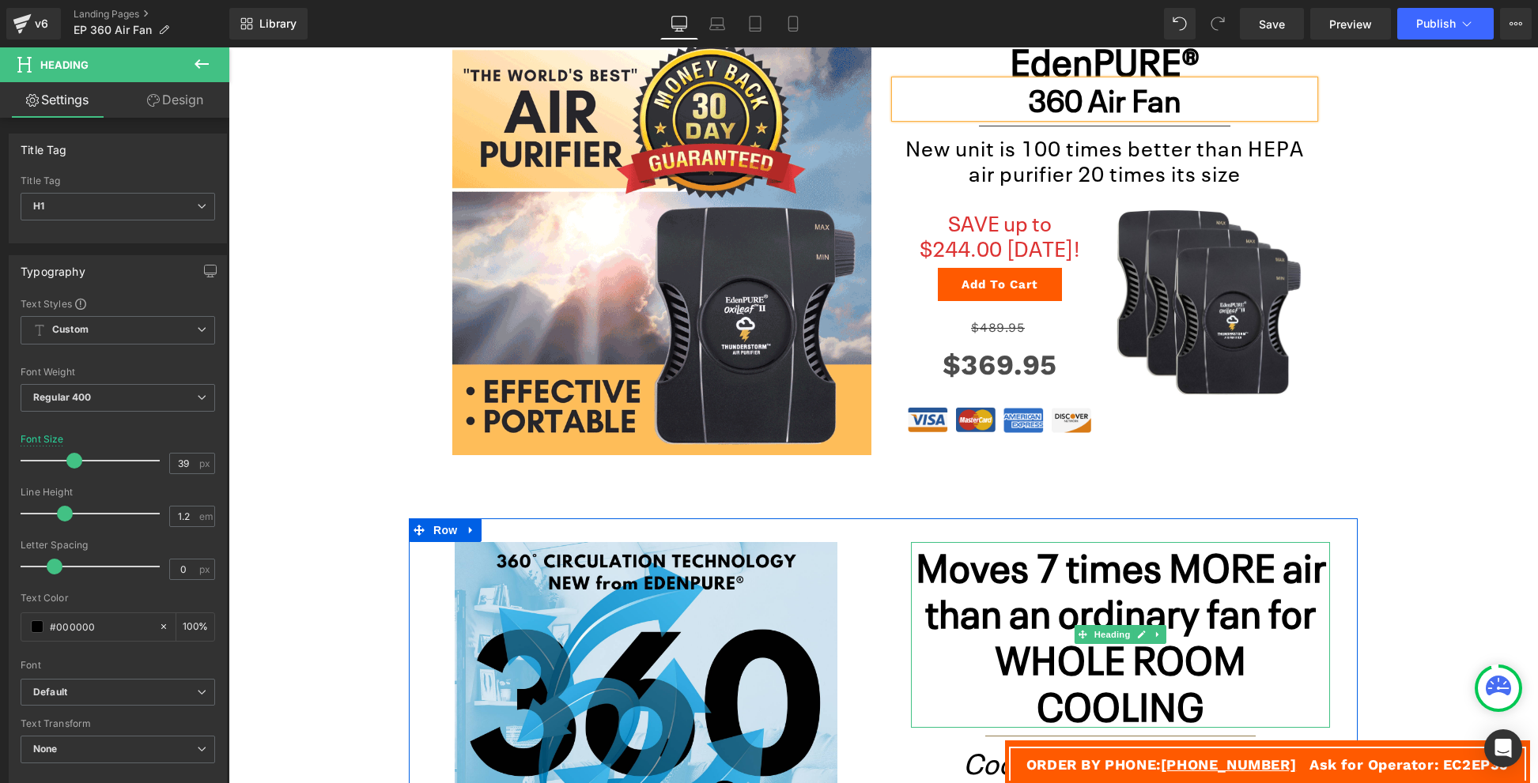
click at [1053, 563] on b "Moves 7 times MORE air than an ordinary fan for WHOLE ROOM COOLING" at bounding box center [1120, 634] width 410 height 192
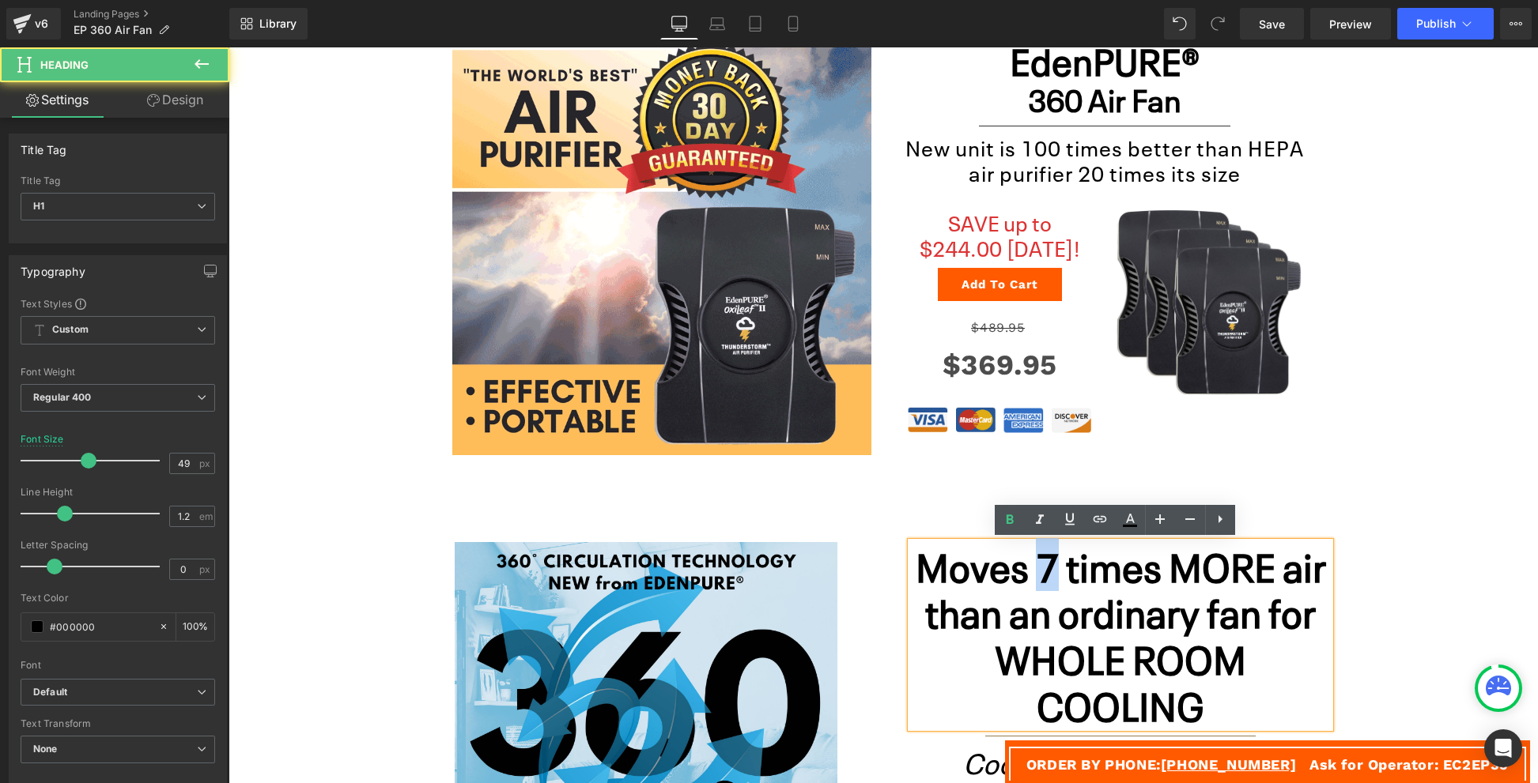
click at [1053, 563] on b "Moves 7 times MORE air than an ordinary fan for WHOLE ROOM COOLING" at bounding box center [1120, 634] width 410 height 192
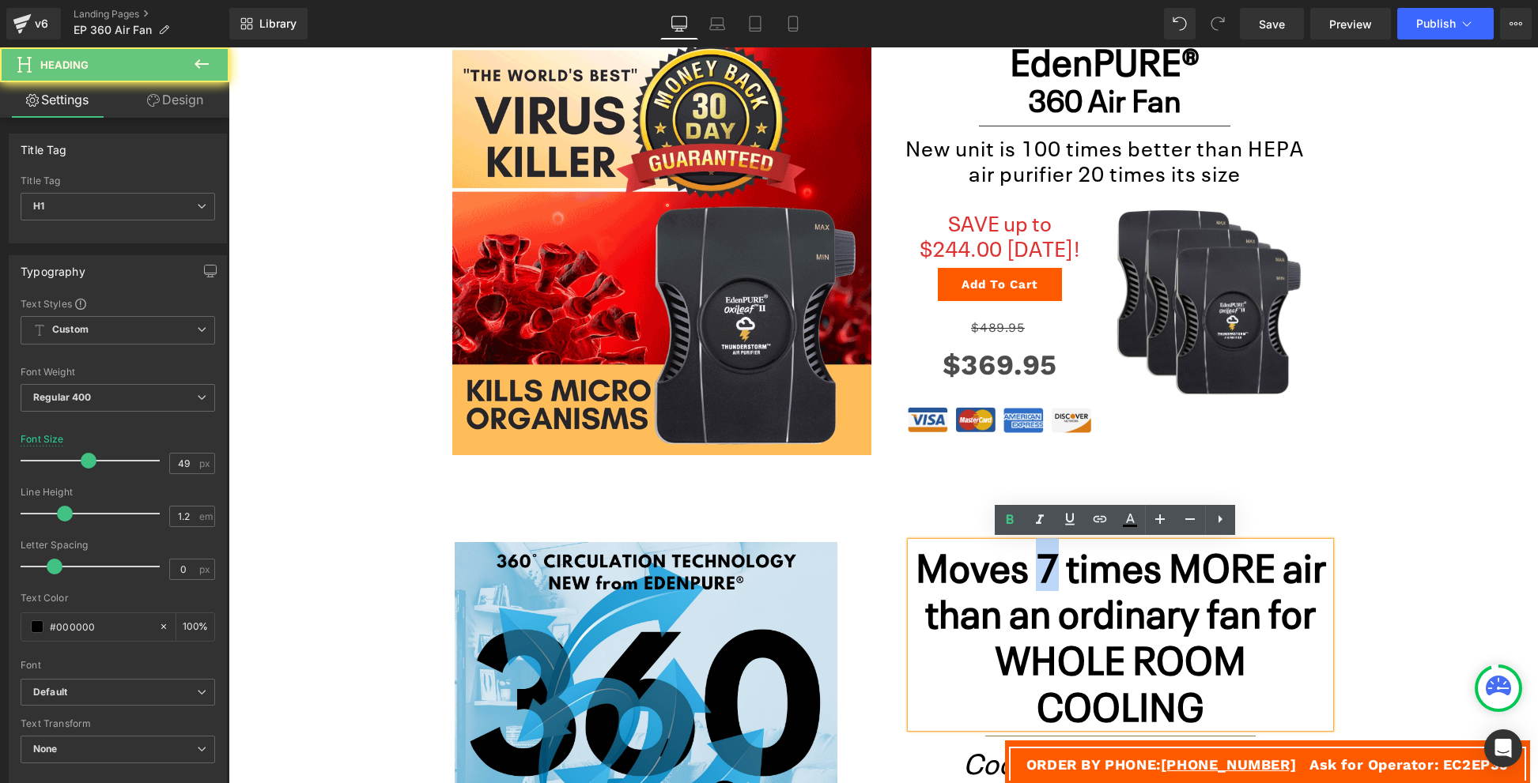
click at [1053, 563] on b "Moves 7 times MORE air than an ordinary fan for WHOLE ROOM COOLING" at bounding box center [1120, 634] width 410 height 192
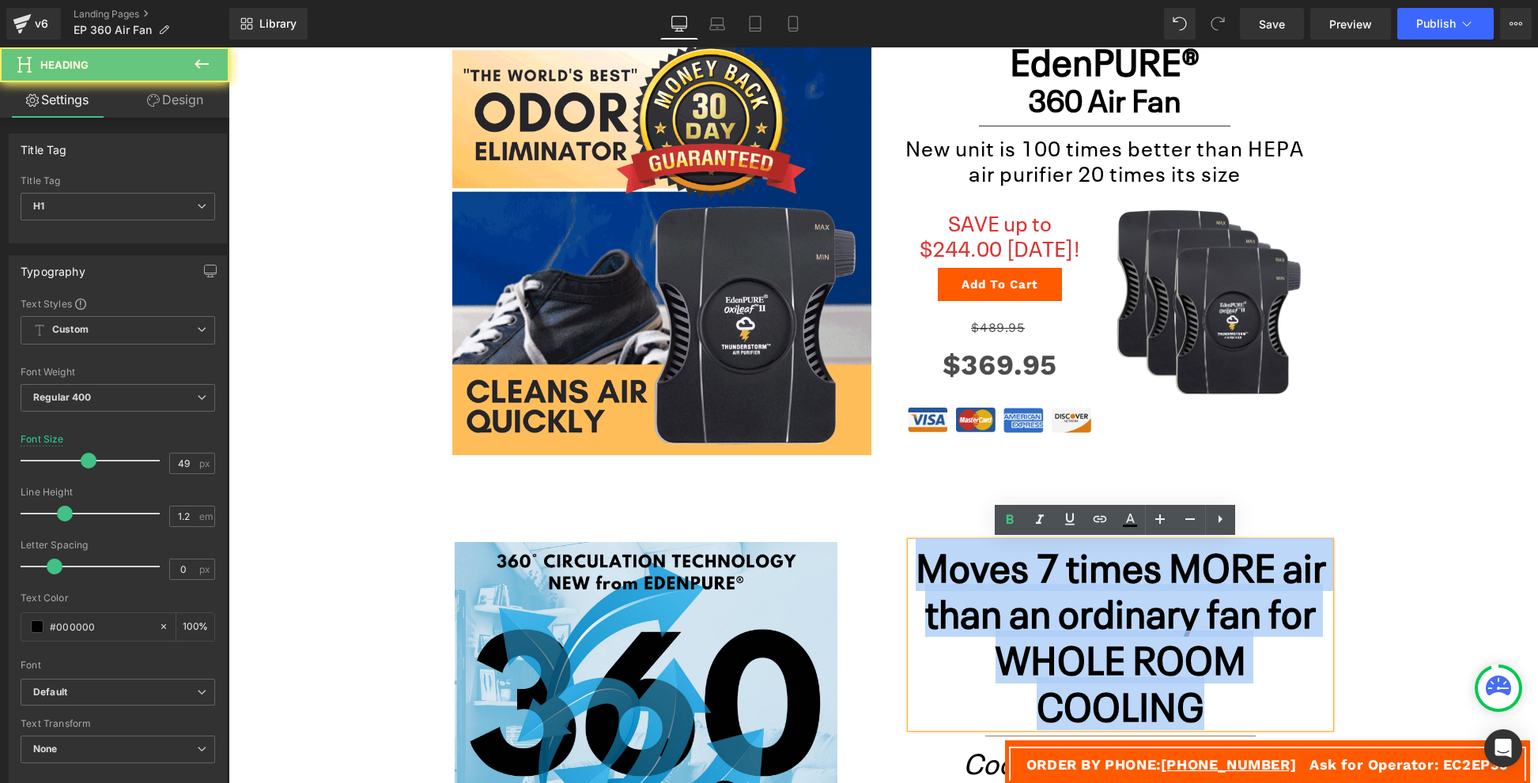
click at [1053, 563] on b "Moves 7 times MORE air than an ordinary fan for WHOLE ROOM COOLING" at bounding box center [1120, 634] width 410 height 192
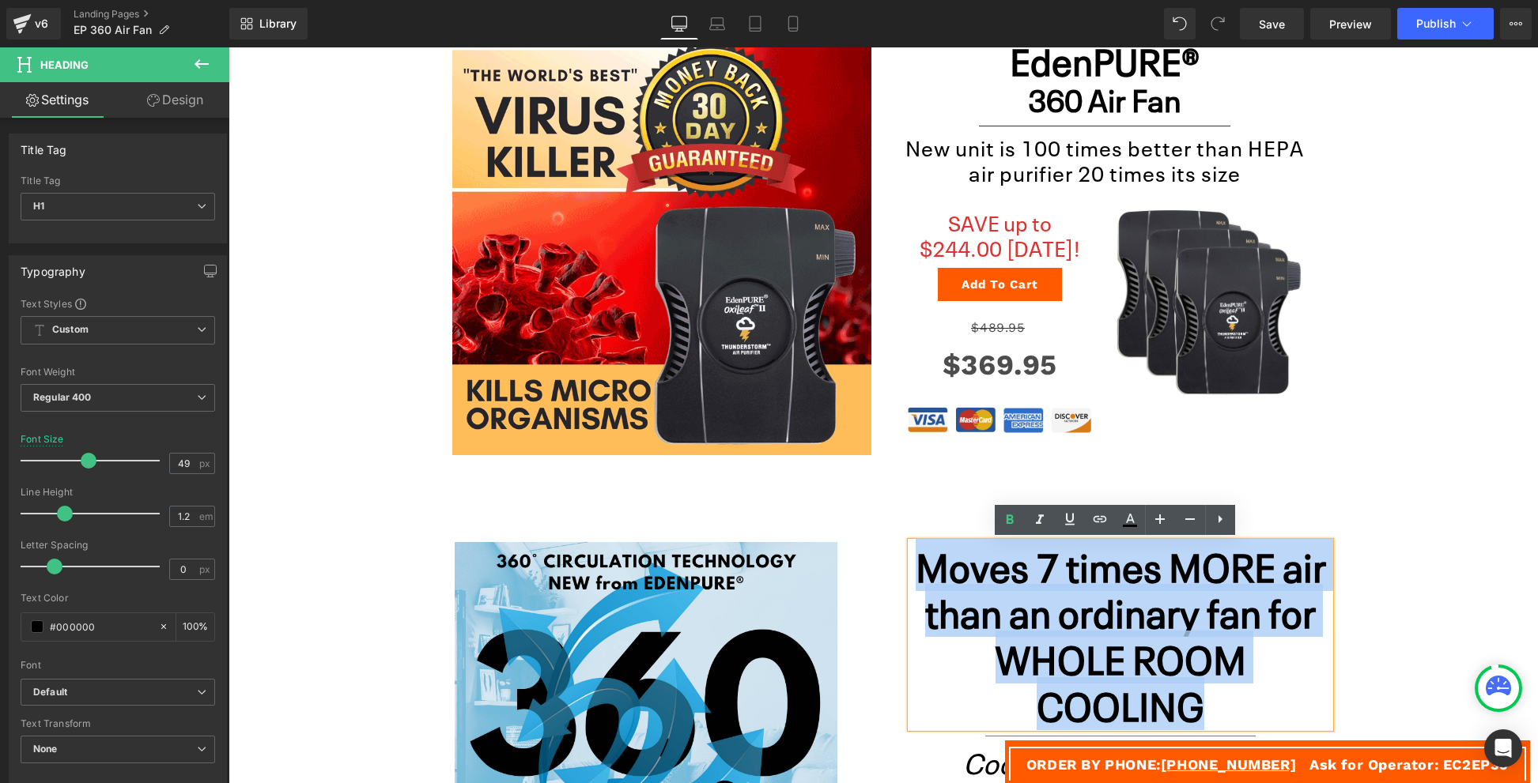
copy b "Moves 7 times MORE air than an ordinary fan for WHOLE ROOM COOLING"
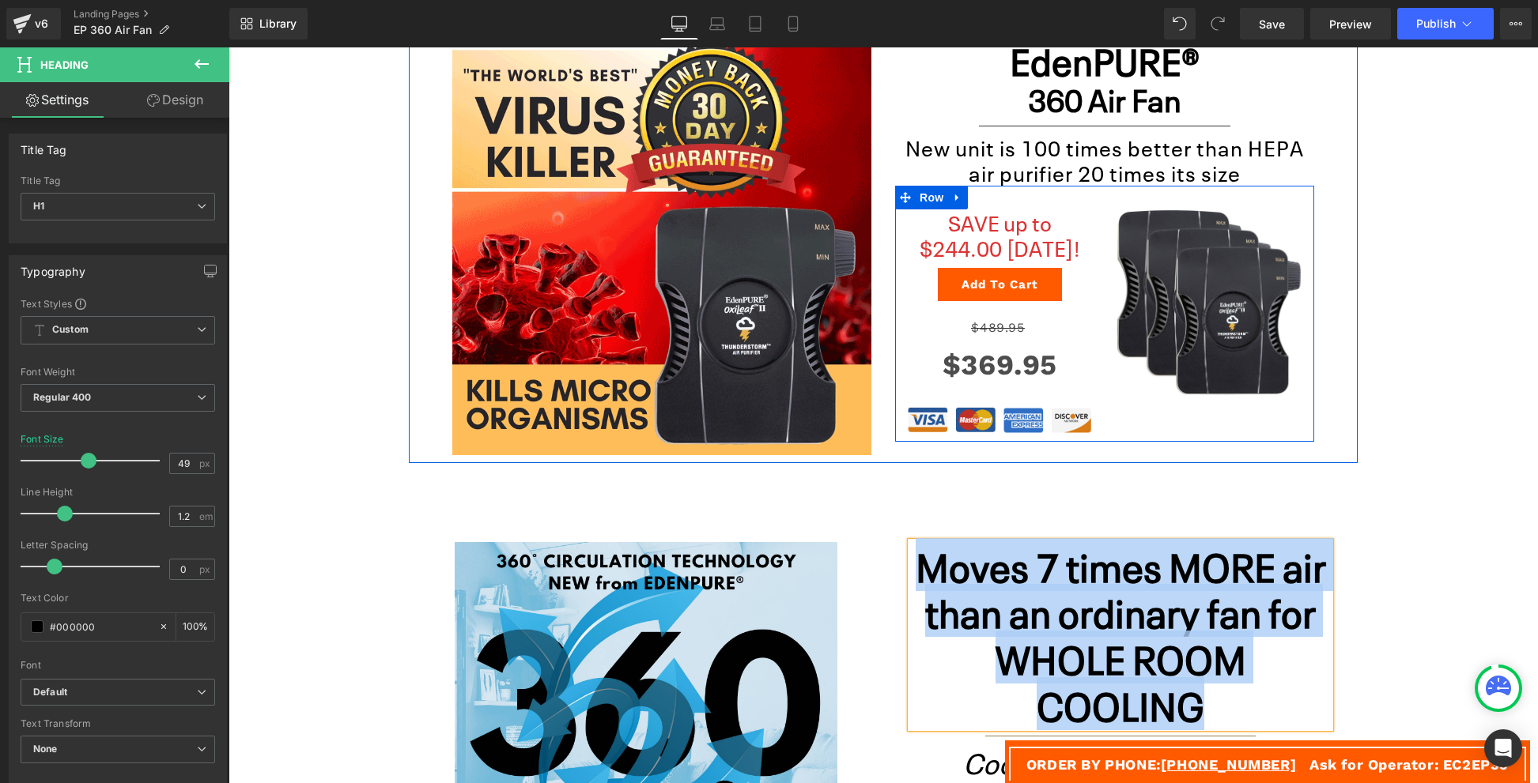
click at [1079, 171] on h2 "New unit is 100 times better than HEPA air purifier 20 times its size" at bounding box center [1104, 159] width 419 height 51
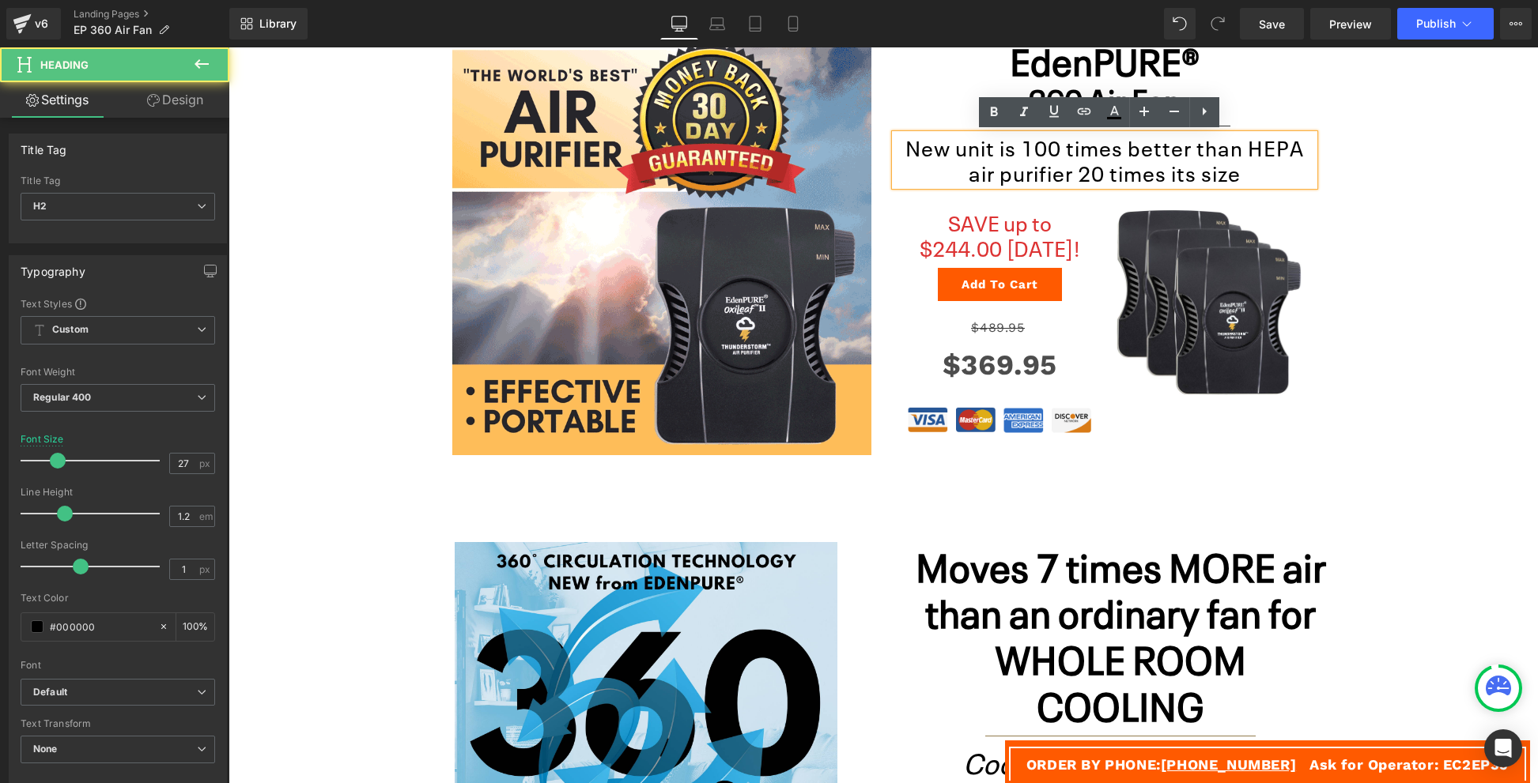
click at [1079, 171] on h2 "New unit is 100 times better than HEPA air purifier 20 times its size" at bounding box center [1104, 159] width 419 height 51
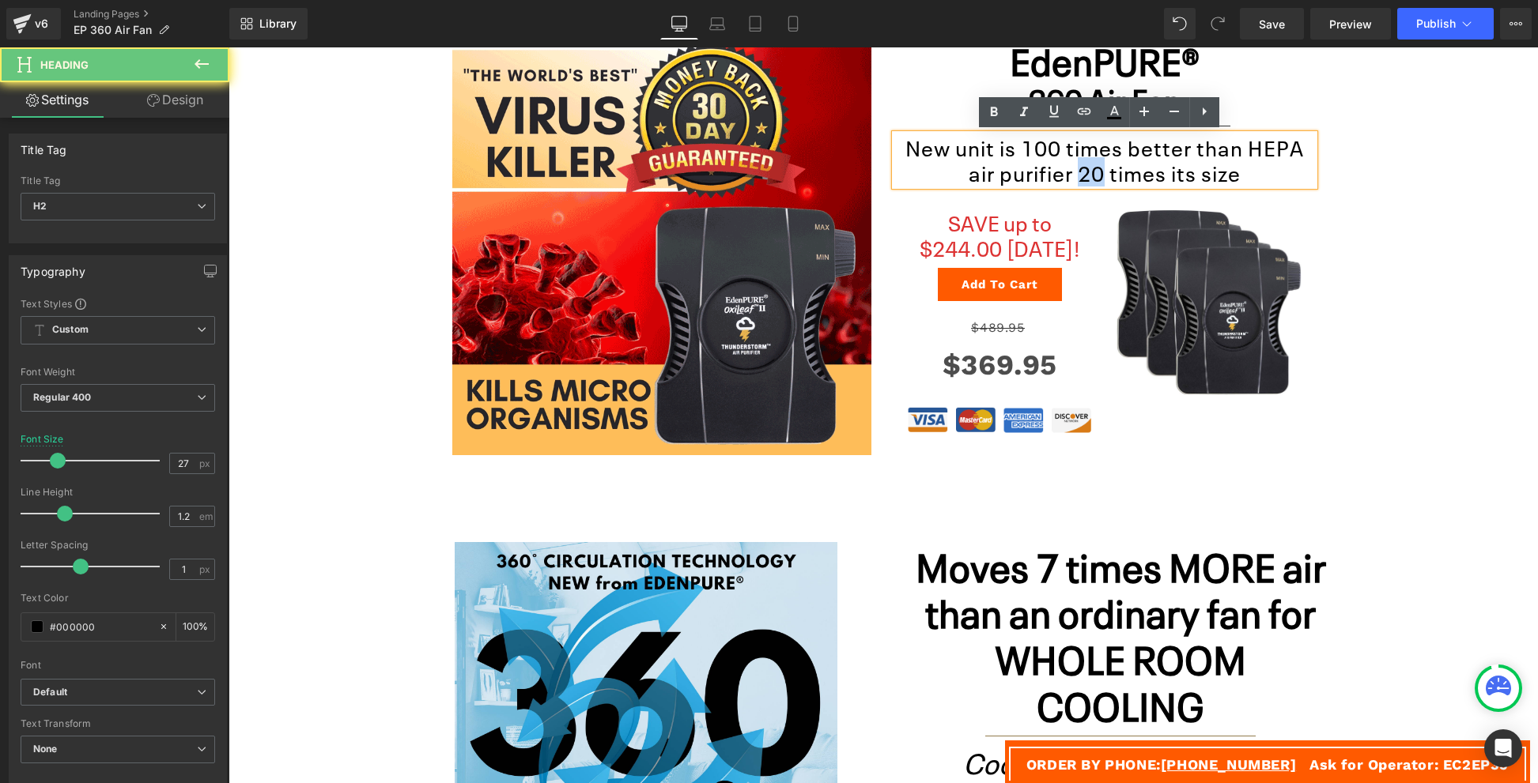
click at [1079, 171] on h2 "New unit is 100 times better than HEPA air purifier 20 times its size" at bounding box center [1104, 159] width 419 height 51
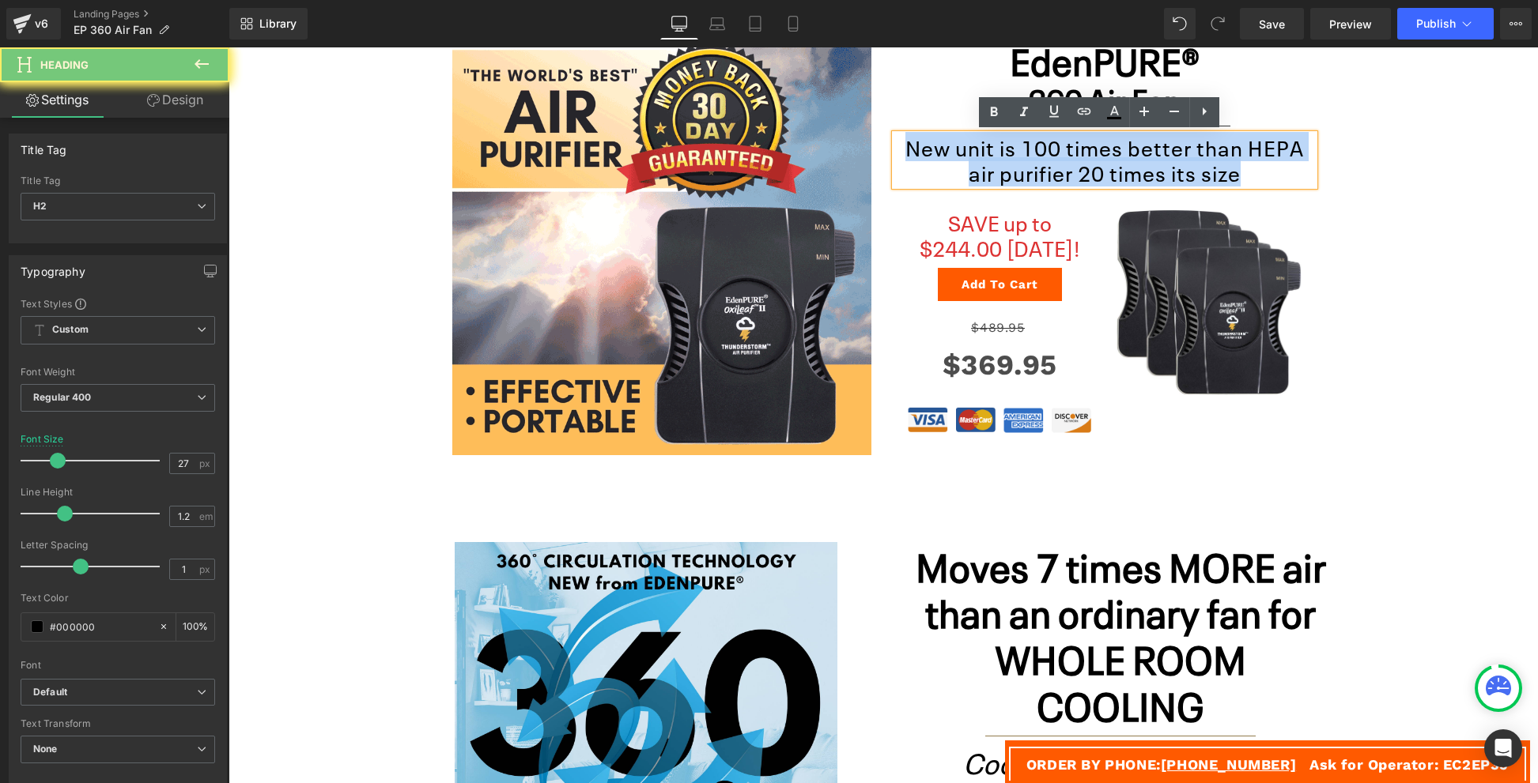
paste div
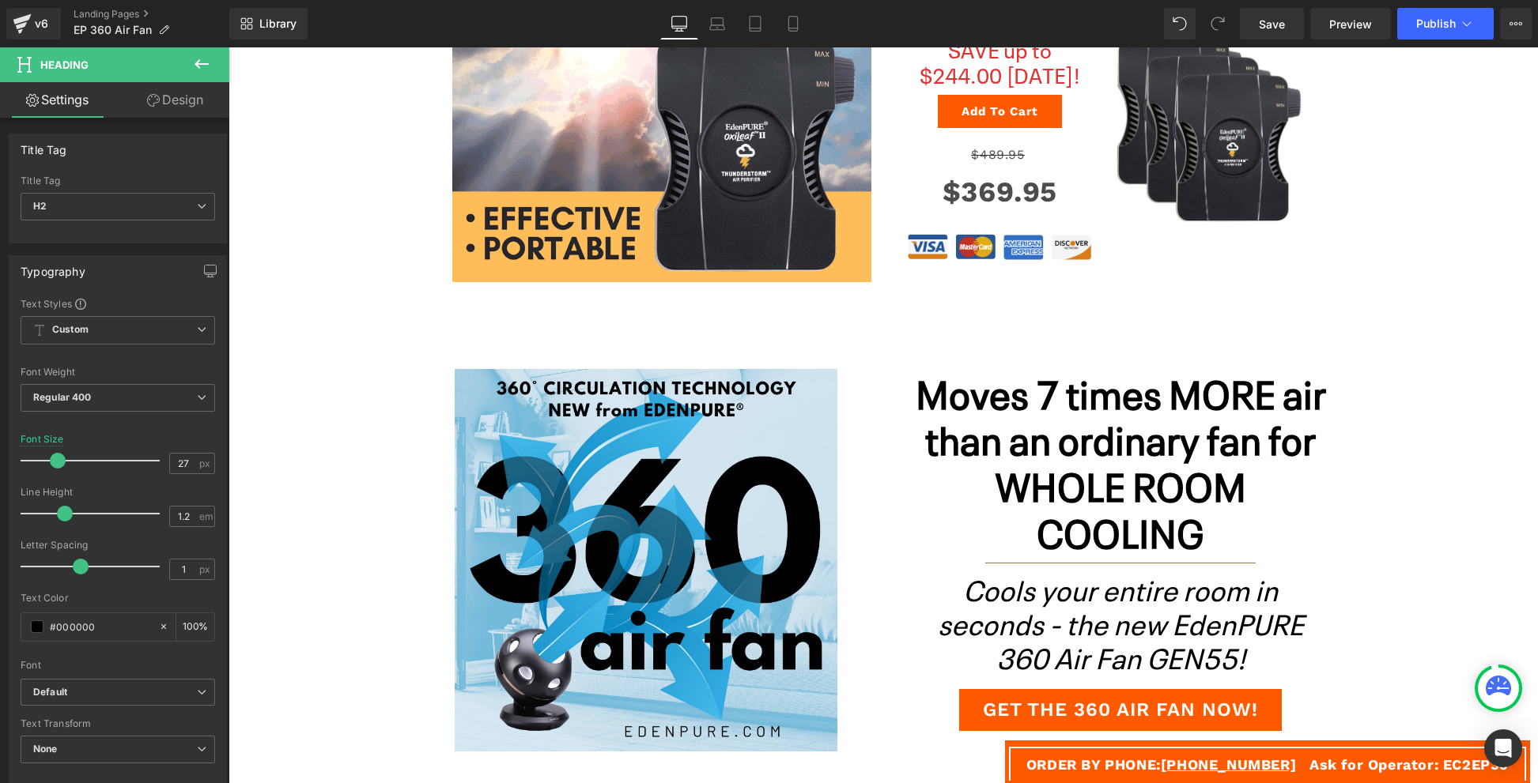
scroll to position [467, 0]
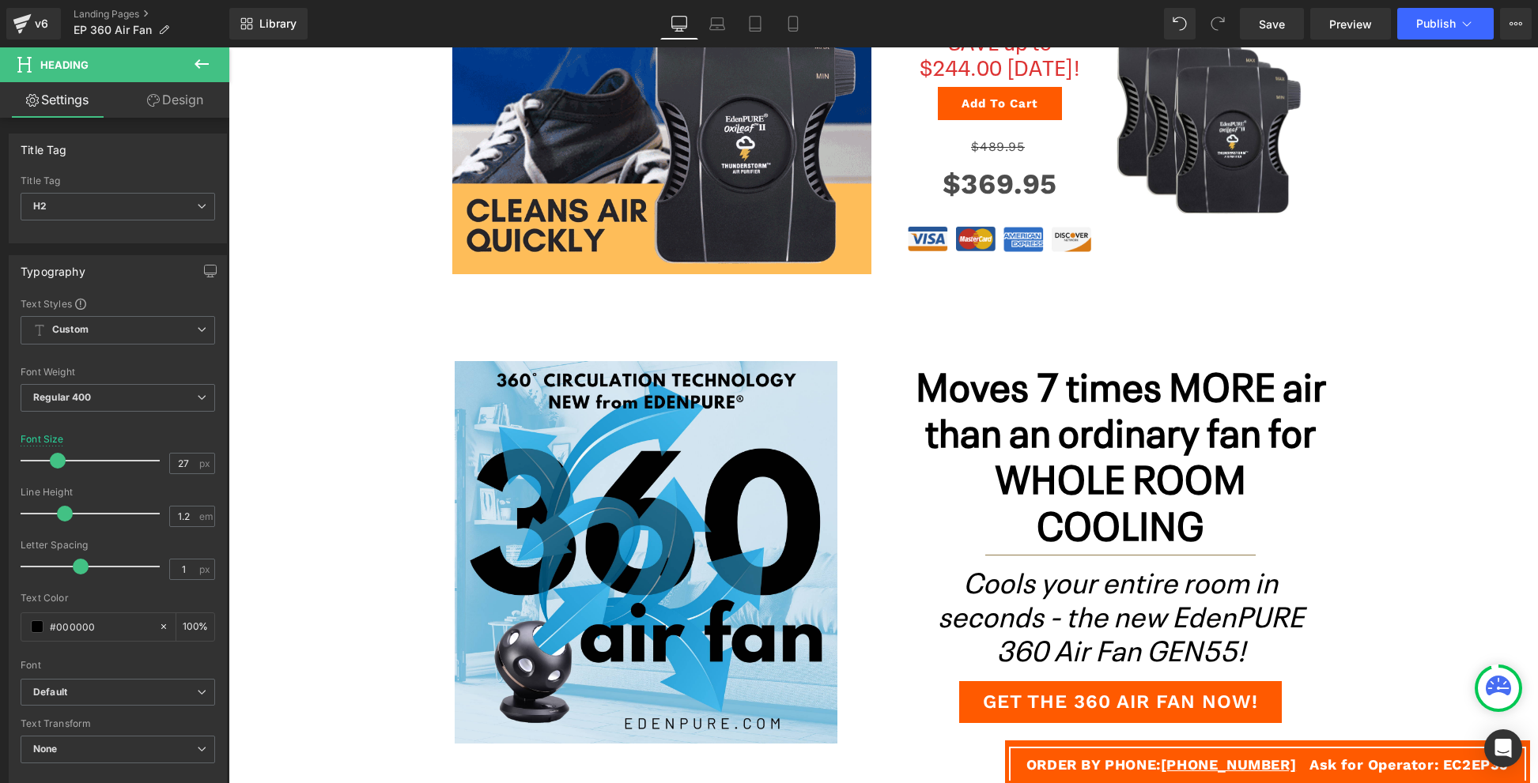
click at [1198, 613] on icon "Cools your entire room in seconds - the new EdenPURE 360 Air Fan GEN55!" at bounding box center [1121, 614] width 366 height 108
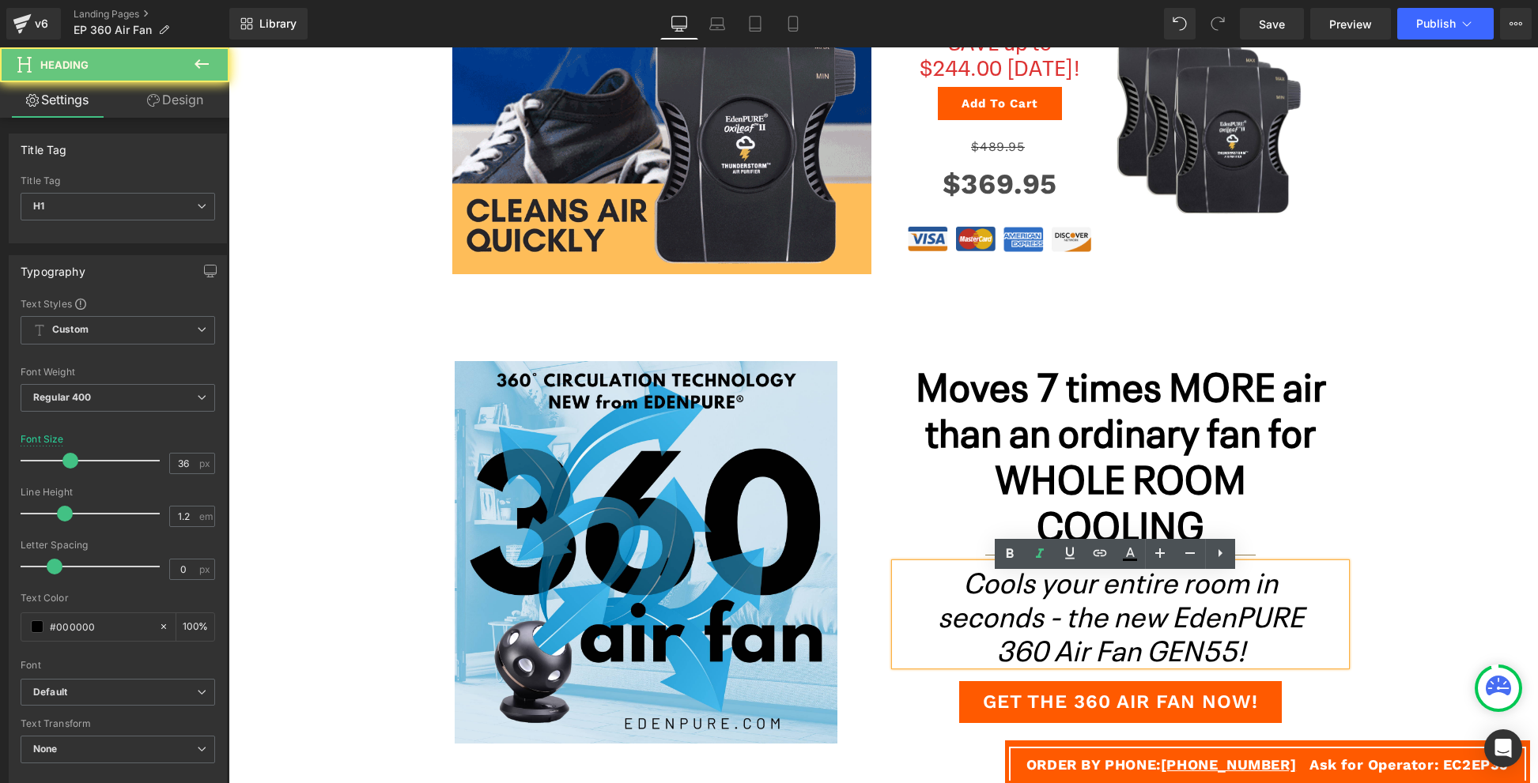
click at [1198, 613] on icon "Cools your entire room in seconds - the new EdenPURE 360 Air Fan GEN55!" at bounding box center [1121, 614] width 366 height 108
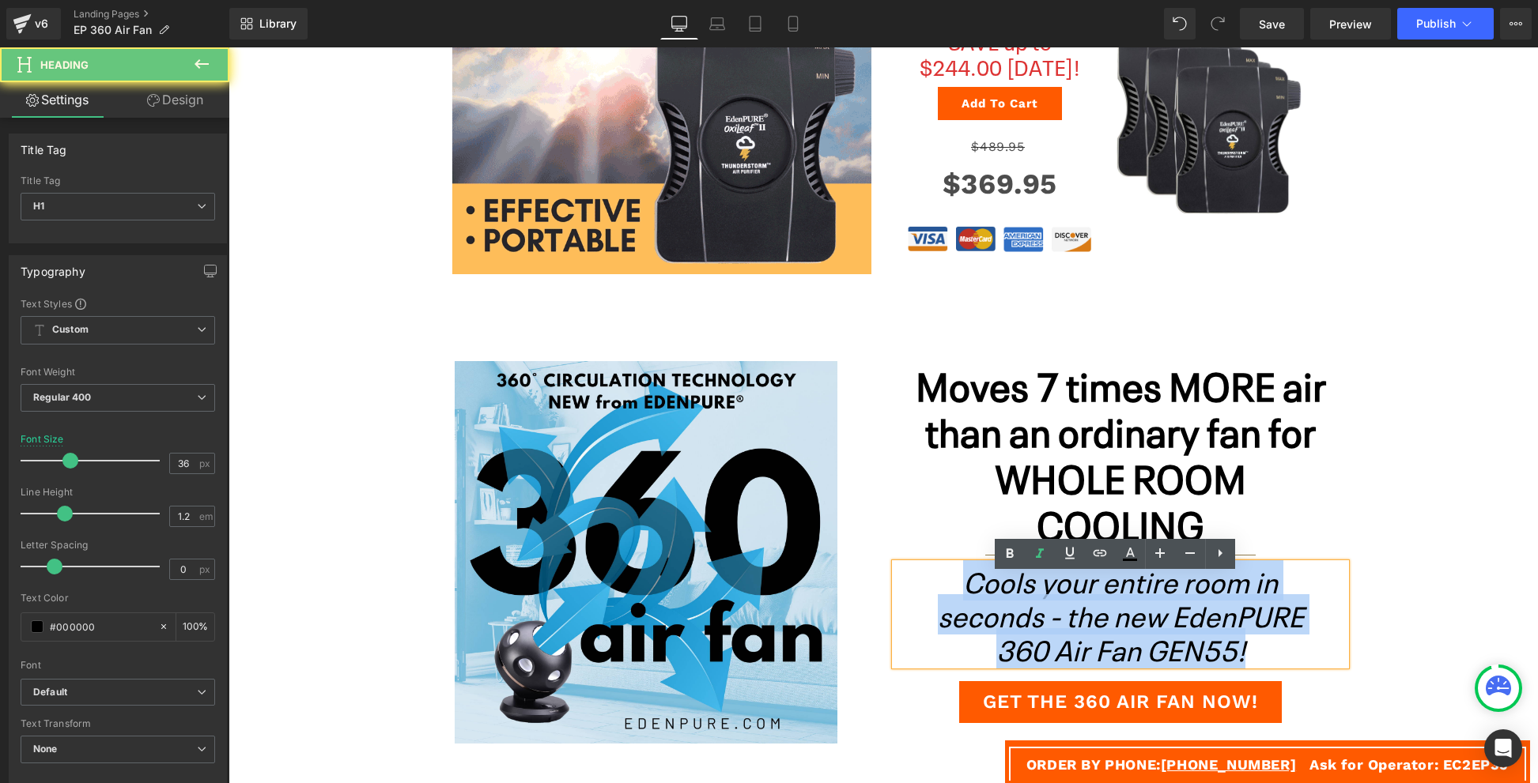
click at [1198, 613] on icon "Cools your entire room in seconds - the new EdenPURE 360 Air Fan GEN55!" at bounding box center [1121, 614] width 366 height 108
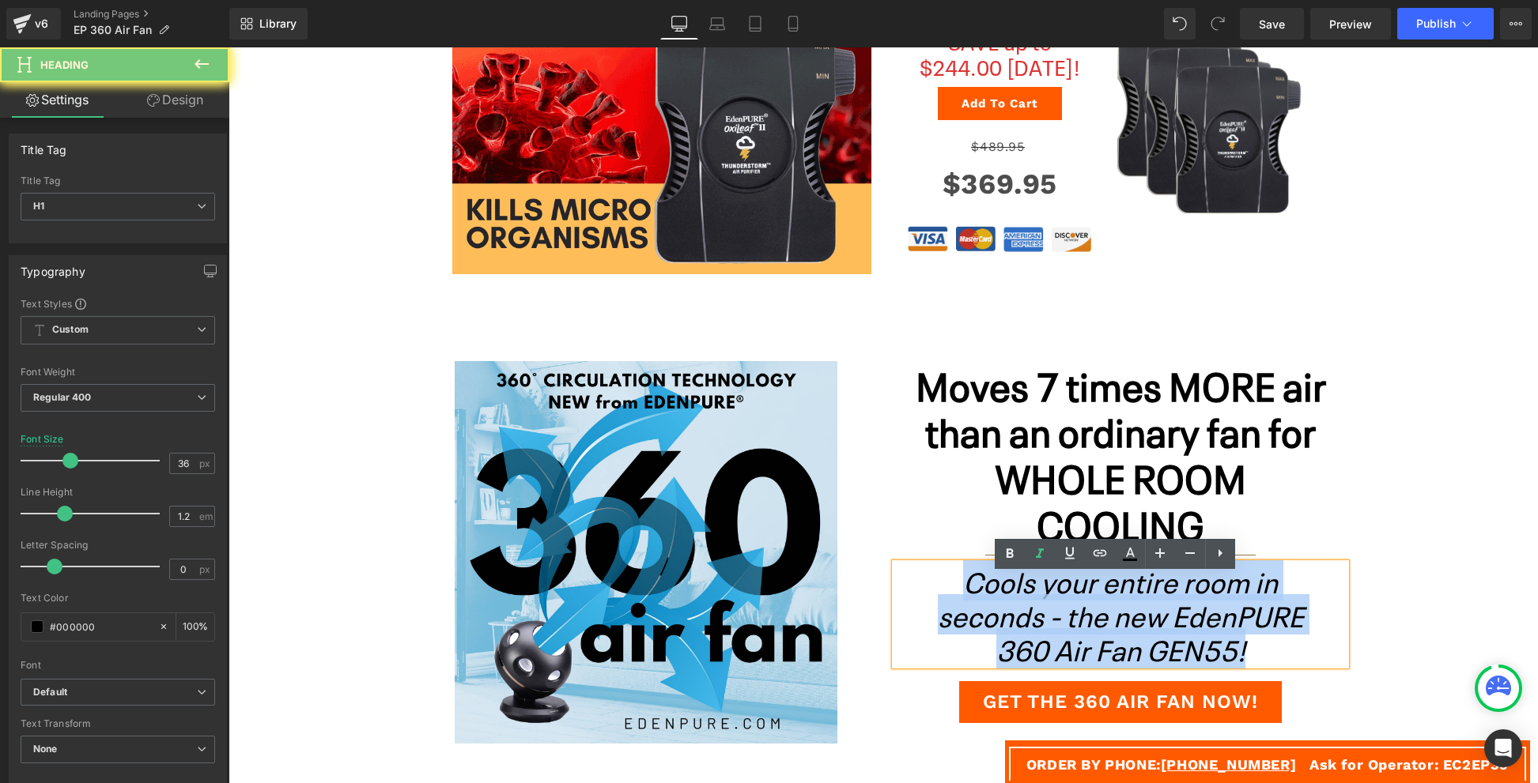
click at [1198, 613] on icon "Cools your entire room in seconds - the new EdenPURE 360 Air Fan GEN55!" at bounding box center [1121, 614] width 366 height 108
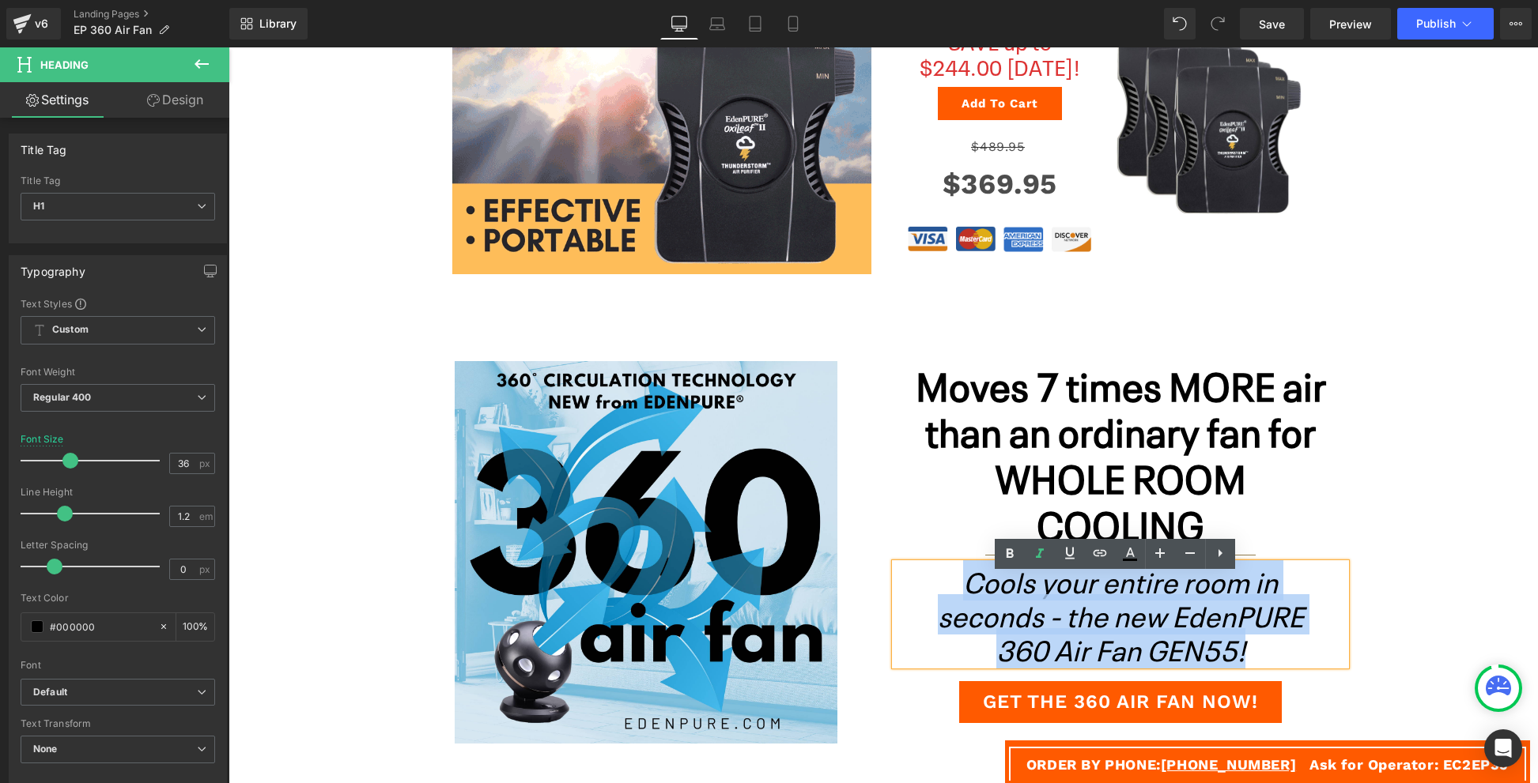
copy icon "Cools your entire room in seconds - the new EdenPURE 360 Air Fan GEN55!"
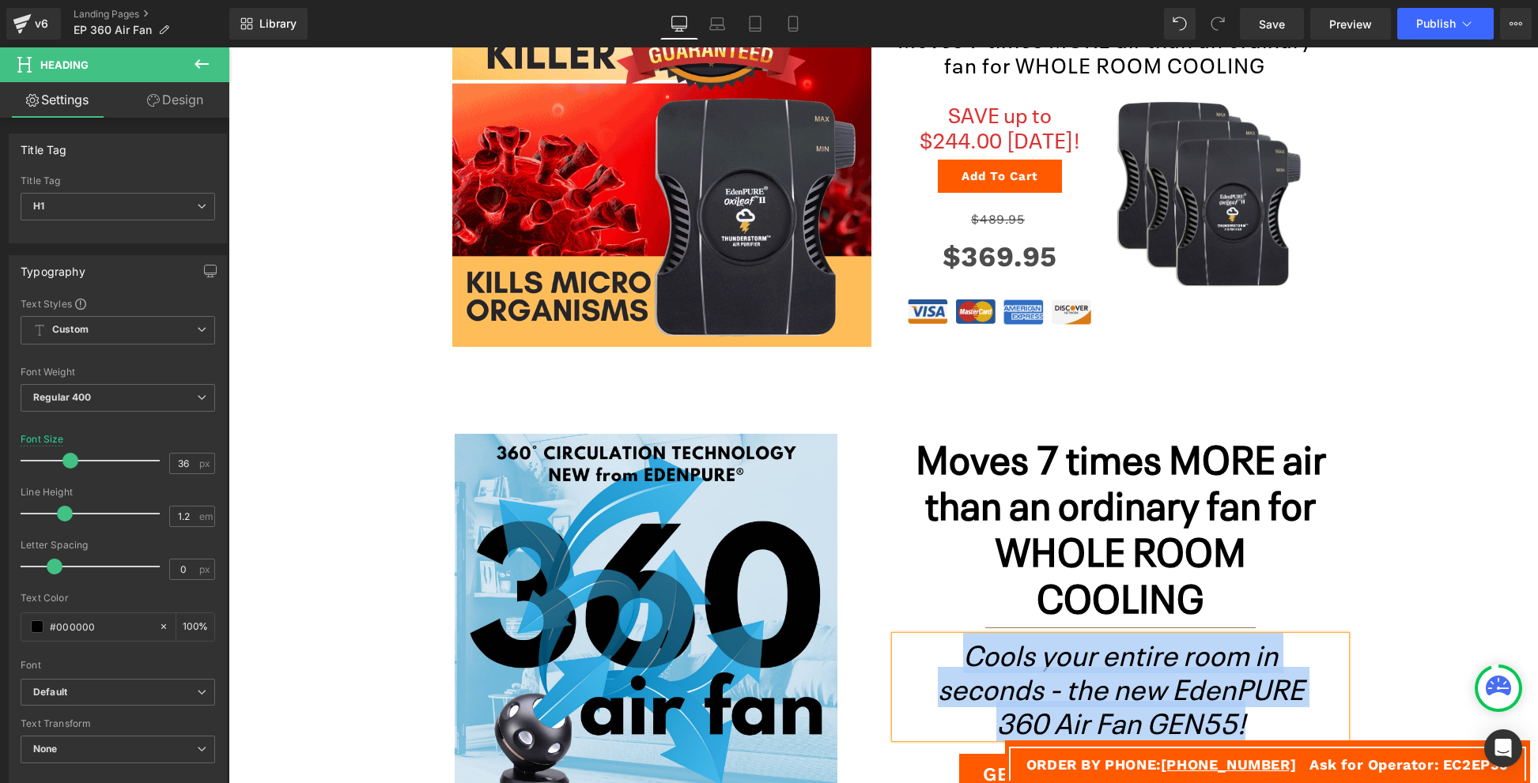
scroll to position [315, 0]
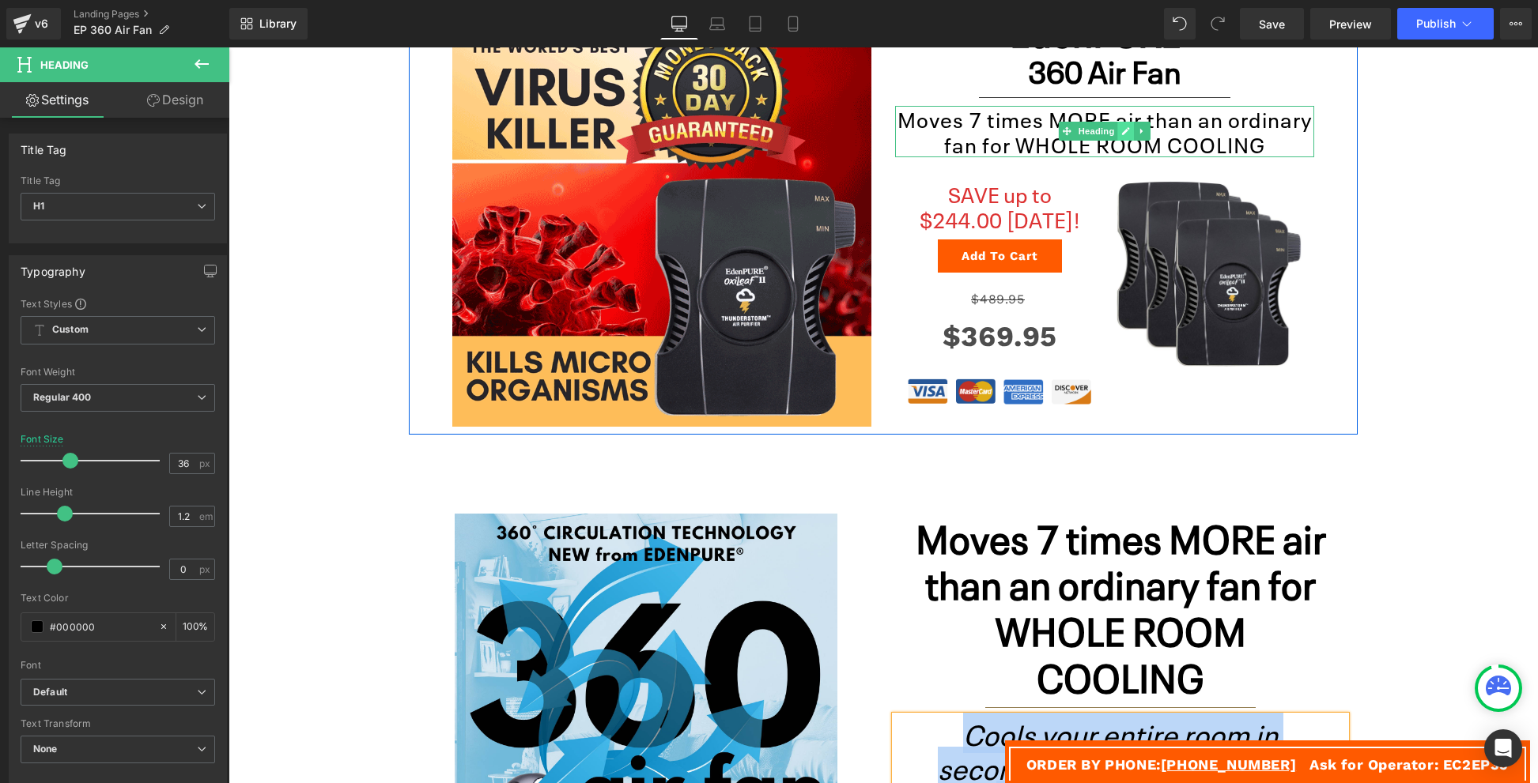
click at [1118, 141] on link at bounding box center [1126, 131] width 17 height 19
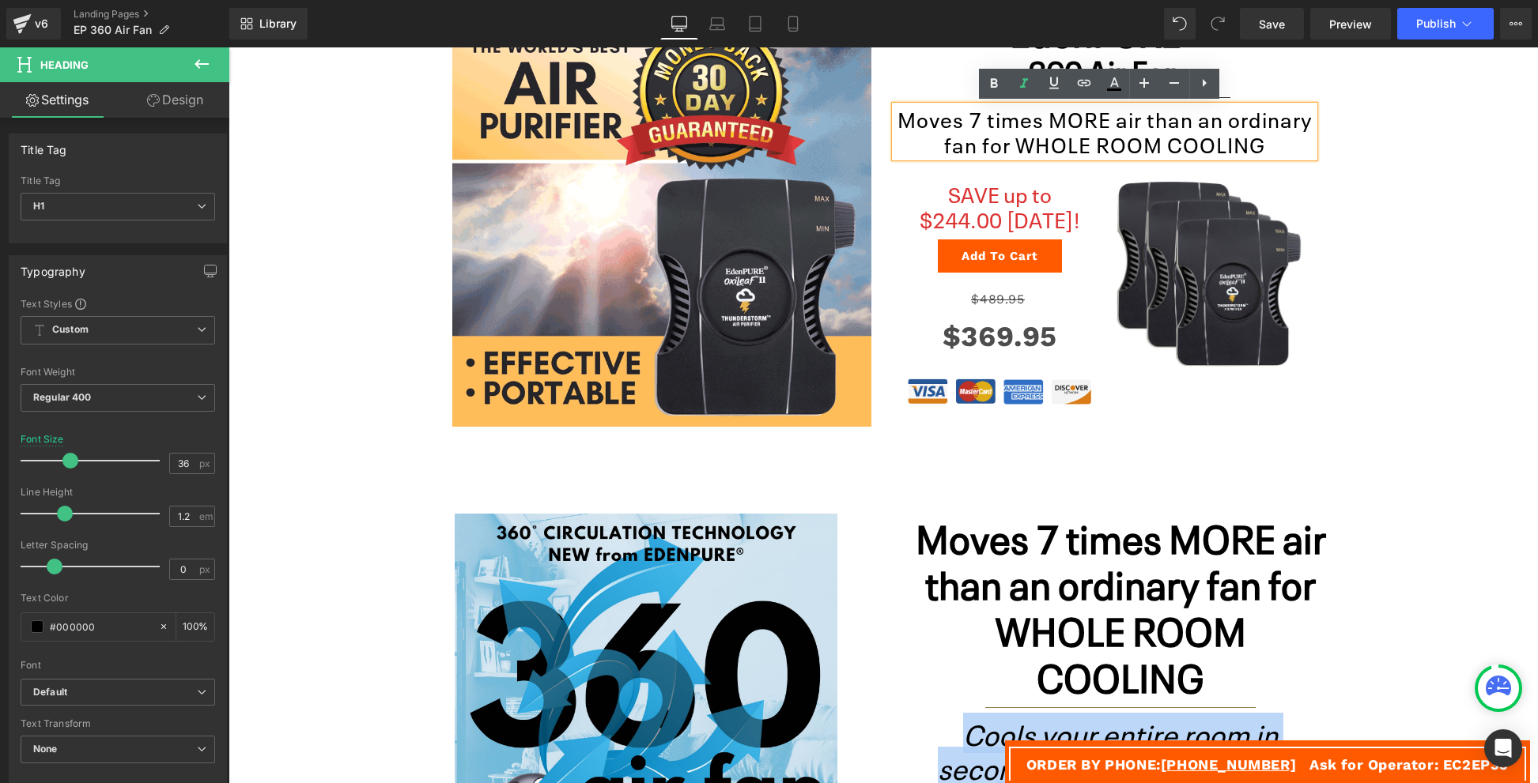
click at [1055, 137] on h2 "Moves 7 times MORE air than an ordinary fan for WHOLE ROOM COOLING" at bounding box center [1104, 131] width 419 height 51
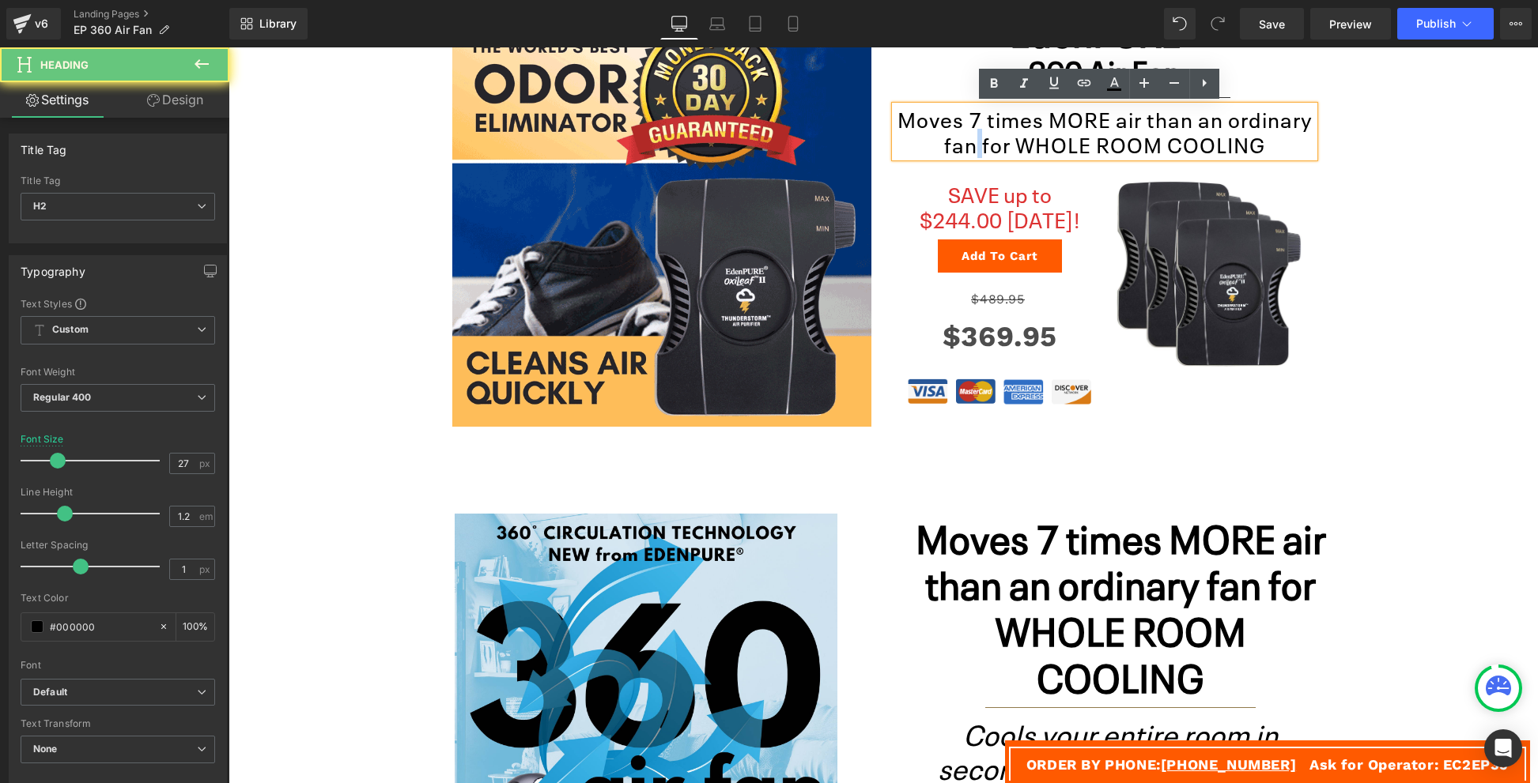
click at [1055, 137] on h2 "Moves 7 times MORE air than an ordinary fan for WHOLE ROOM COOLING" at bounding box center [1104, 131] width 419 height 51
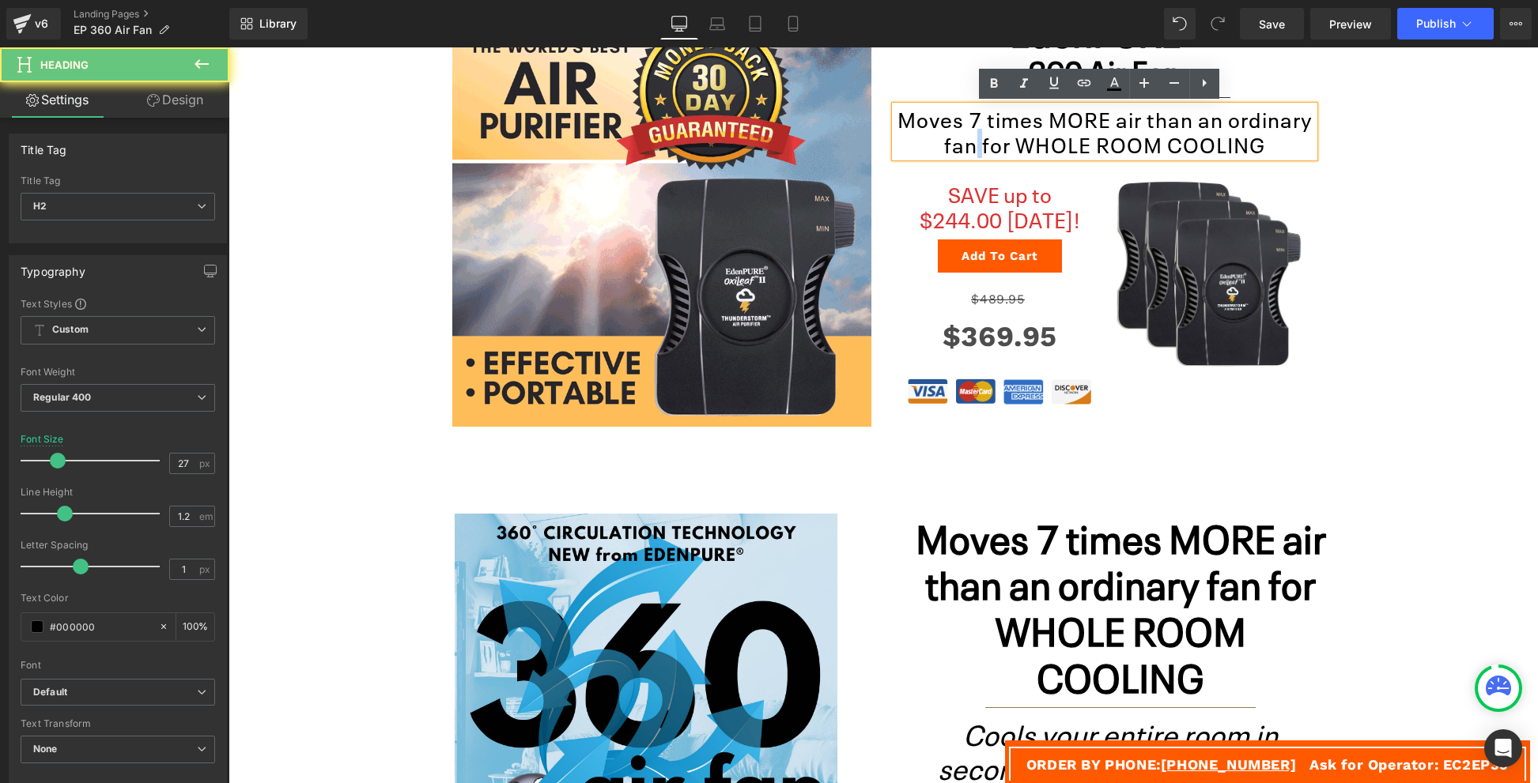
click at [1055, 137] on h2 "Moves 7 times MORE air than an ordinary fan for WHOLE ROOM COOLING" at bounding box center [1104, 131] width 419 height 51
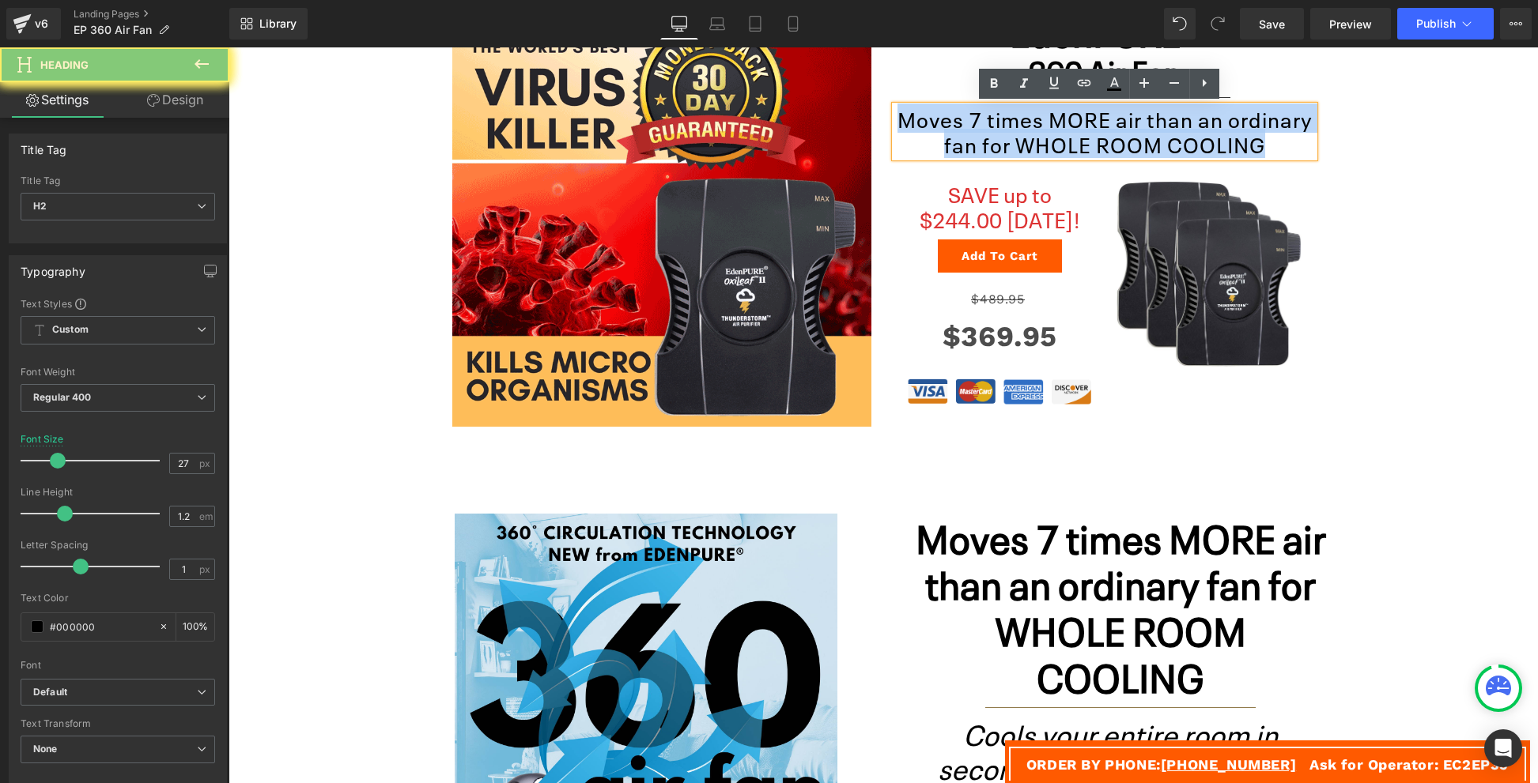
click at [1055, 137] on h2 "Moves 7 times MORE air than an ordinary fan for WHOLE ROOM COOLING" at bounding box center [1104, 131] width 419 height 51
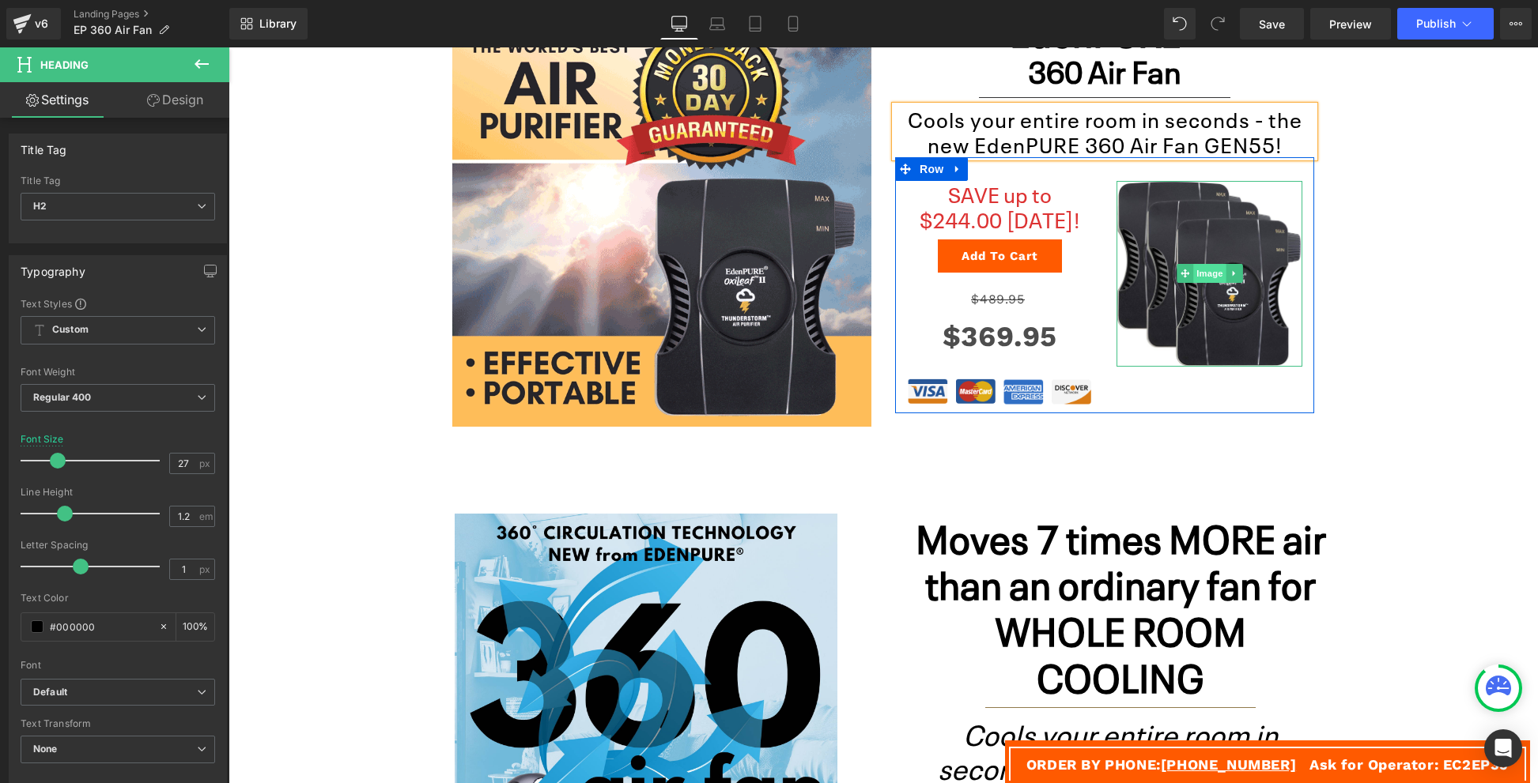
click at [1198, 274] on span "Image" at bounding box center [1209, 273] width 33 height 19
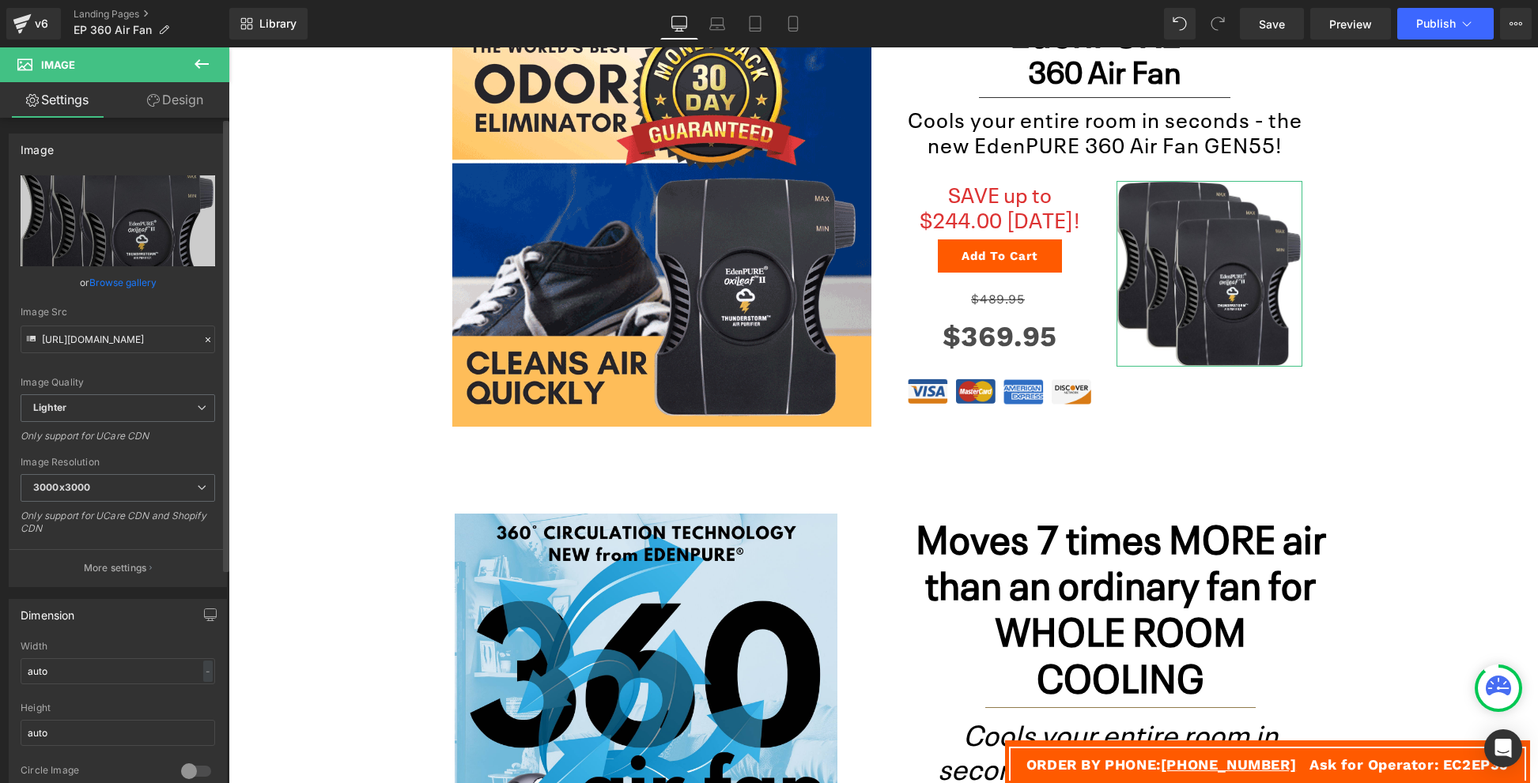
click at [112, 281] on link "Browse gallery" at bounding box center [122, 283] width 67 height 28
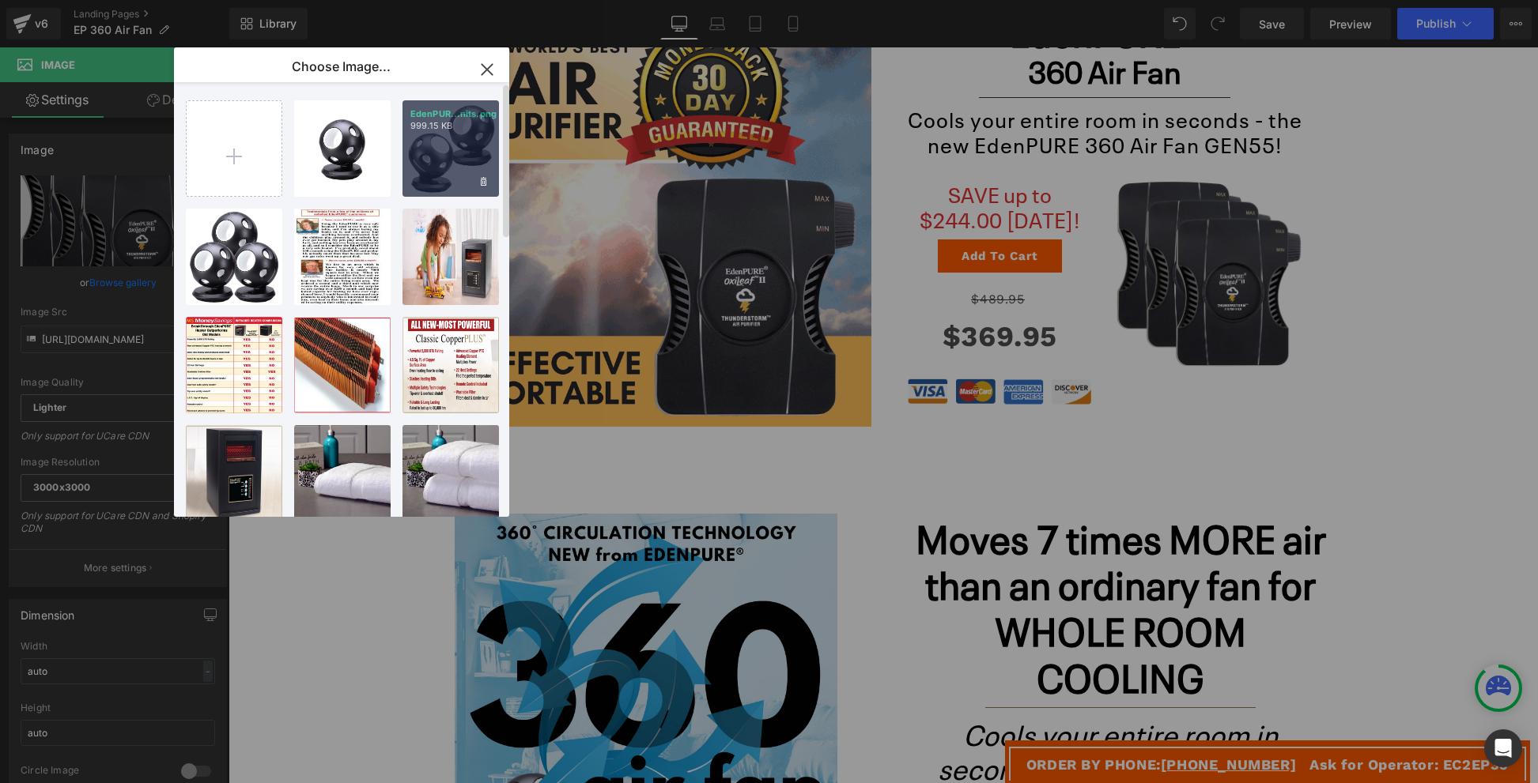
click at [429, 154] on div "EdenPUR...nits.png 999.15 KB" at bounding box center [450, 148] width 96 height 96
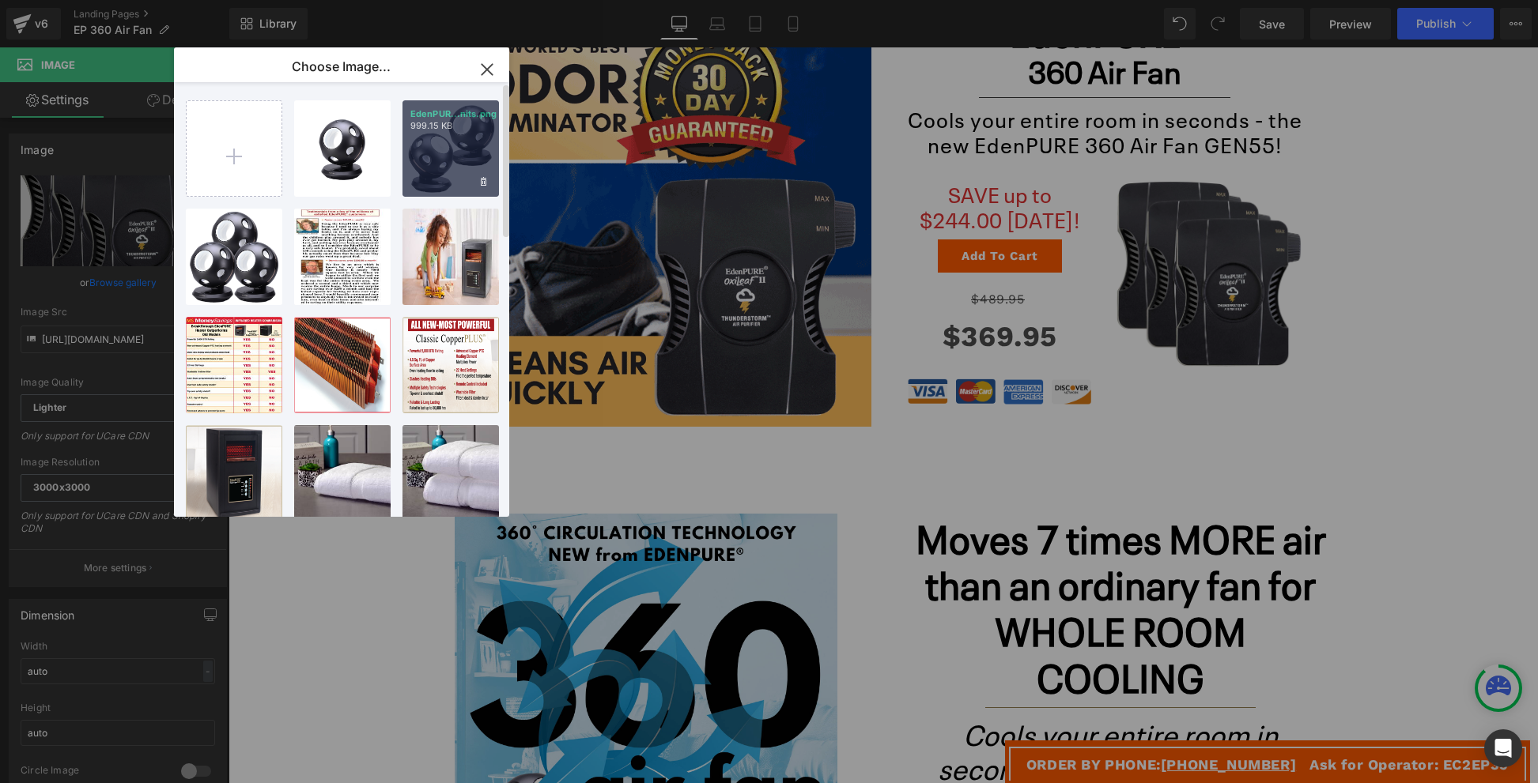
type input "[URL][DOMAIN_NAME]"
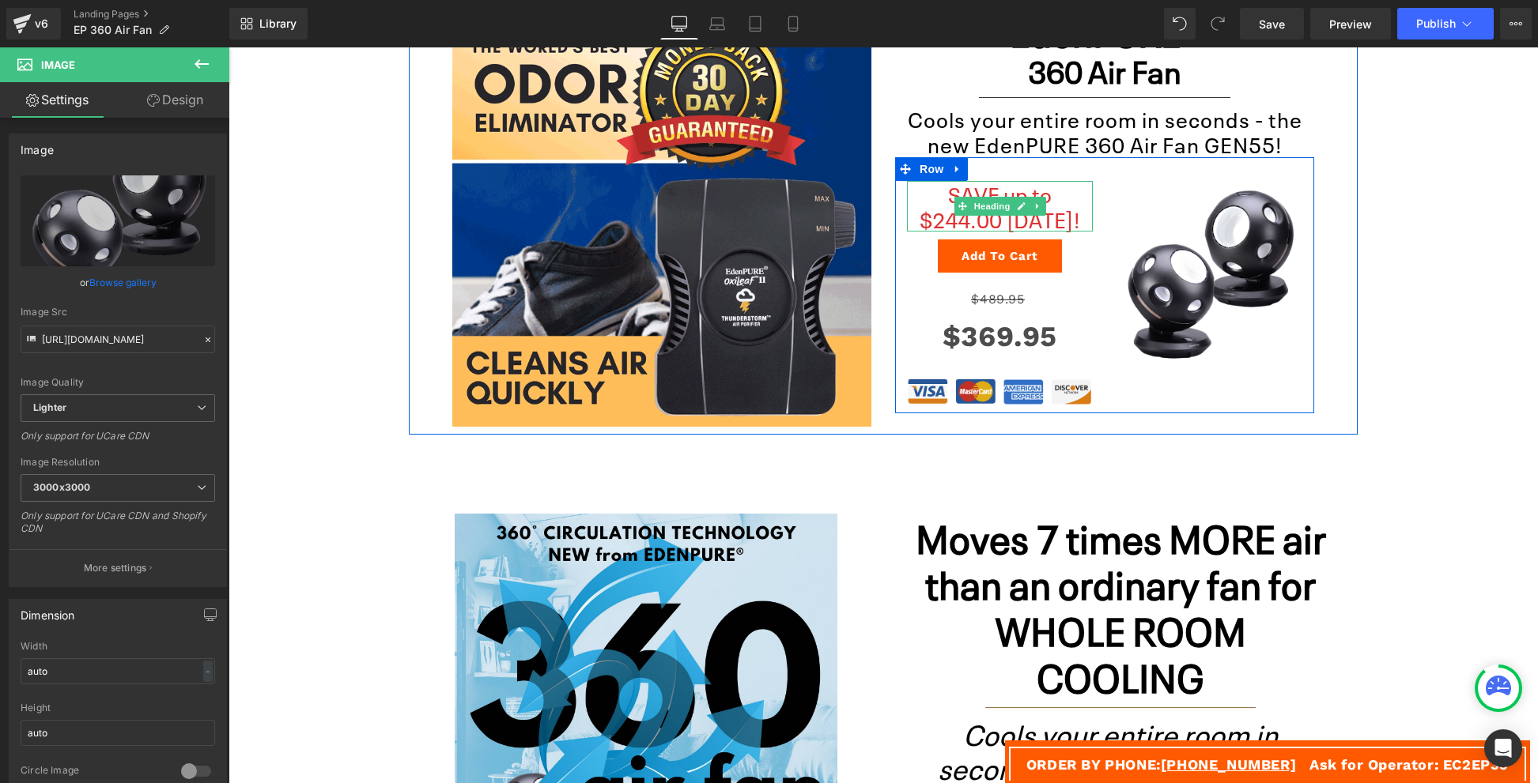
click at [1066, 205] on h4 "SAVE up to $244.00 [DATE]!" at bounding box center [1000, 206] width 186 height 51
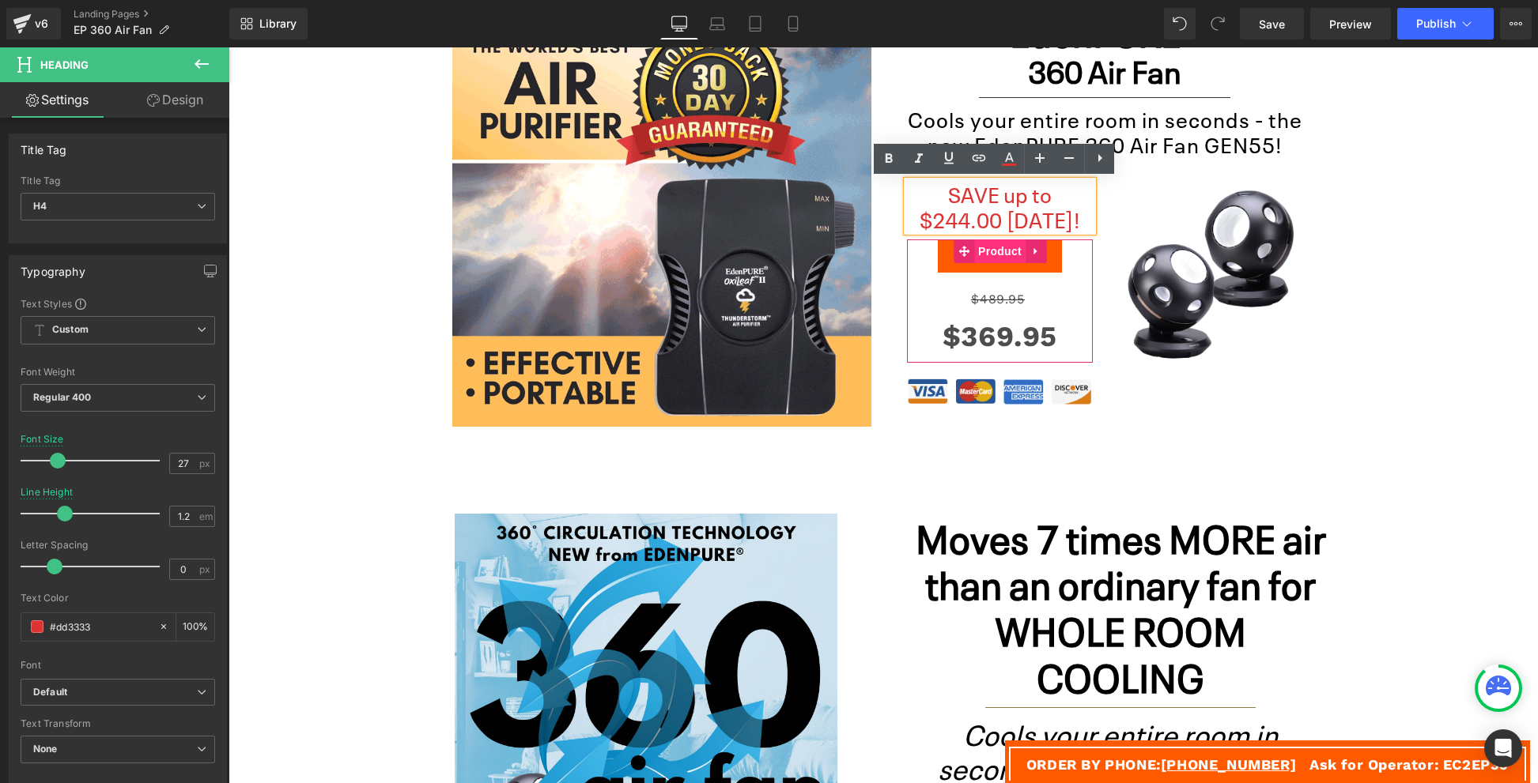
click at [997, 259] on span "Product" at bounding box center [999, 252] width 51 height 24
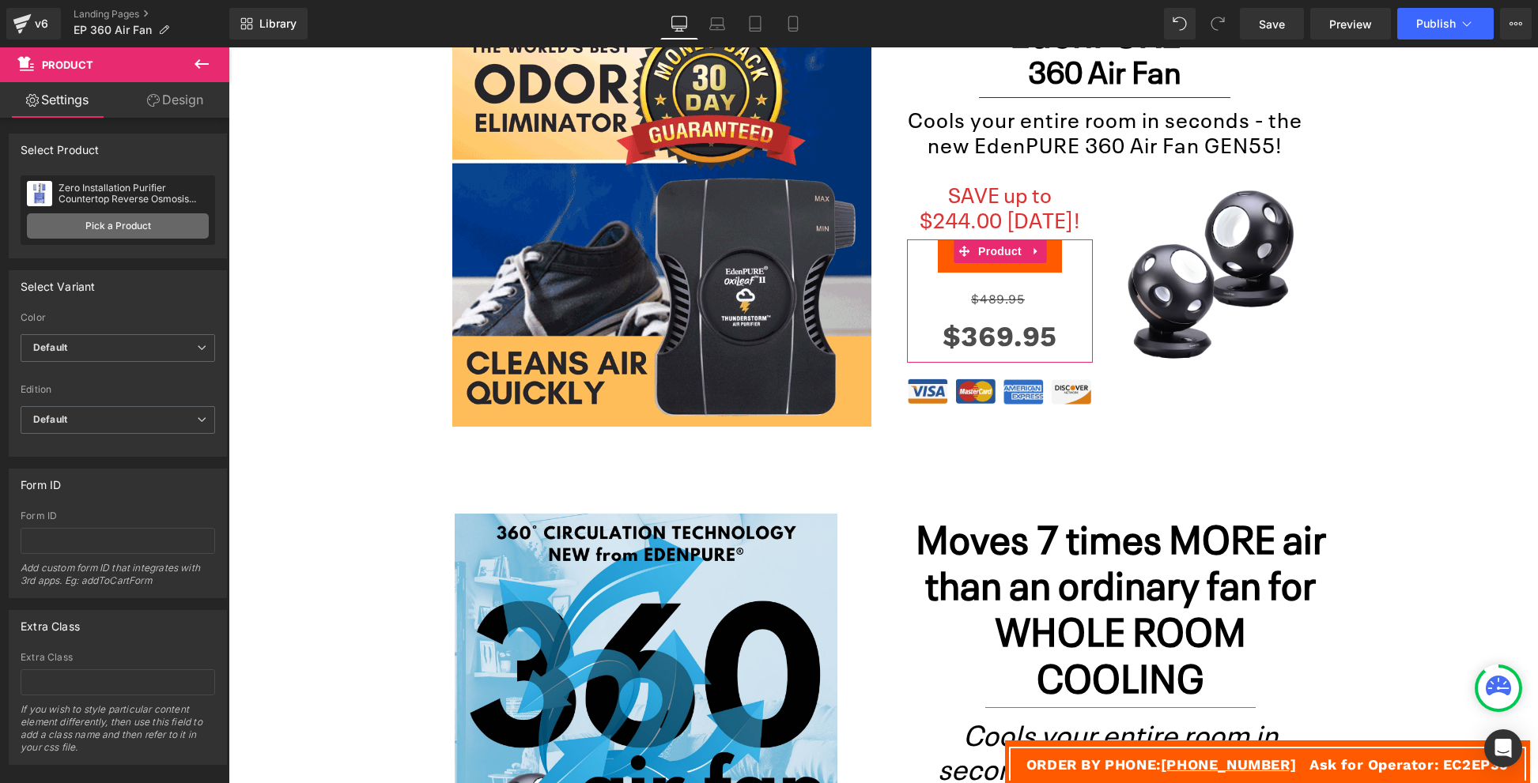
click at [110, 226] on link "Pick a Product" at bounding box center [118, 225] width 182 height 25
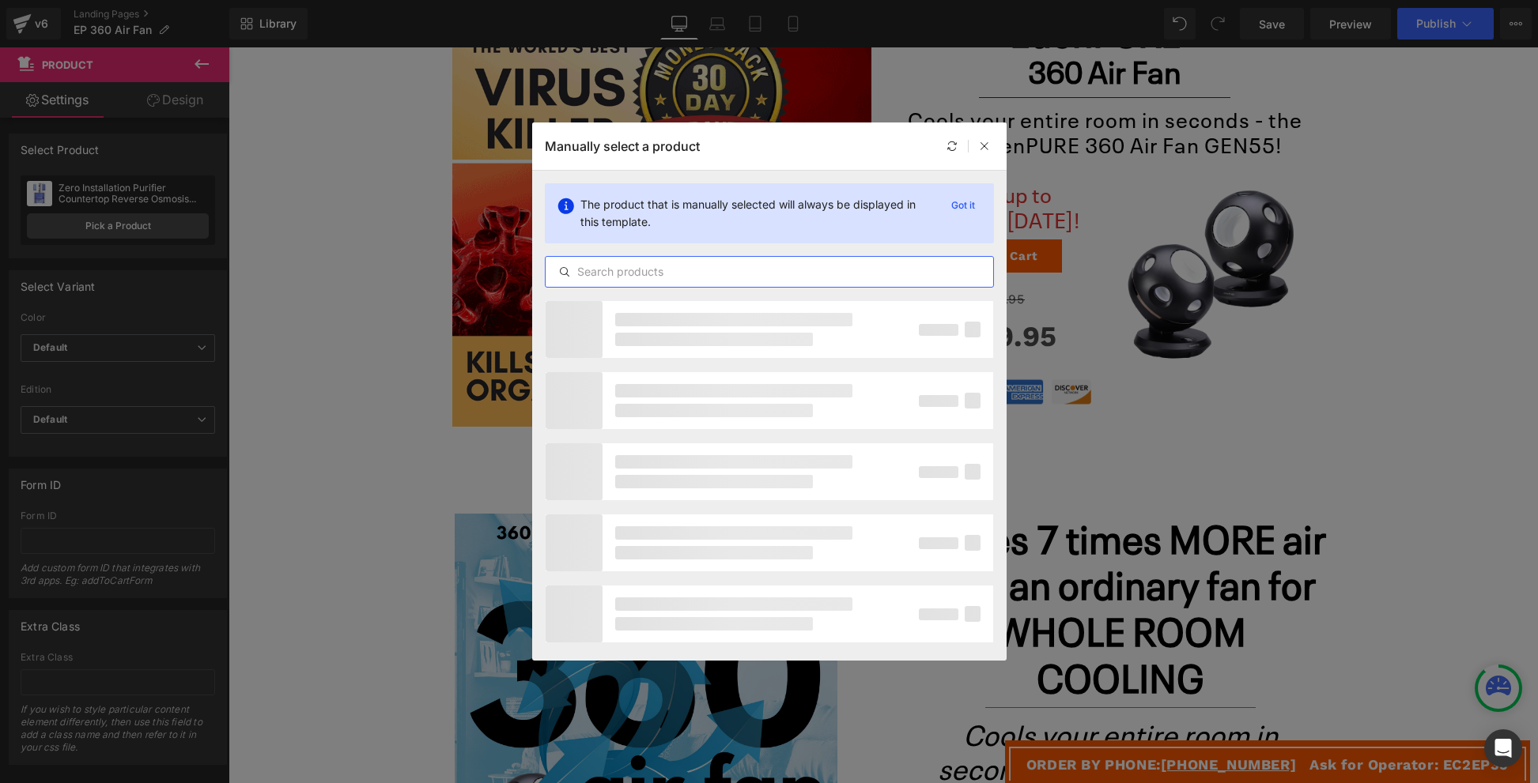
click at [752, 267] on input "text" at bounding box center [768, 271] width 447 height 19
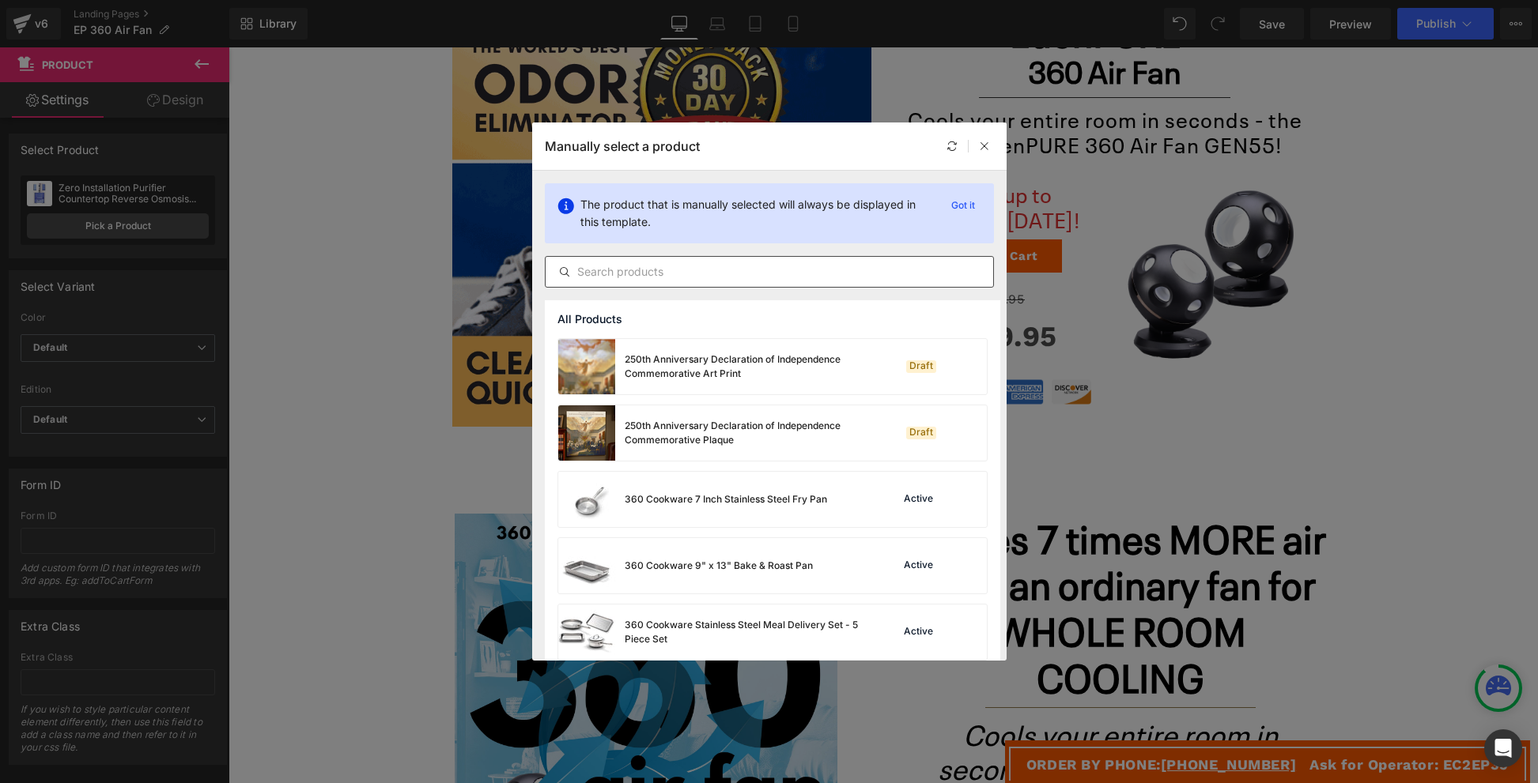
click at [775, 277] on input "text" at bounding box center [768, 271] width 447 height 19
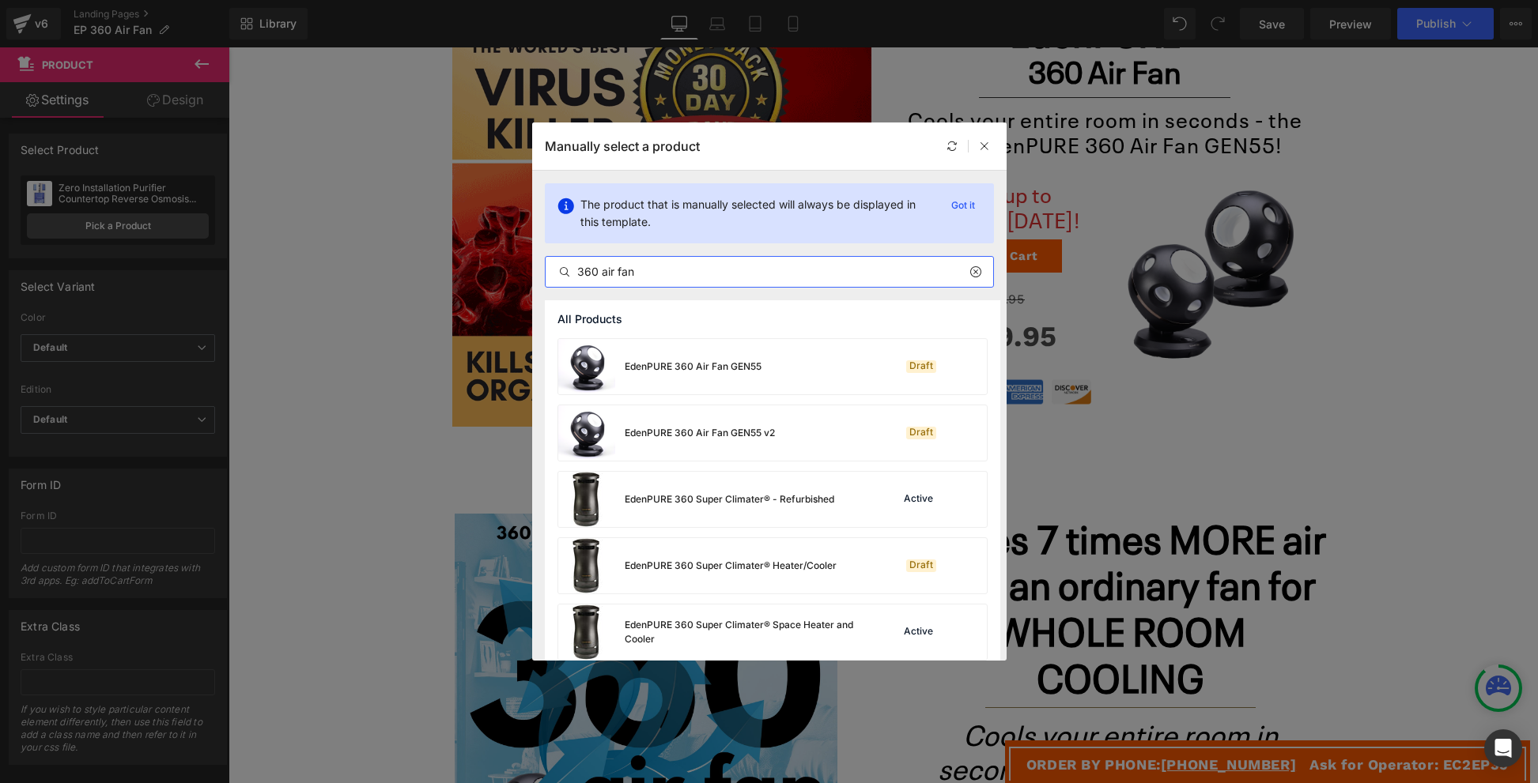
type input "360 air fan"
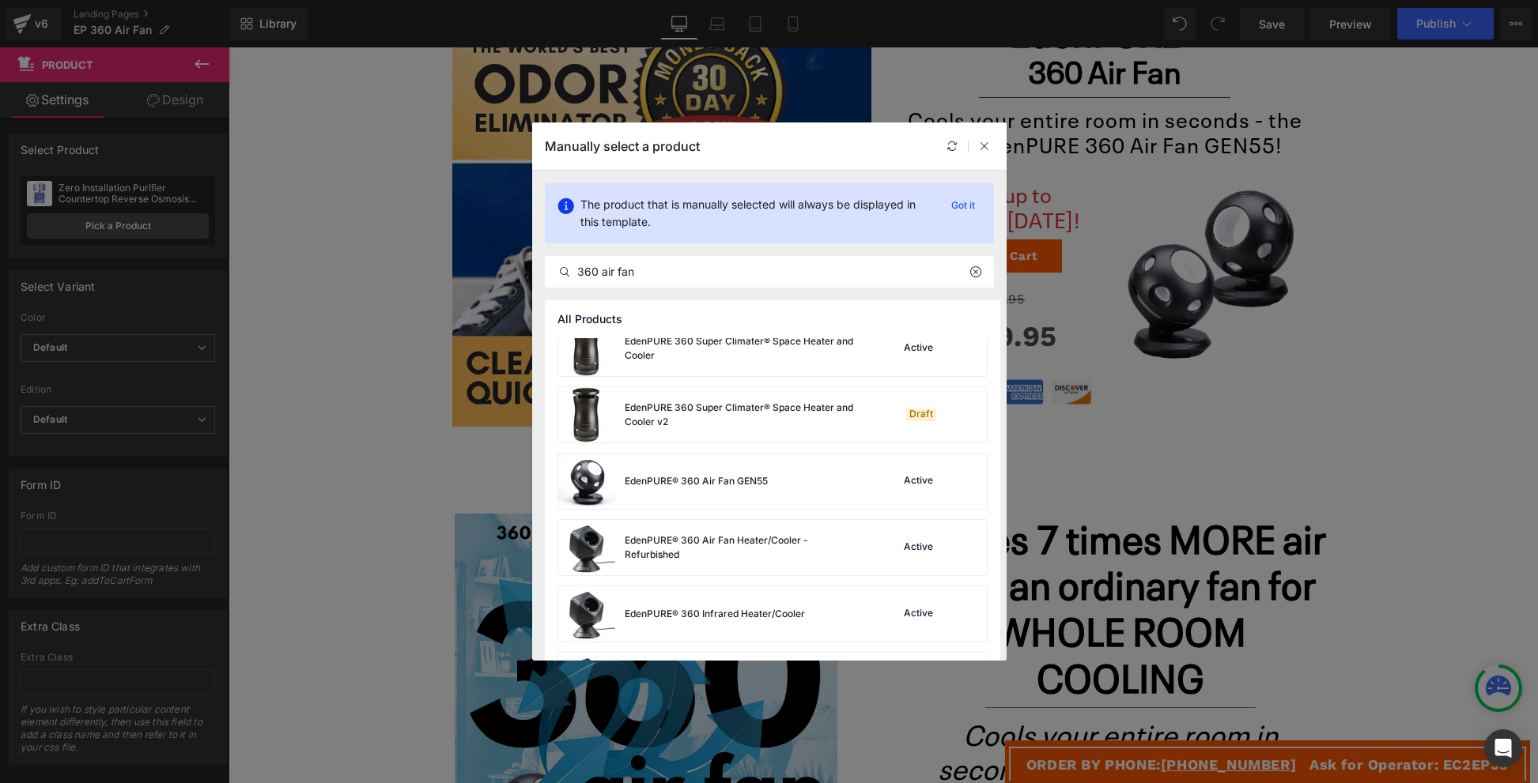
scroll to position [291, 0]
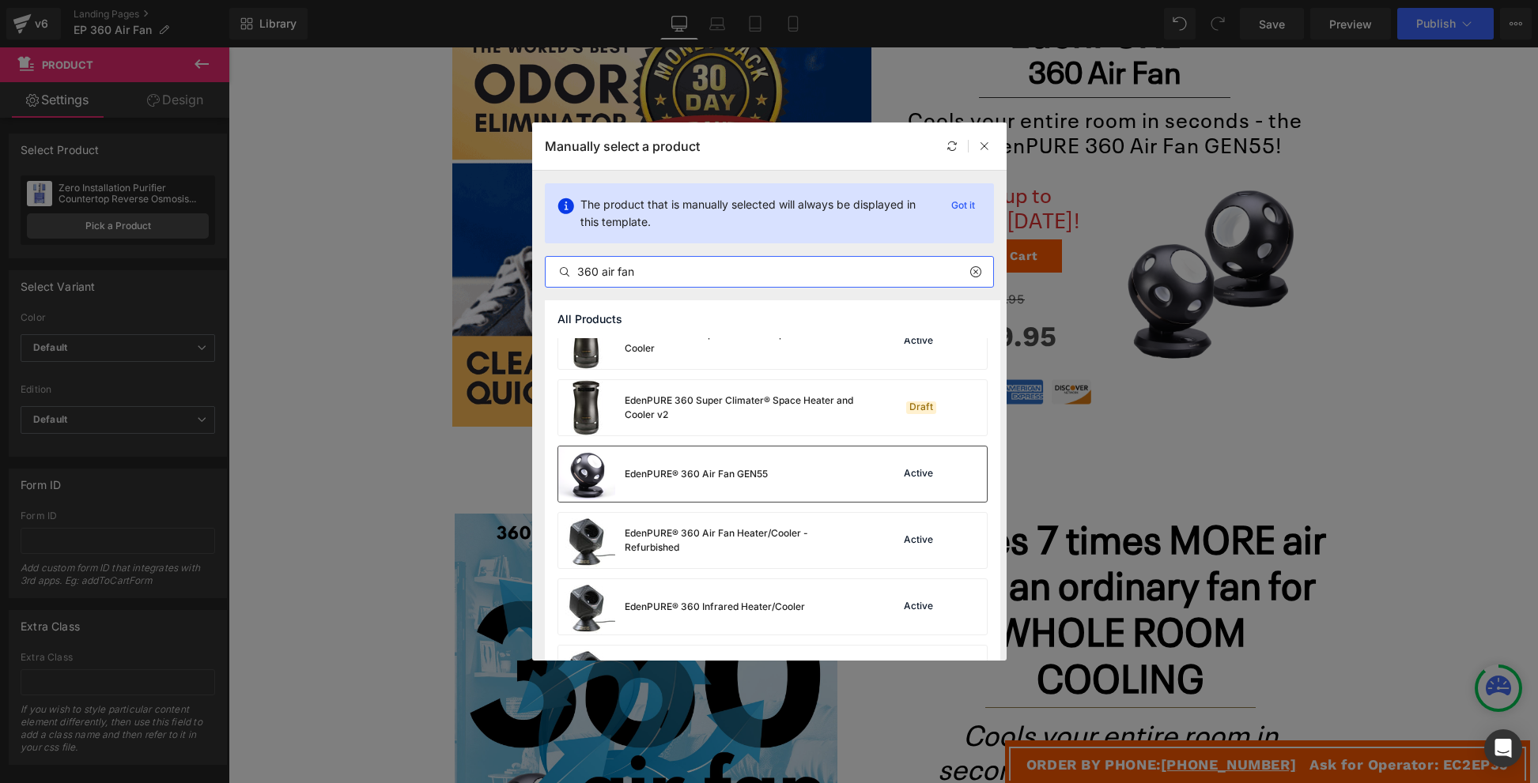
click at [798, 466] on div "EdenPURE® 360 Air Fan GEN55 Active" at bounding box center [772, 474] width 428 height 55
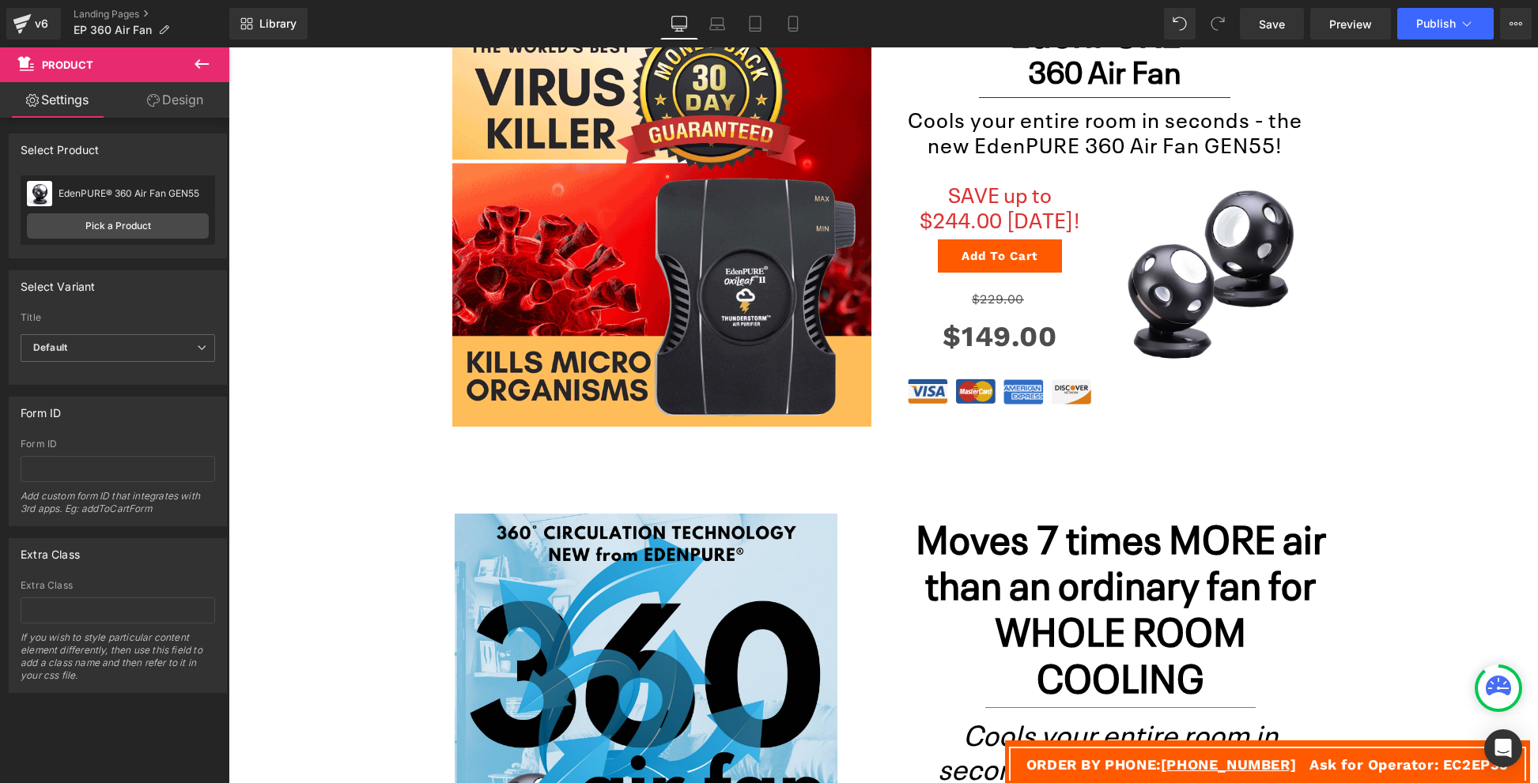
click at [958, 219] on h4 "SAVE up to $244.00 [DATE]!" at bounding box center [1000, 206] width 186 height 51
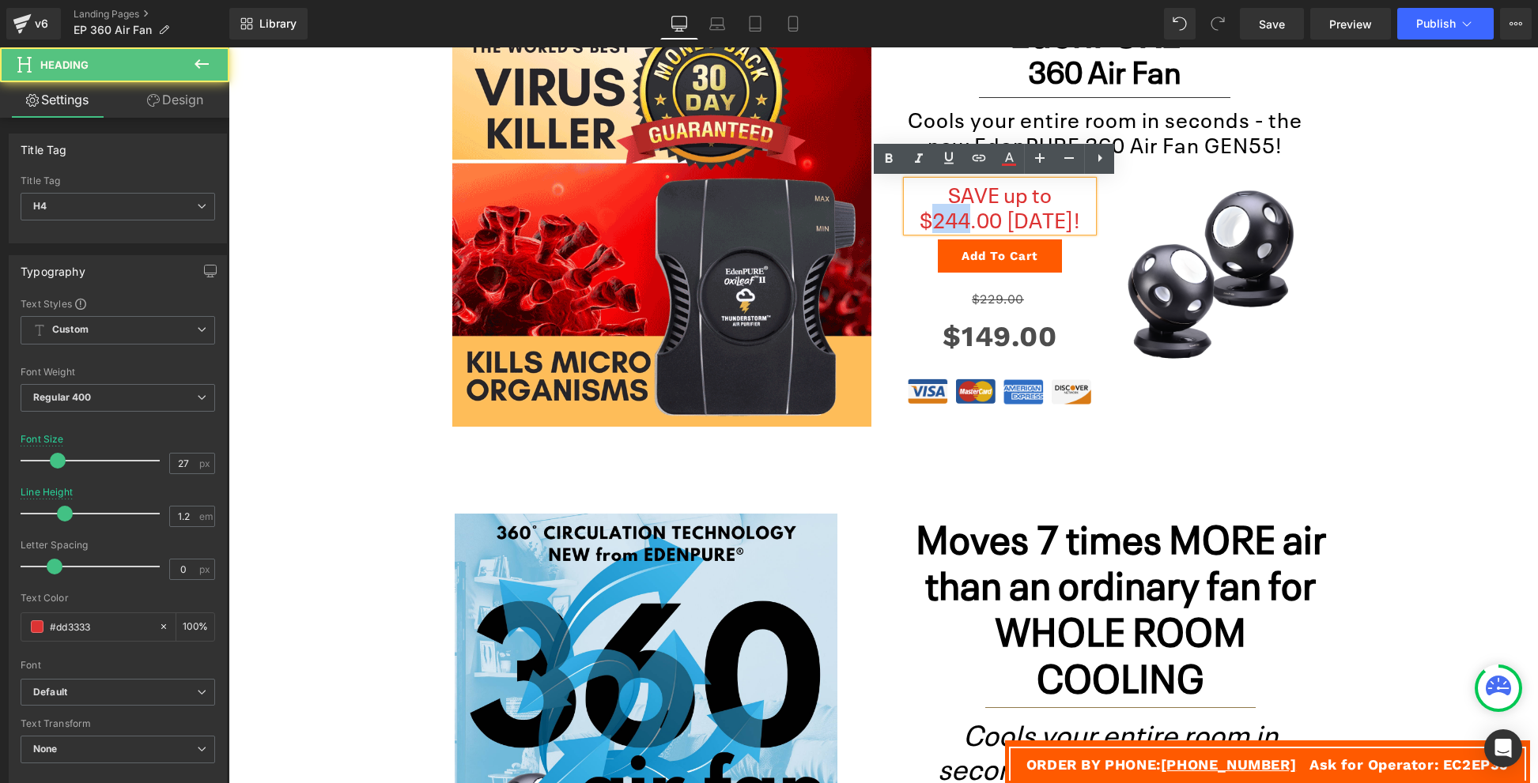
drag, startPoint x: 927, startPoint y: 217, endPoint x: 957, endPoint y: 218, distance: 30.8
click at [957, 218] on h4 "SAVE up to $244.00 [DATE]!" at bounding box center [1000, 206] width 186 height 51
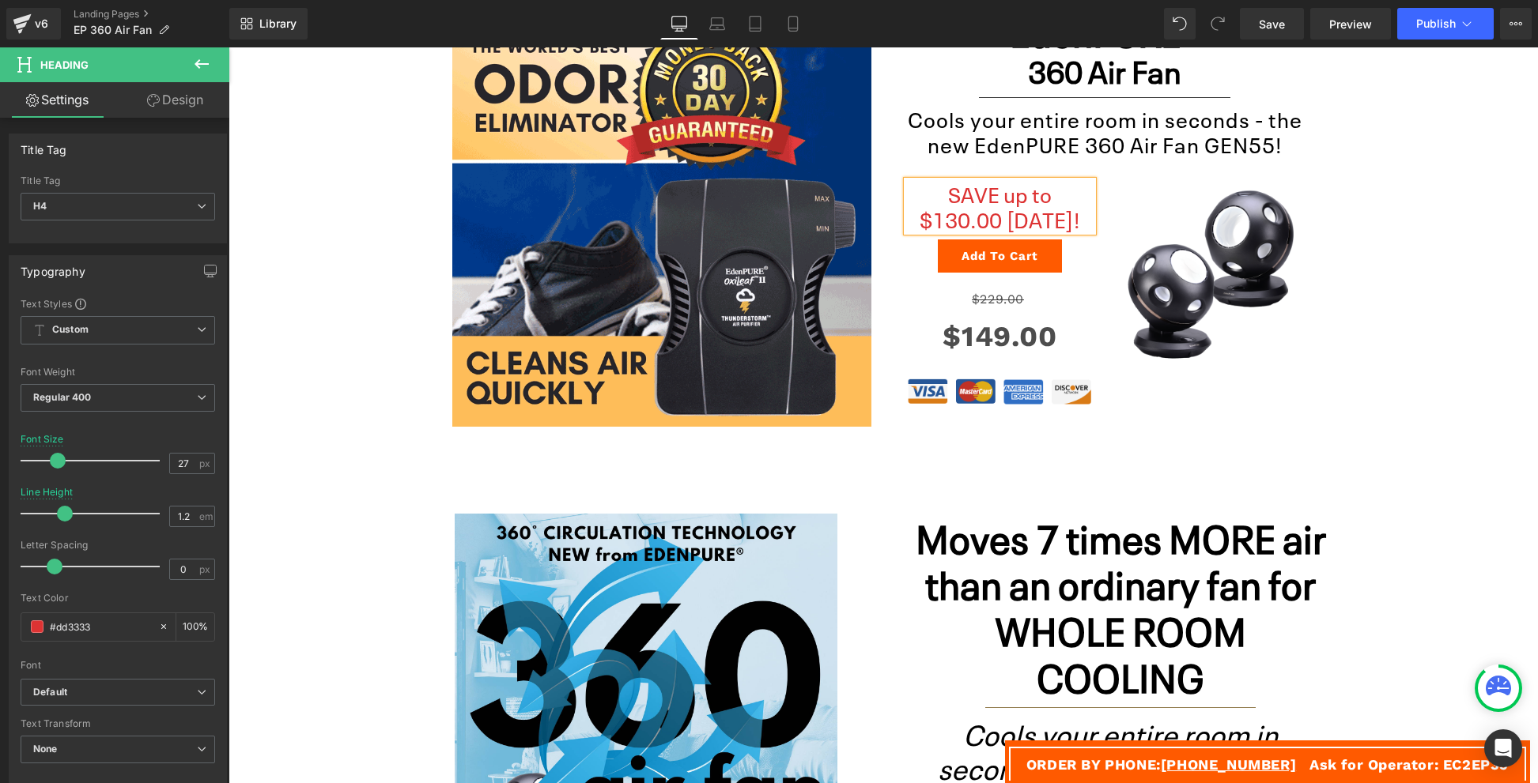
click at [1030, 202] on h4 "SAVE up to $130.00 [DATE]!" at bounding box center [1000, 206] width 186 height 51
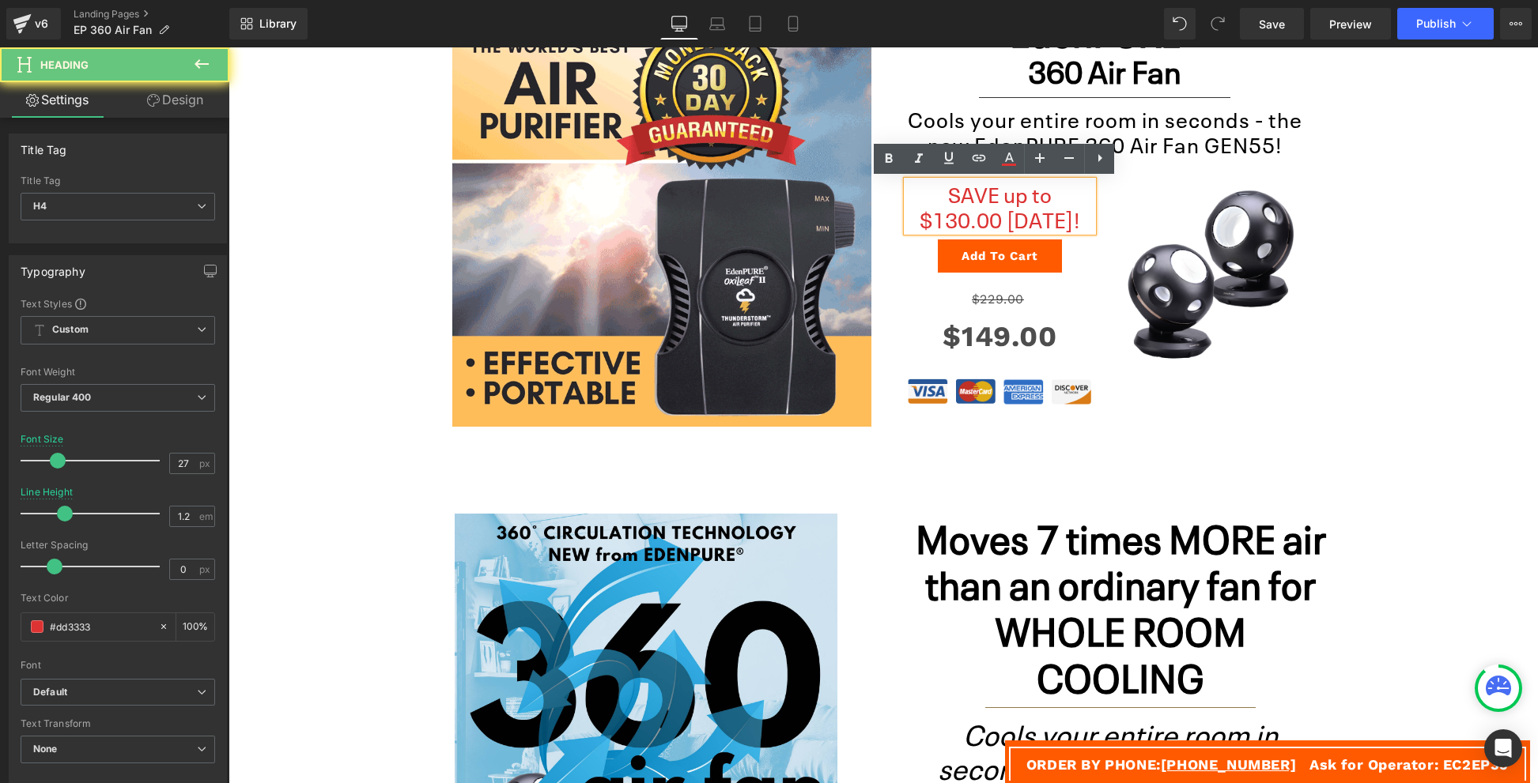
click at [1030, 202] on h4 "SAVE up to $130.00 [DATE]!" at bounding box center [1000, 206] width 186 height 51
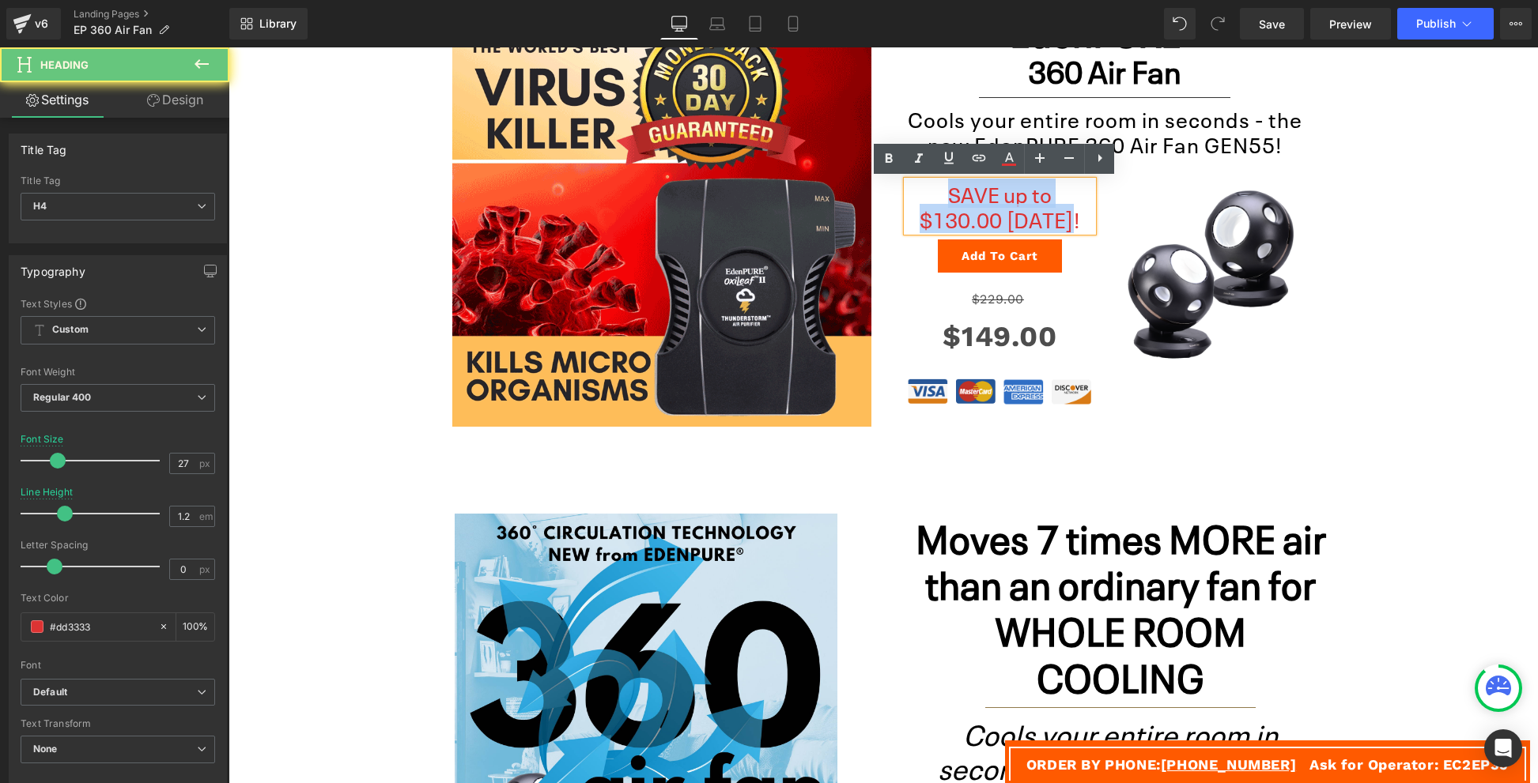
click at [1030, 202] on h4 "SAVE up to $130.00 [DATE]!" at bounding box center [1000, 206] width 186 height 51
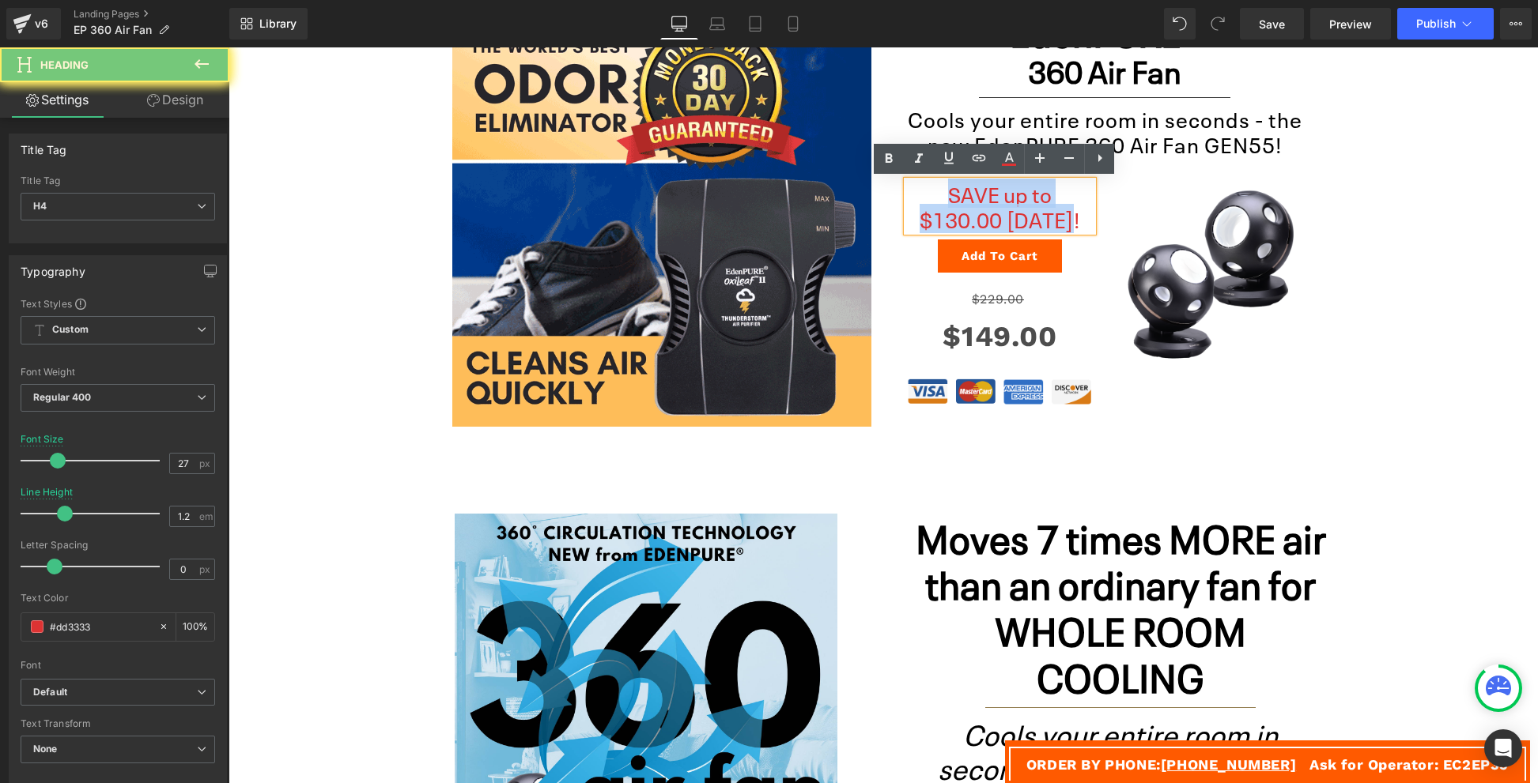
click at [1030, 202] on h4 "SAVE up to $130.00 [DATE]!" at bounding box center [1000, 206] width 186 height 51
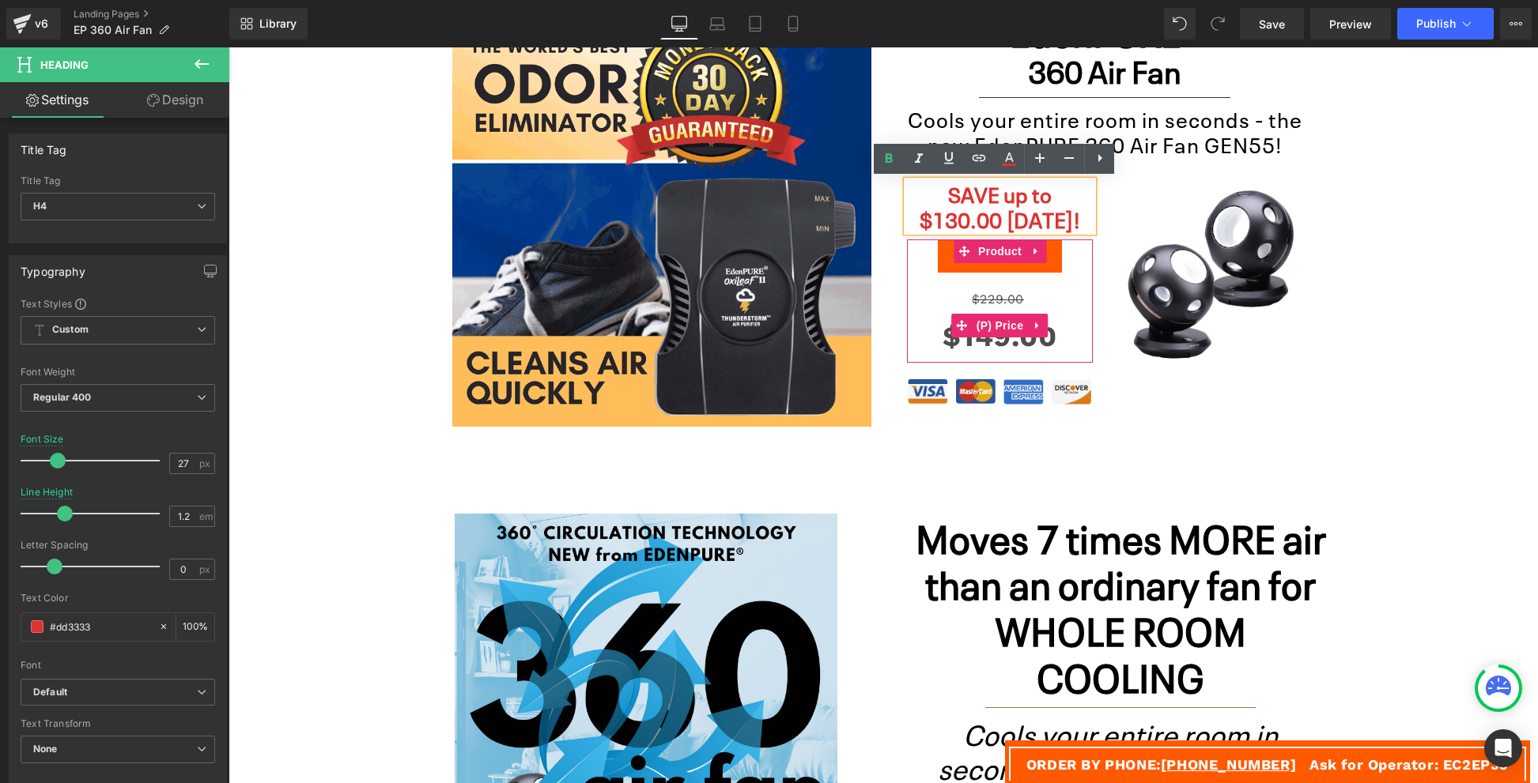
click at [999, 298] on span "$229.00" at bounding box center [998, 299] width 52 height 15
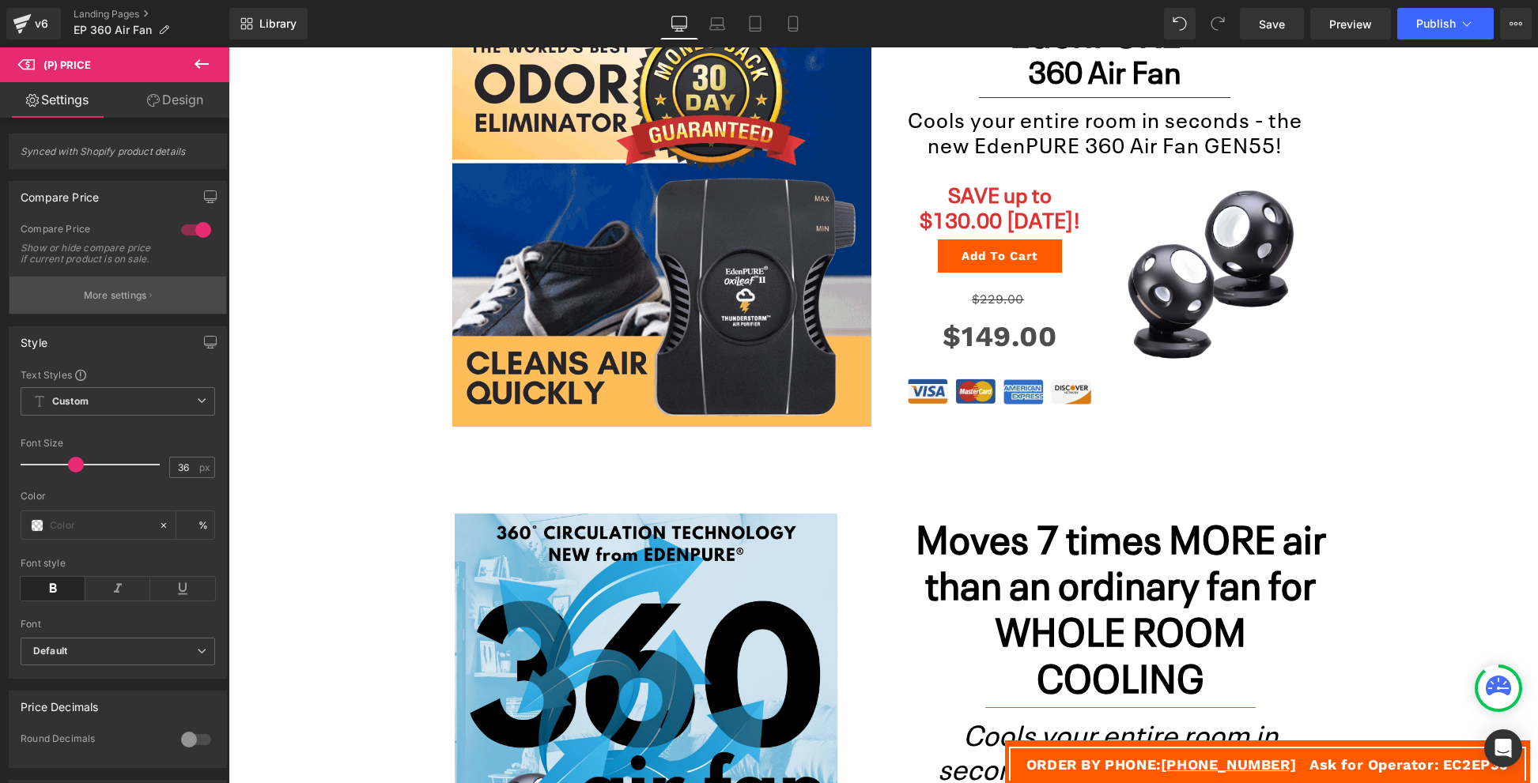
click at [94, 301] on p "More settings" at bounding box center [115, 296] width 63 height 14
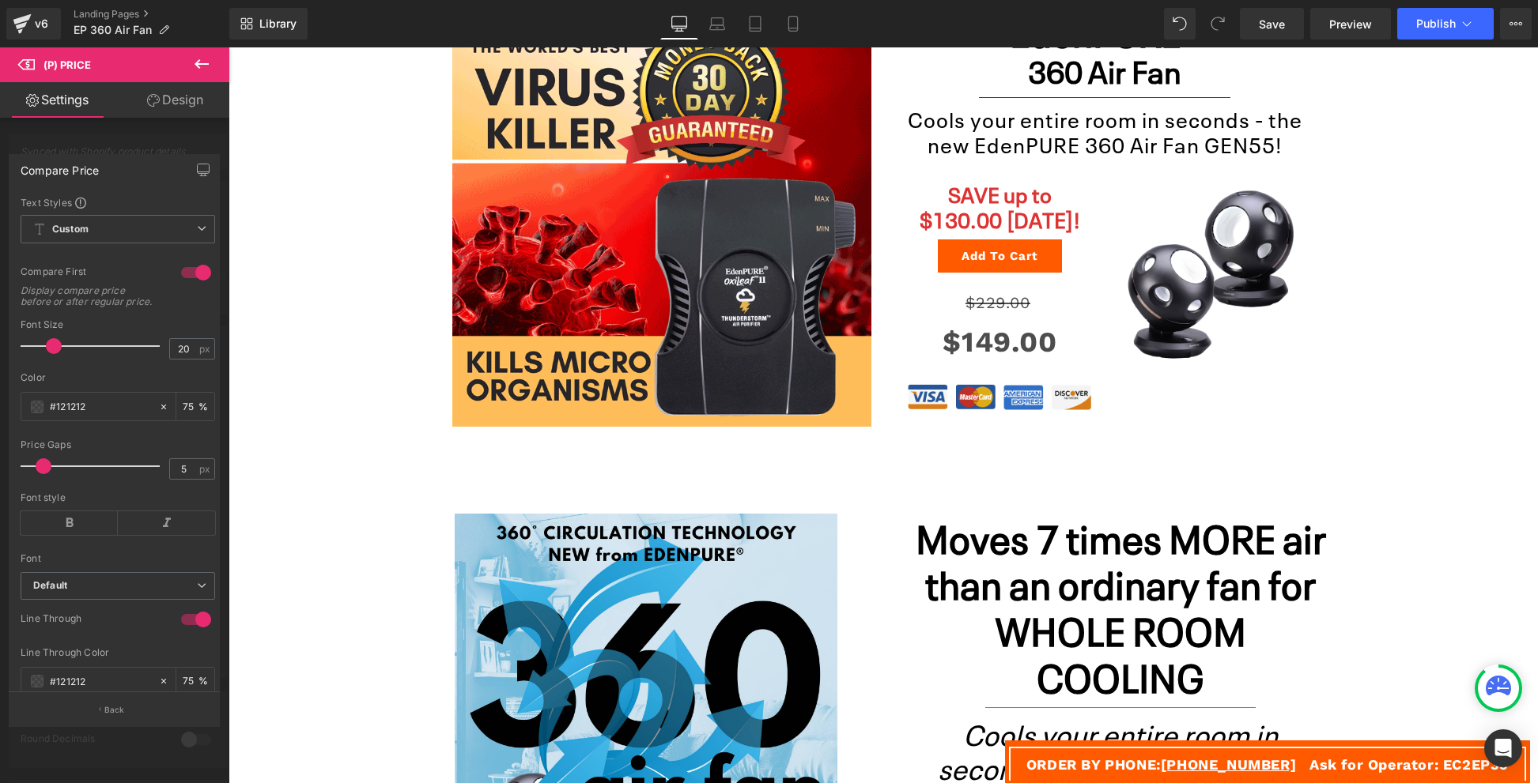
type input "21"
click at [51, 354] on span at bounding box center [56, 346] width 16 height 16
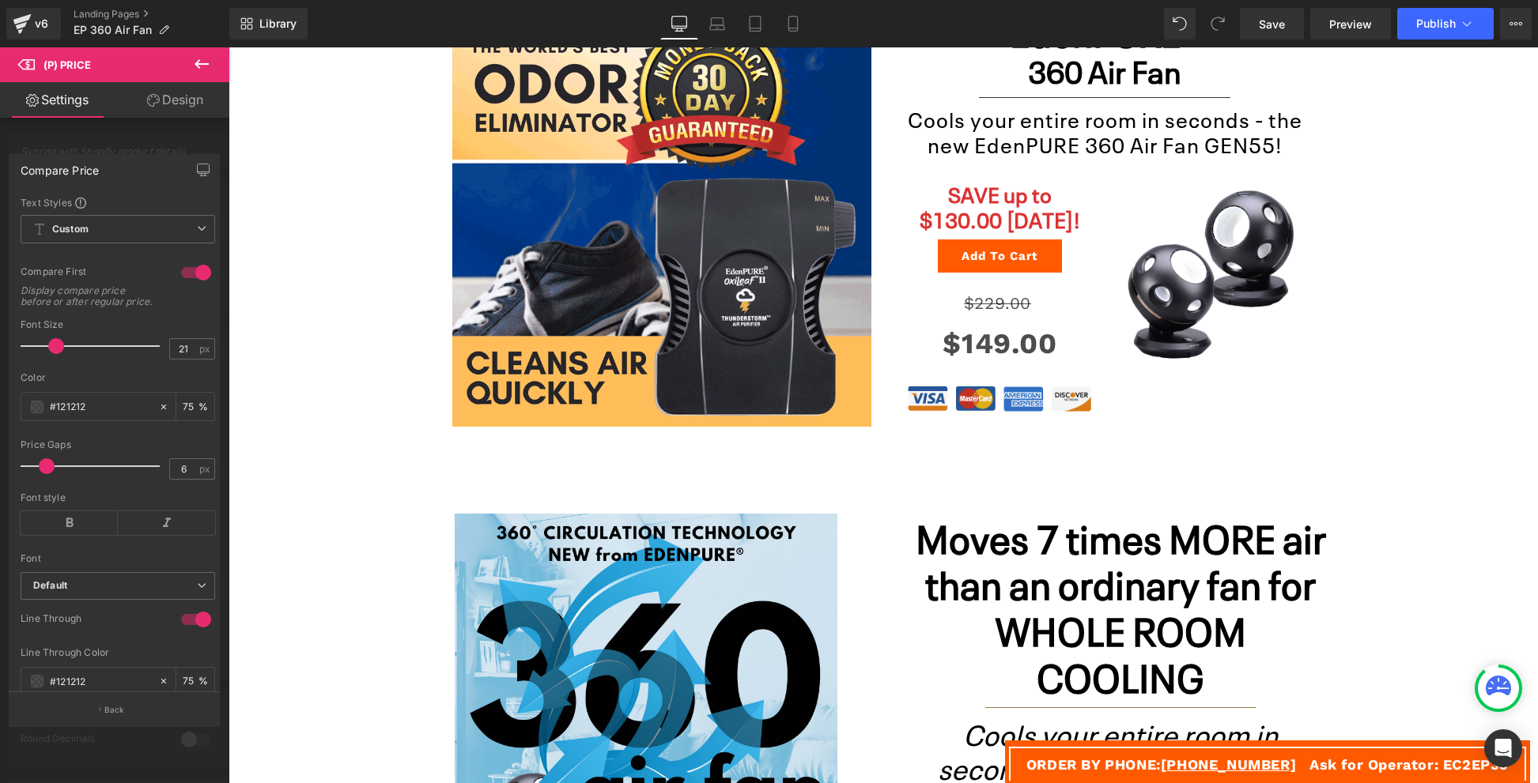
type input "5"
click at [42, 474] on span at bounding box center [44, 467] width 16 height 16
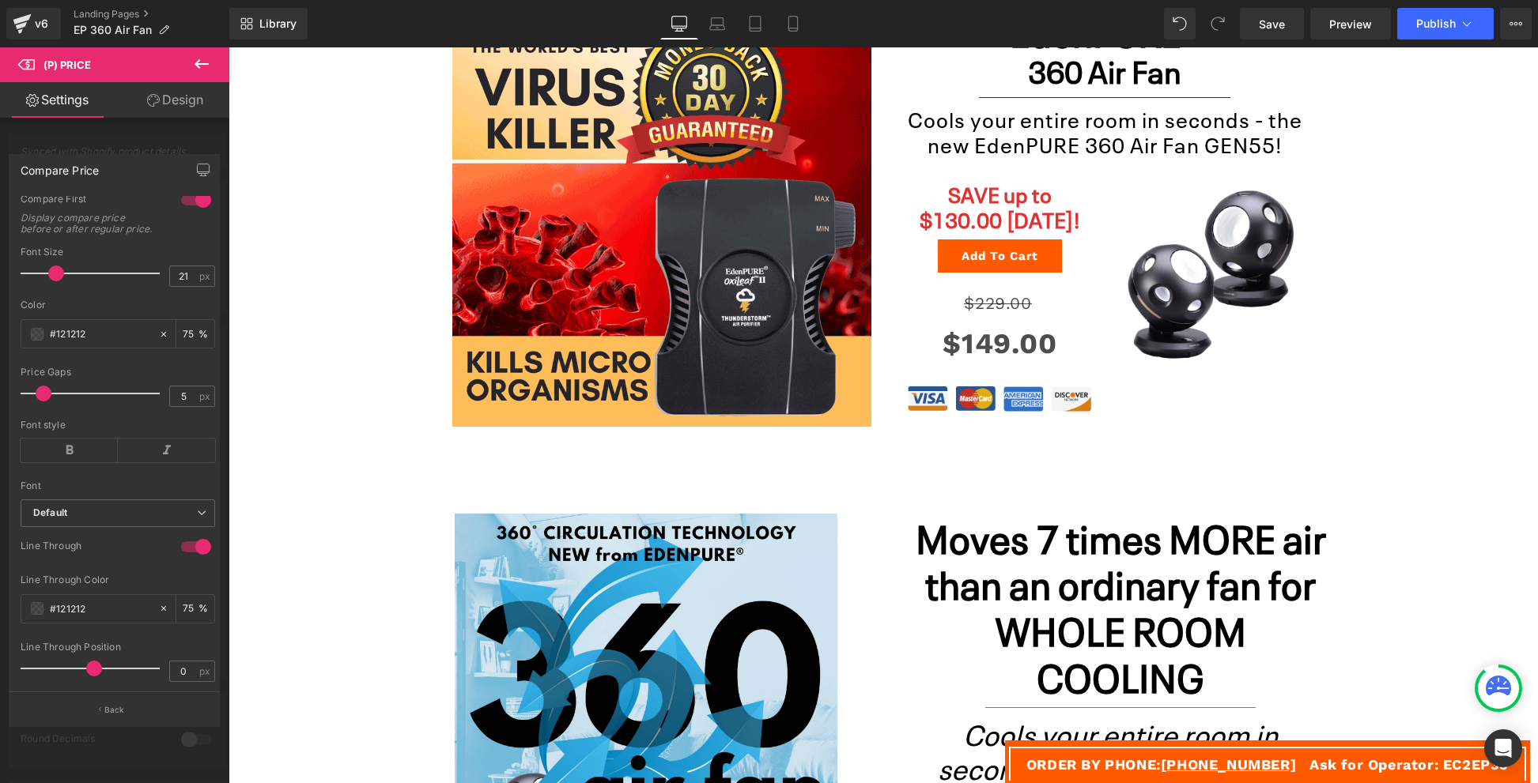
scroll to position [114, 0]
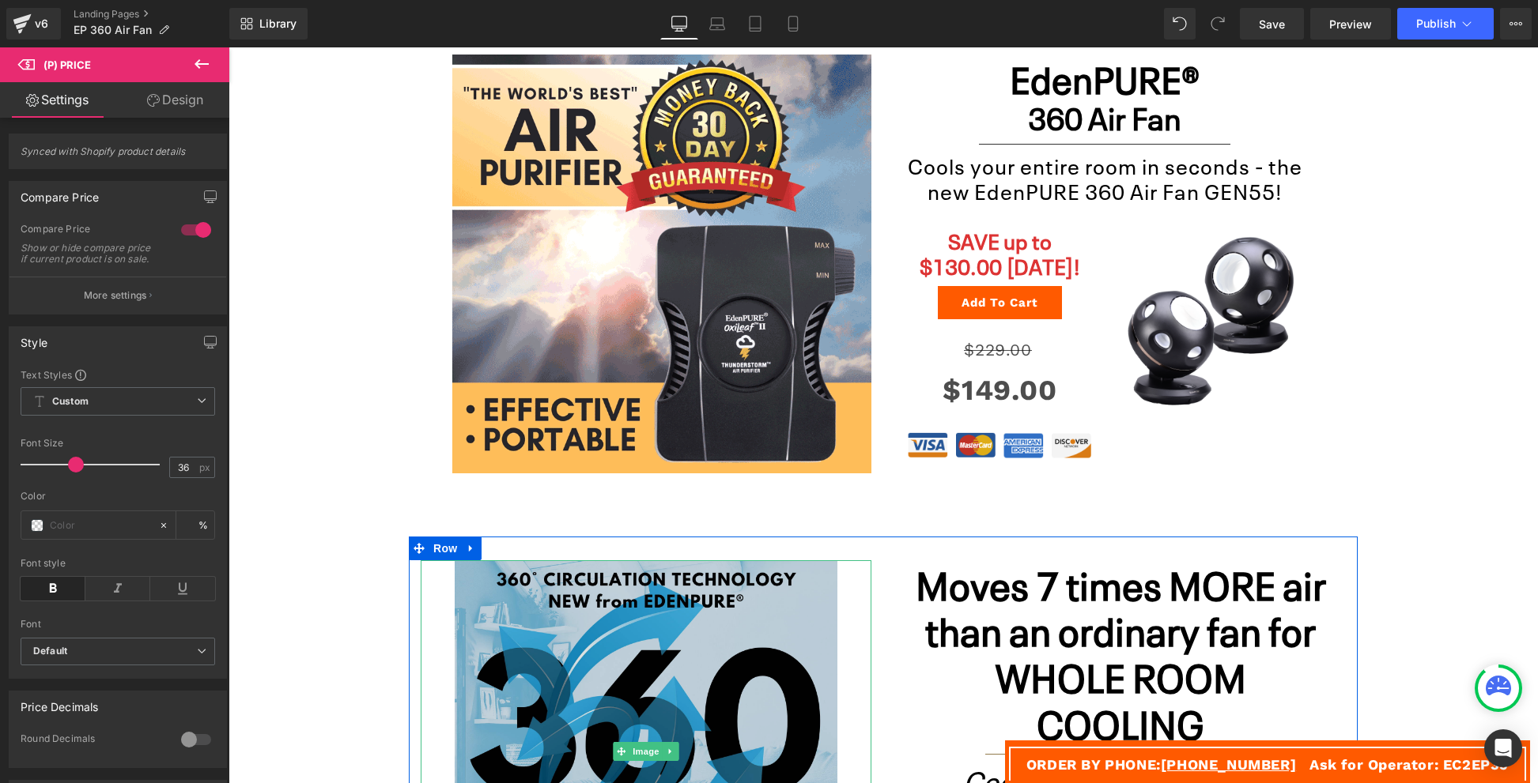
scroll to position [298, 0]
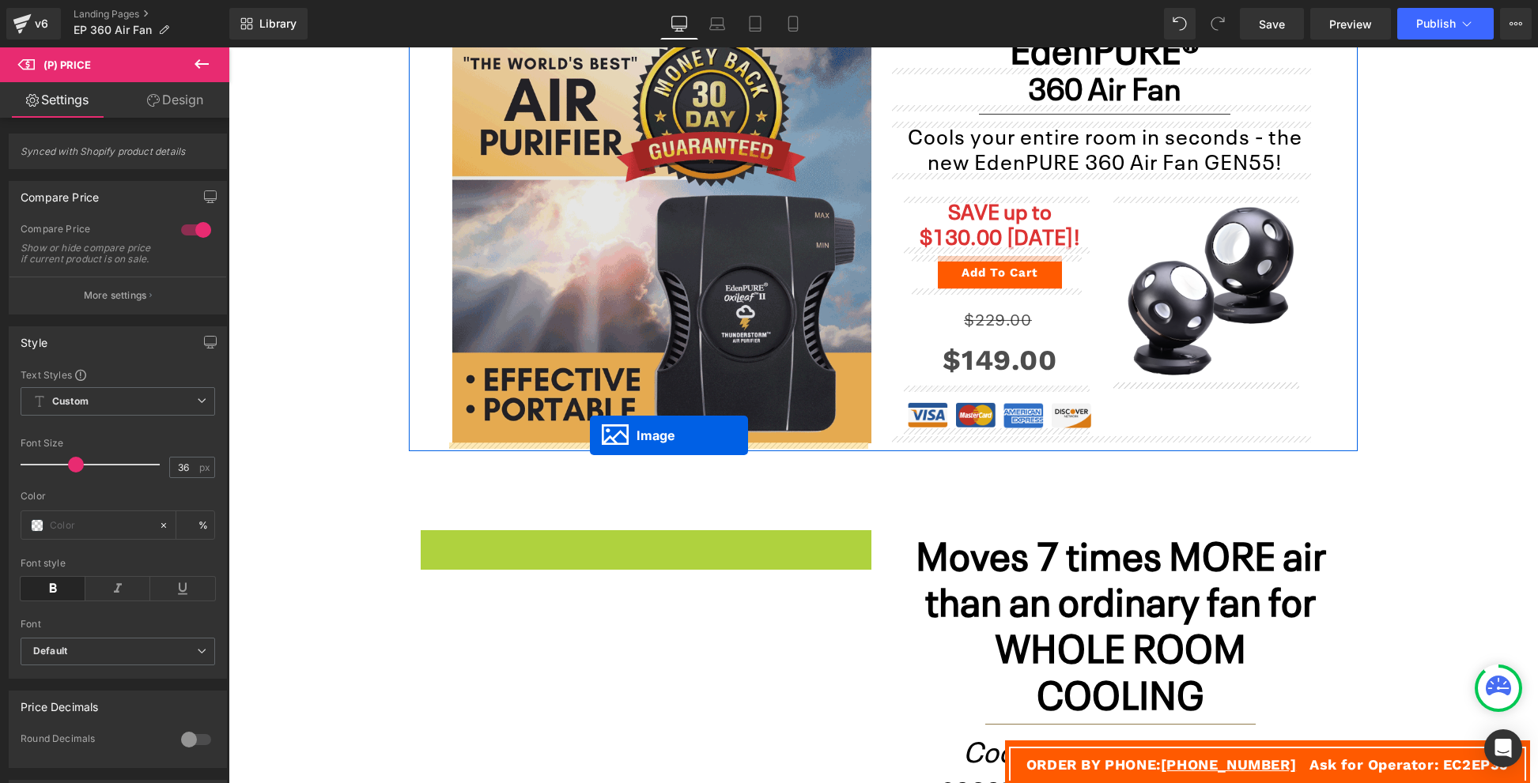
drag, startPoint x: 613, startPoint y: 718, endPoint x: 590, endPoint y: 436, distance: 282.4
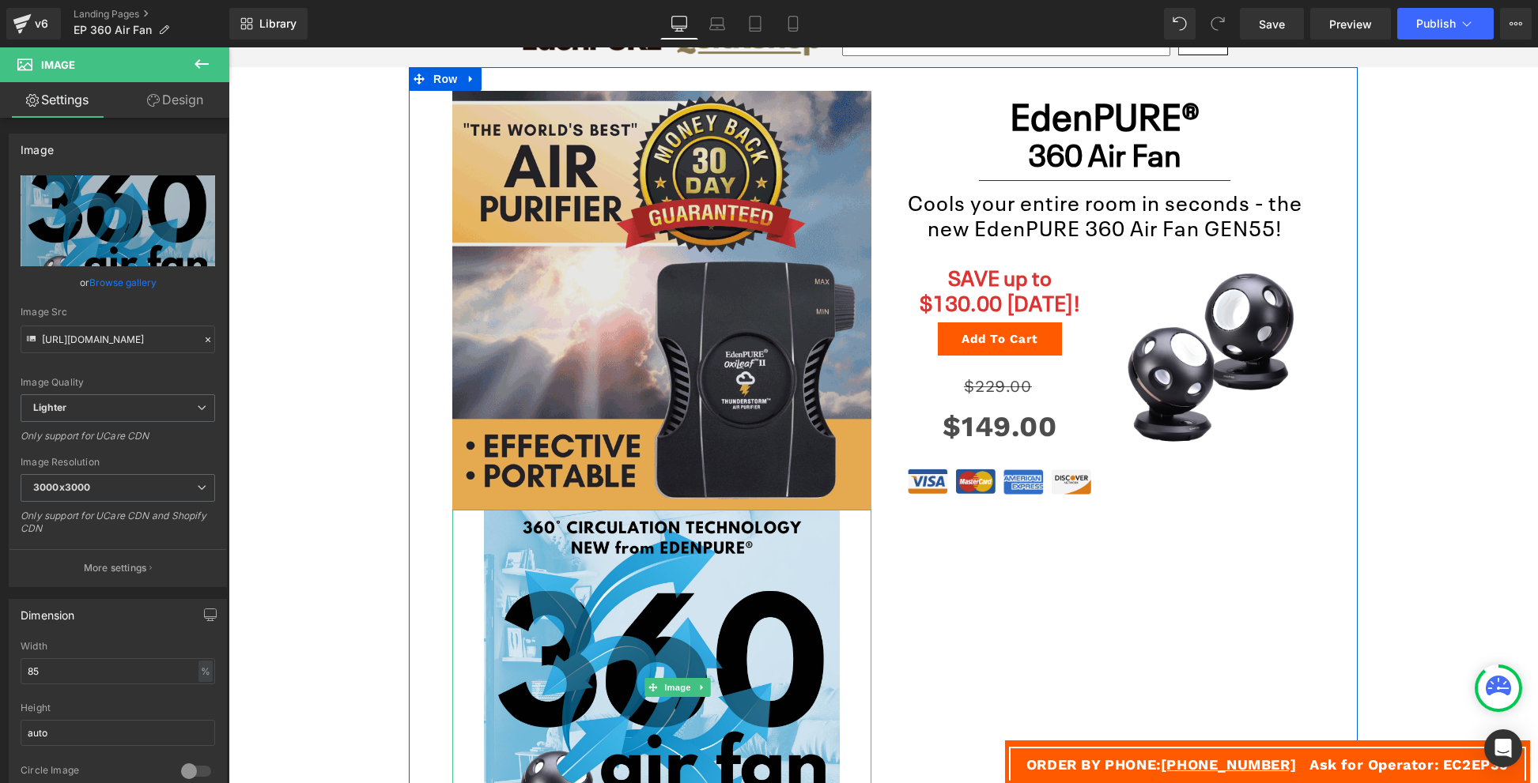
scroll to position [202, 0]
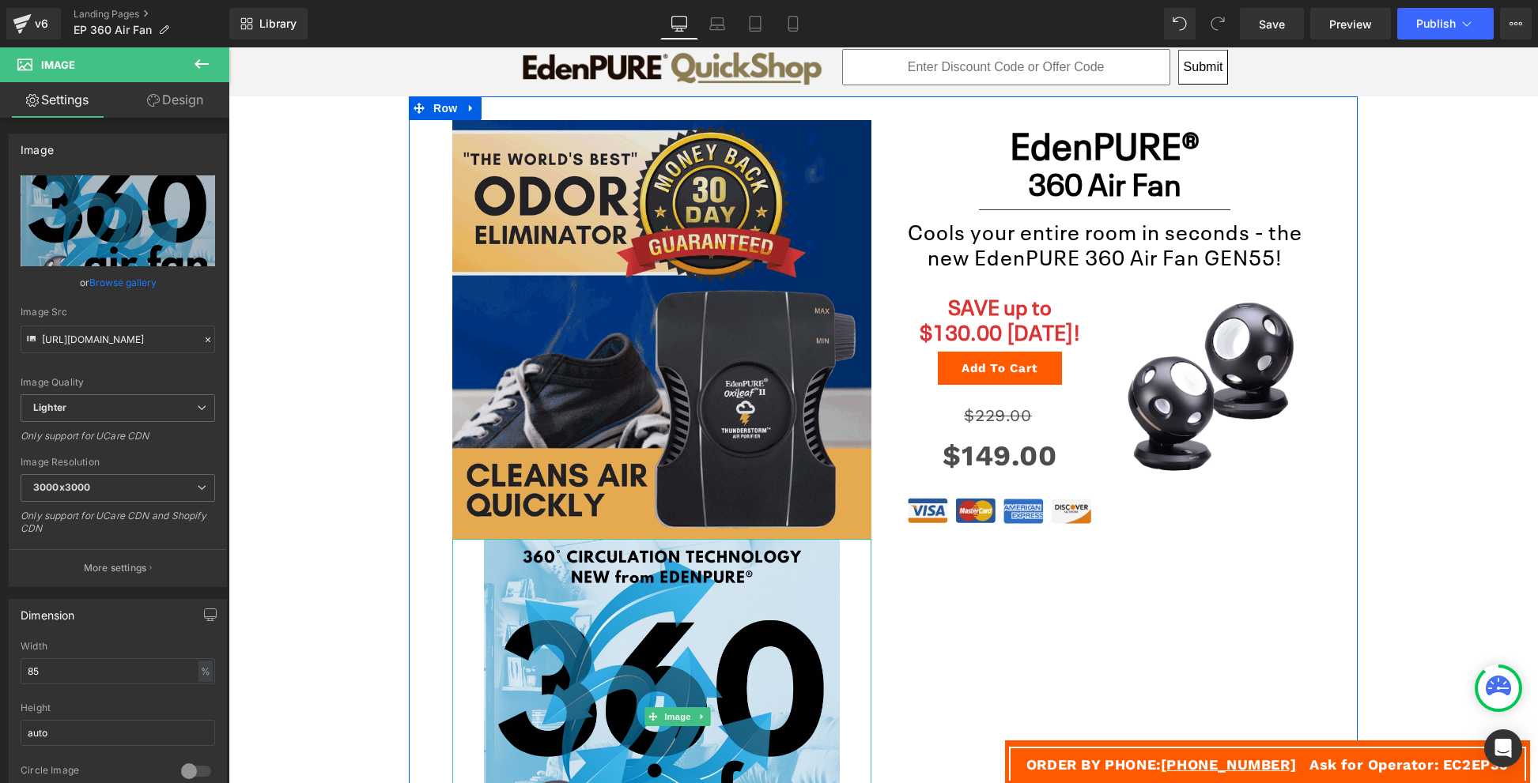
click at [604, 308] on img at bounding box center [661, 329] width 419 height 419
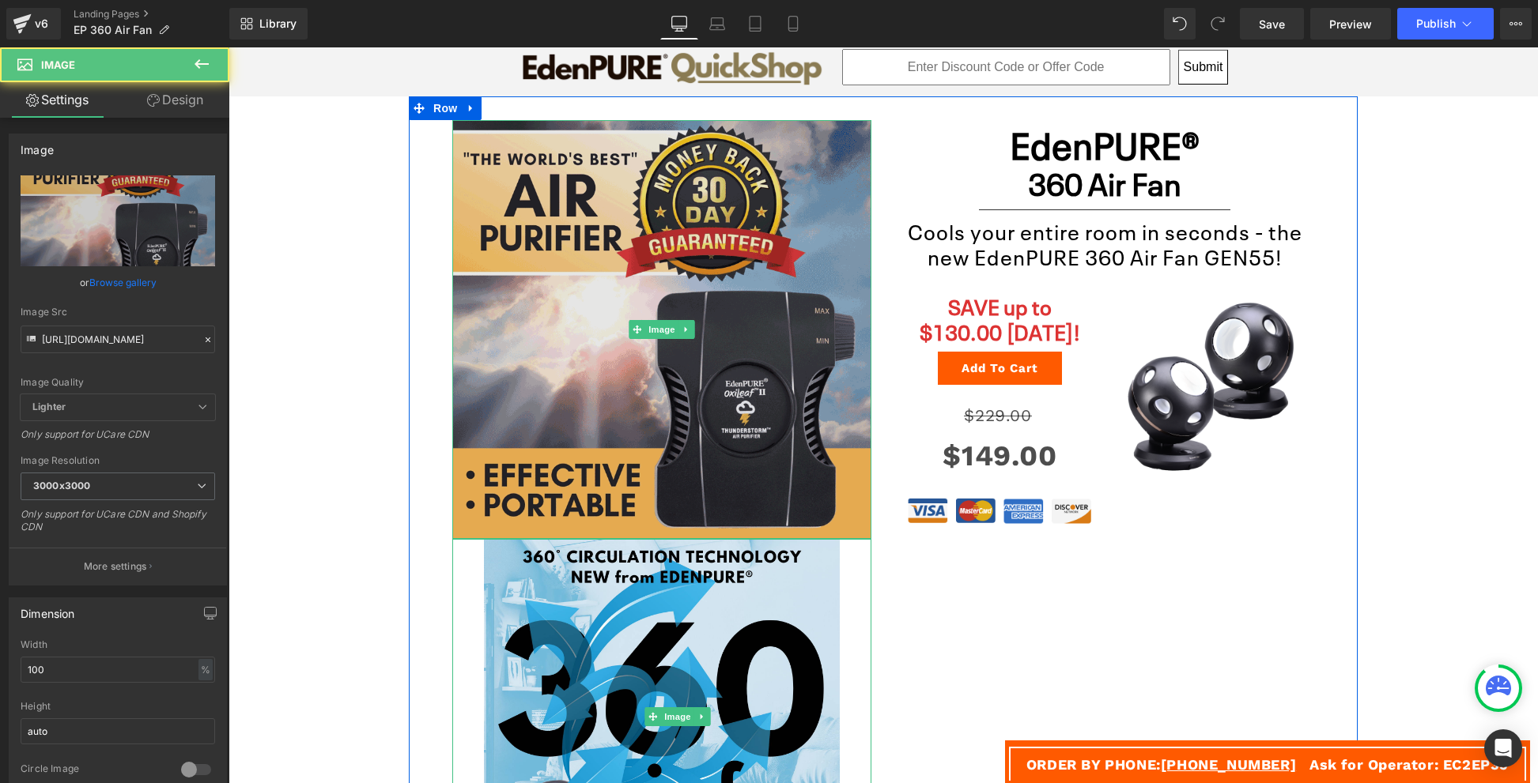
click at [696, 336] on img at bounding box center [661, 329] width 419 height 419
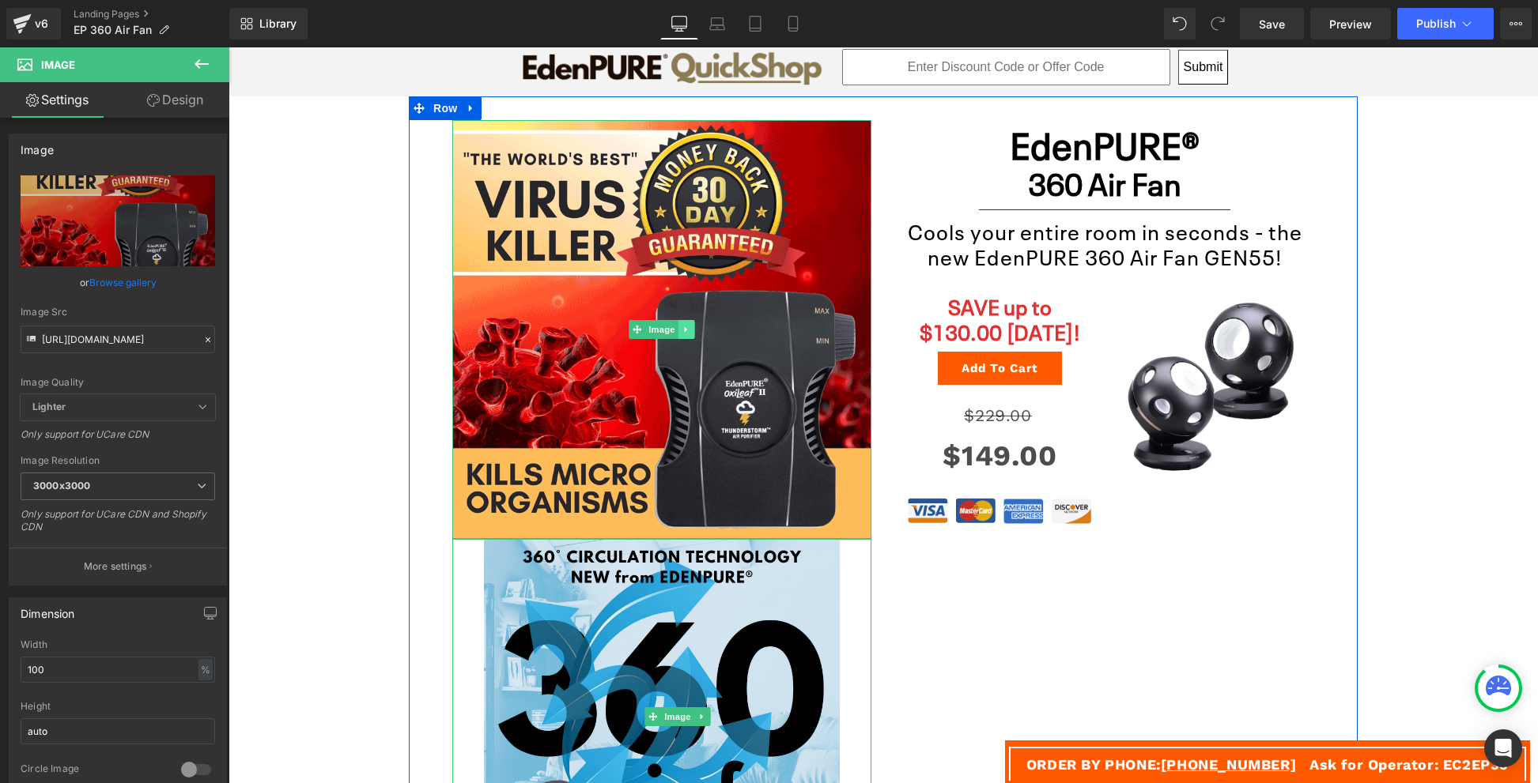
click at [682, 330] on icon at bounding box center [686, 329] width 9 height 9
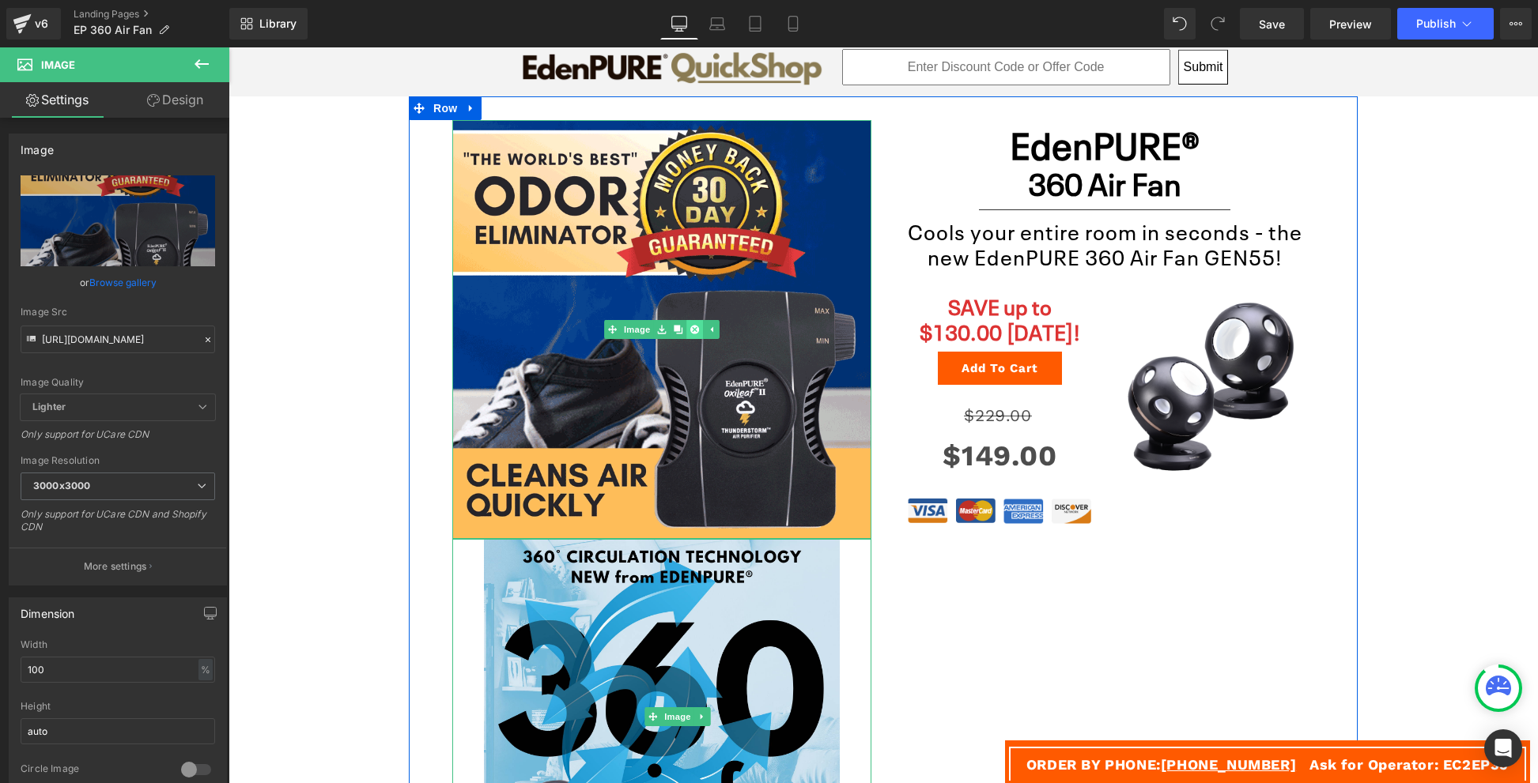
click at [690, 330] on icon at bounding box center [694, 329] width 9 height 9
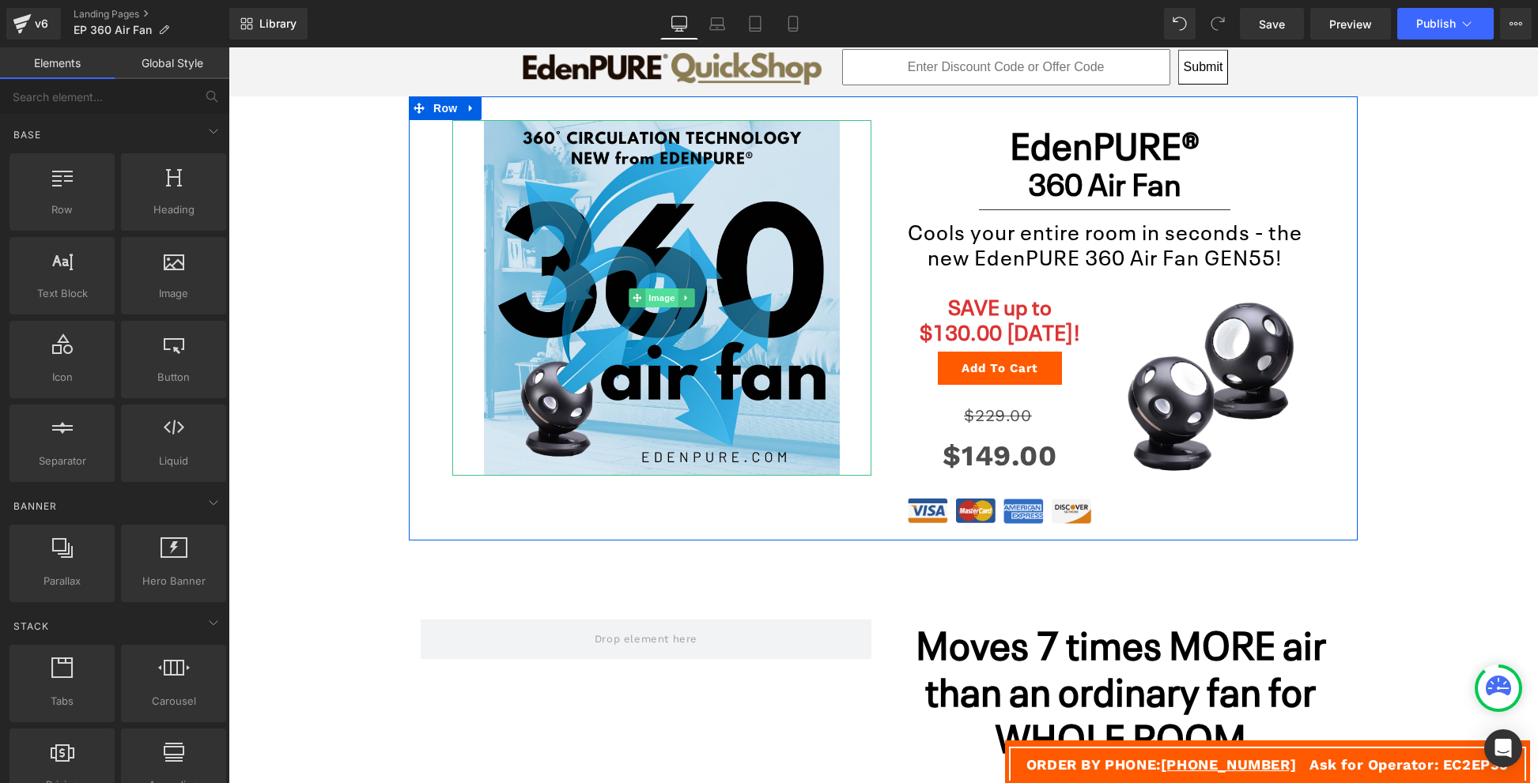
click at [655, 289] on span "Image" at bounding box center [661, 298] width 33 height 19
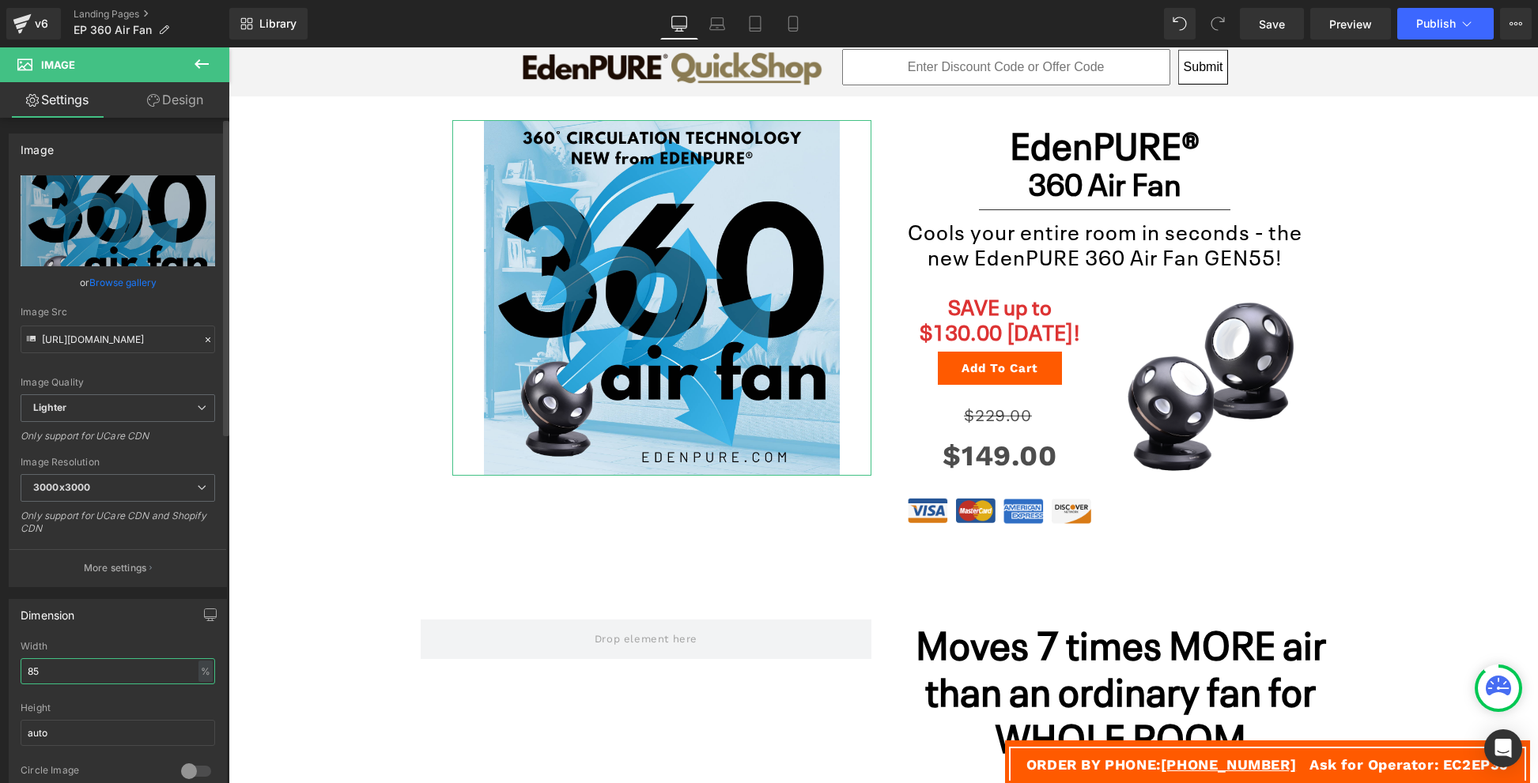
click at [89, 666] on input "85" at bounding box center [118, 672] width 194 height 26
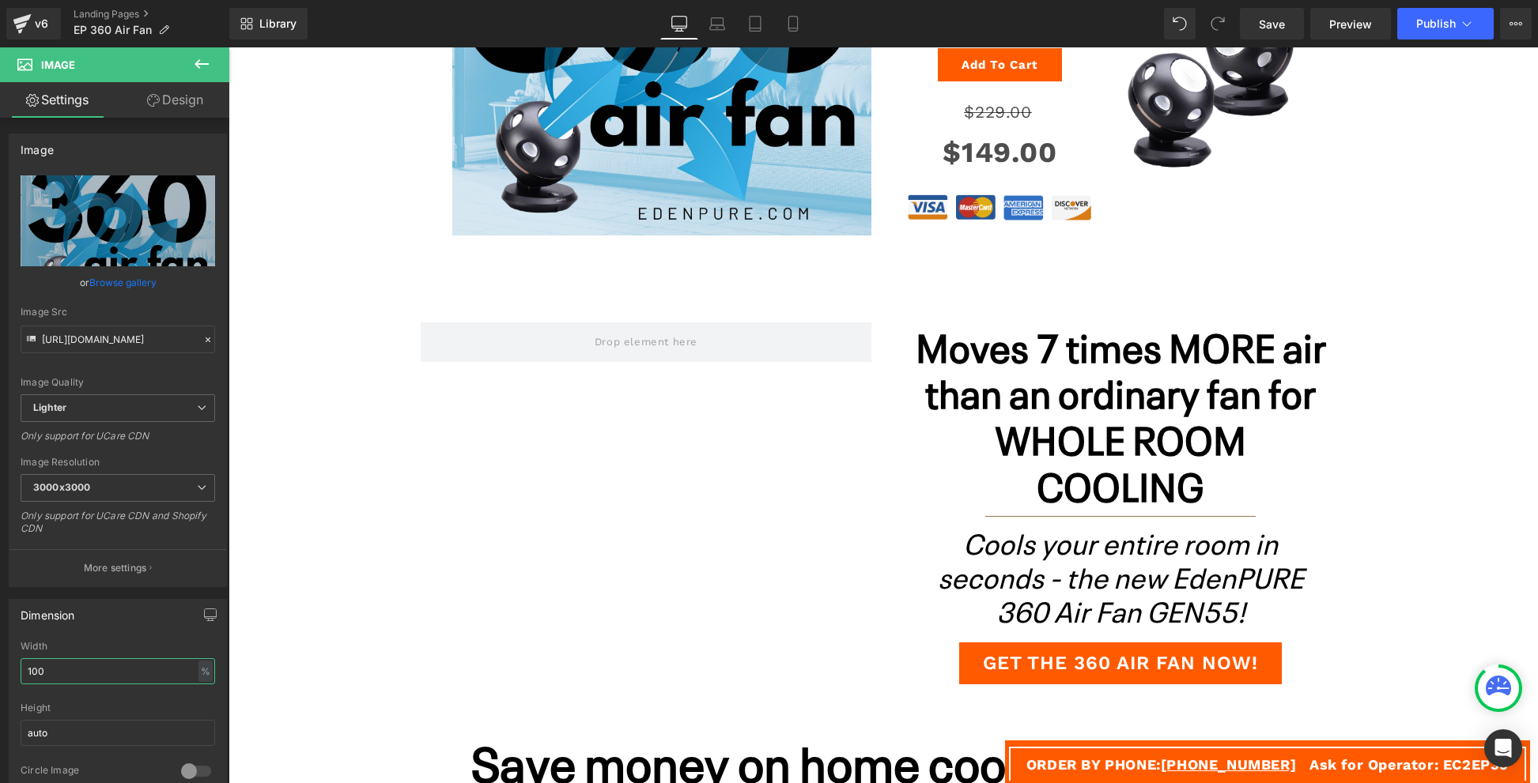
scroll to position [500, 0]
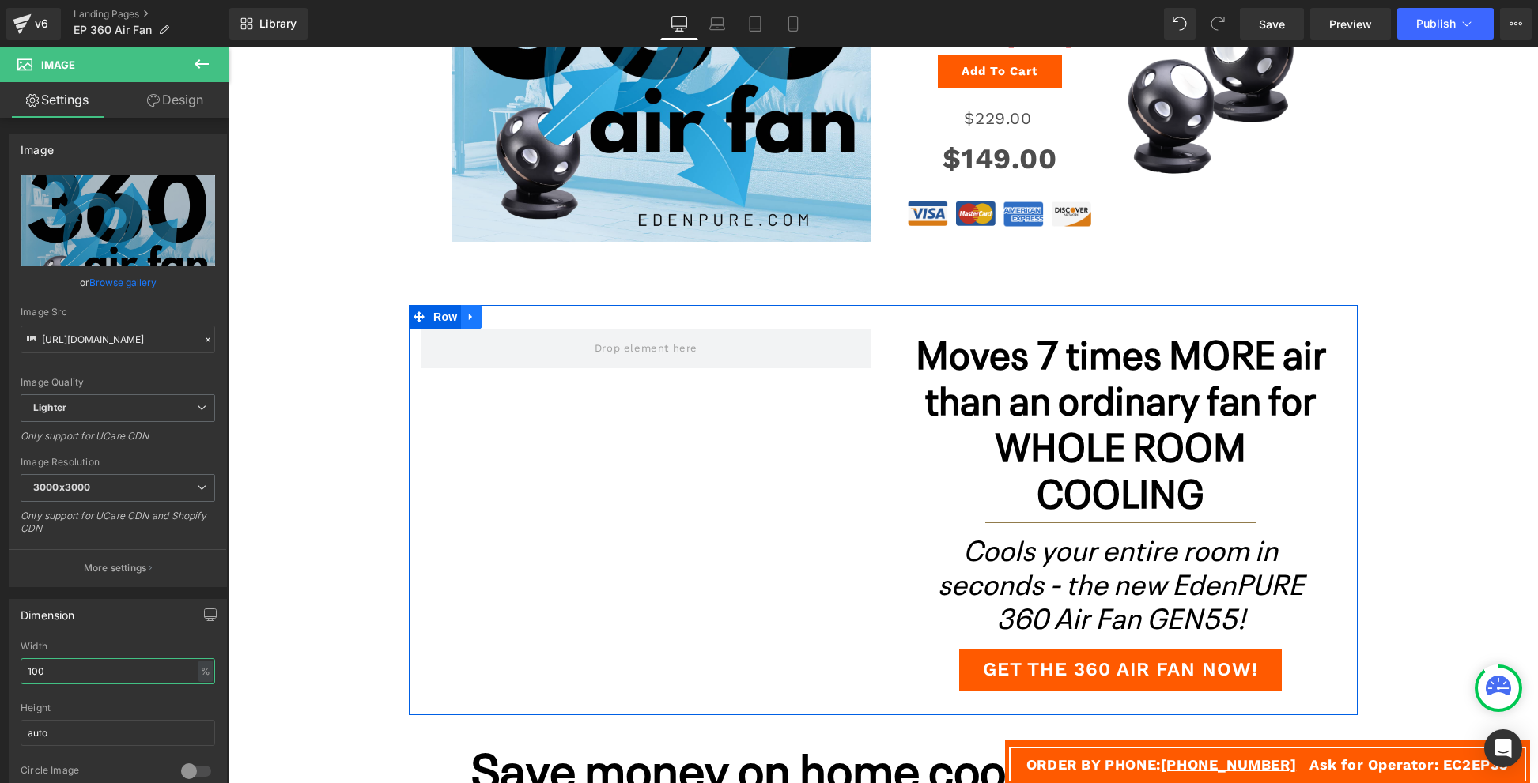
type input "100"
click at [466, 311] on icon at bounding box center [471, 317] width 11 height 12
click at [507, 316] on icon at bounding box center [512, 316] width 11 height 11
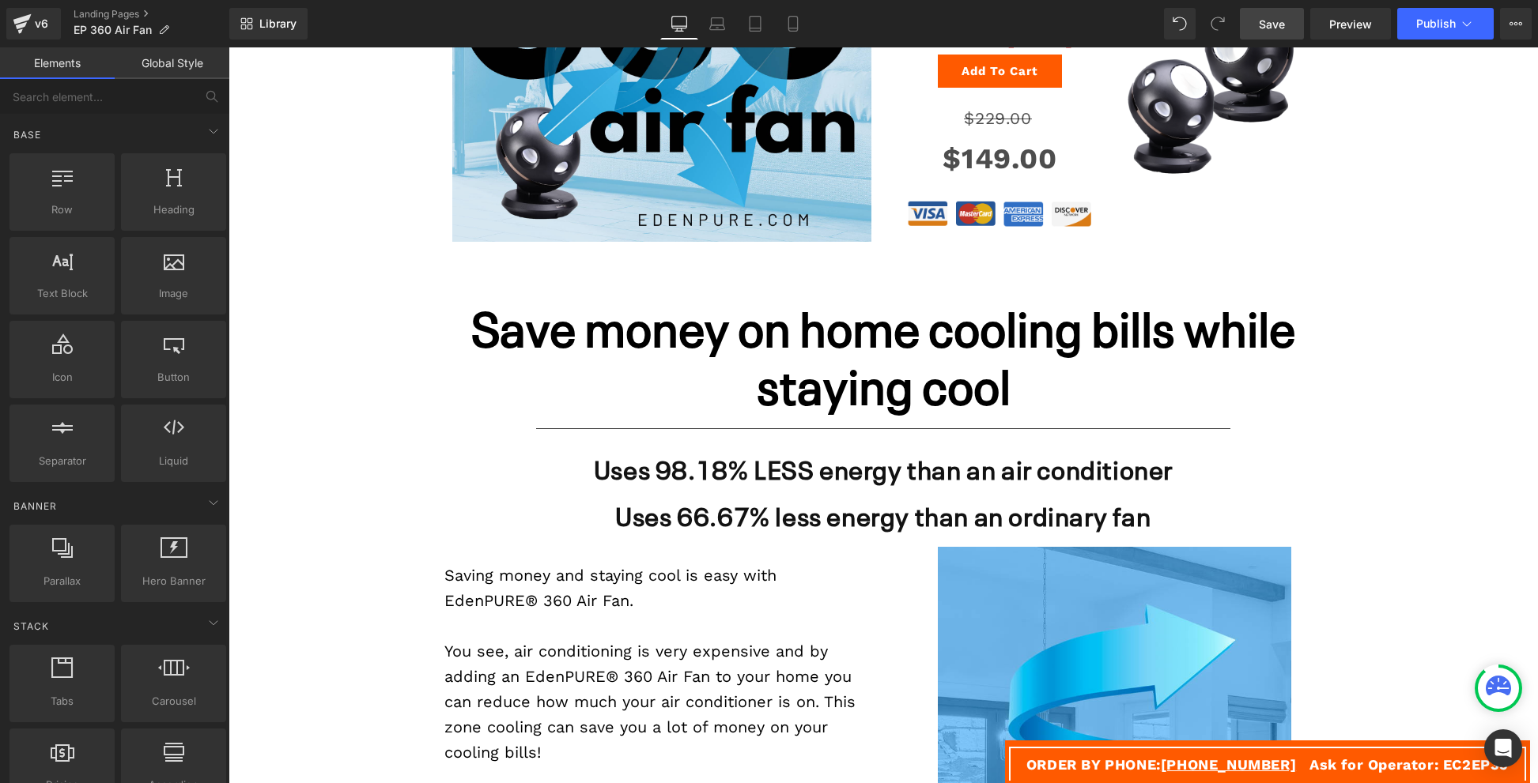
click at [1285, 23] on span "Save" at bounding box center [1272, 24] width 26 height 17
click at [1280, 19] on span "Save" at bounding box center [1272, 24] width 26 height 17
